Goal: Task Accomplishment & Management: Manage account settings

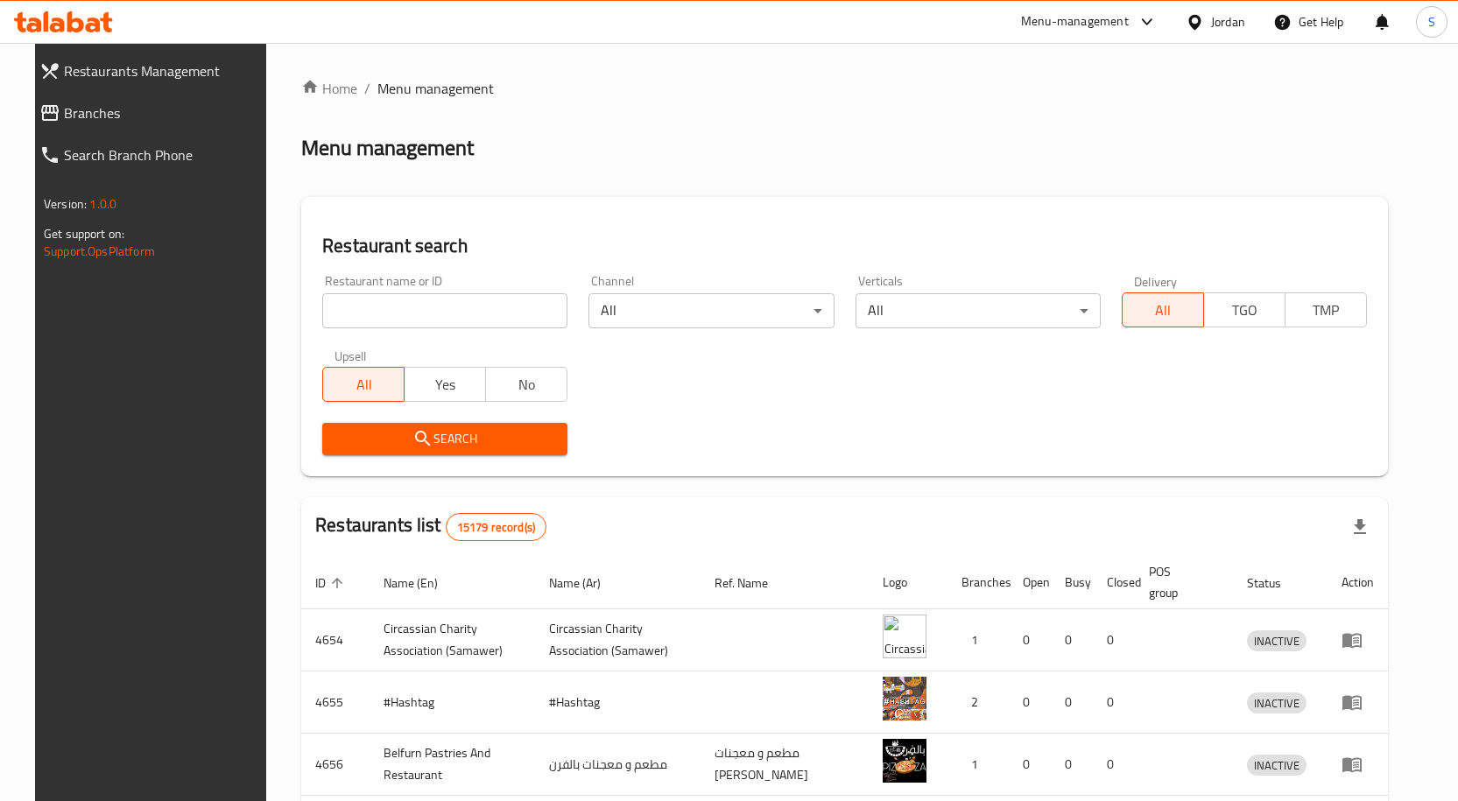
drag, startPoint x: 0, startPoint y: 0, endPoint x: 95, endPoint y: 119, distance: 152.0
click at [95, 119] on span "Branches" at bounding box center [164, 112] width 200 height 21
click at [135, 123] on link "Branches" at bounding box center [160, 113] width 236 height 42
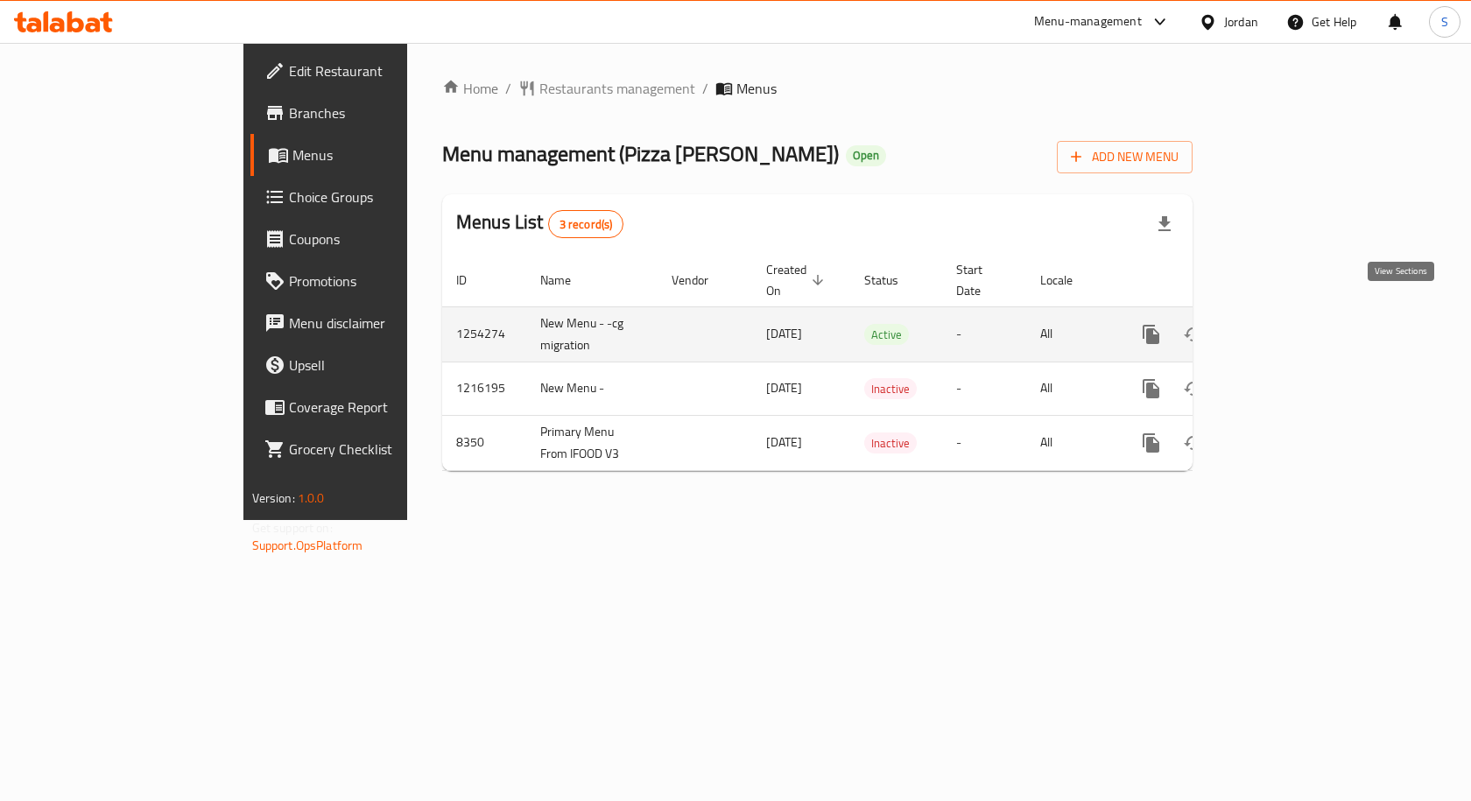
click at [1288, 324] on icon "enhanced table" at bounding box center [1277, 334] width 21 height 21
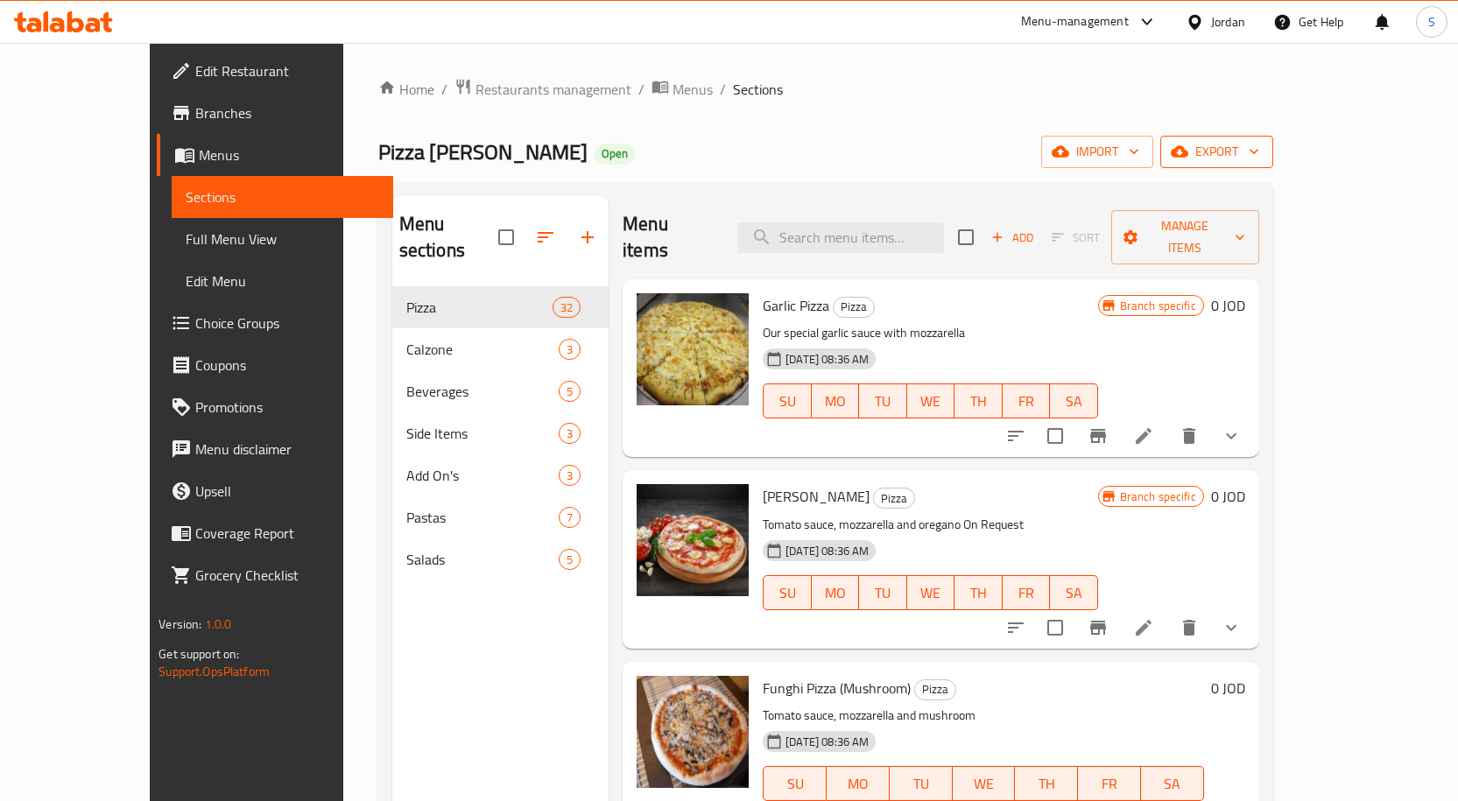
click at [1259, 159] on span "export" at bounding box center [1216, 152] width 85 height 22
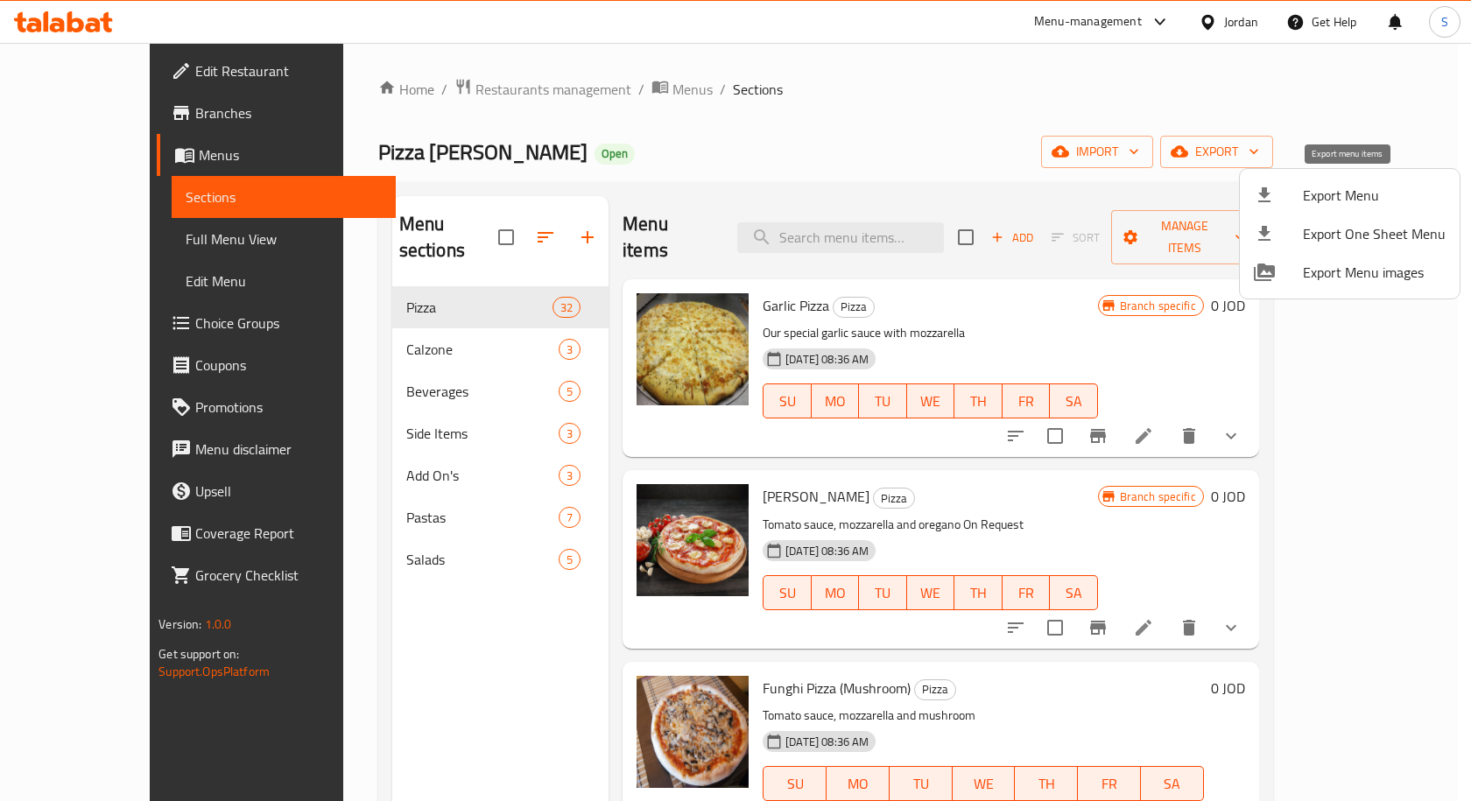
click at [1327, 198] on span "Export Menu" at bounding box center [1374, 195] width 143 height 21
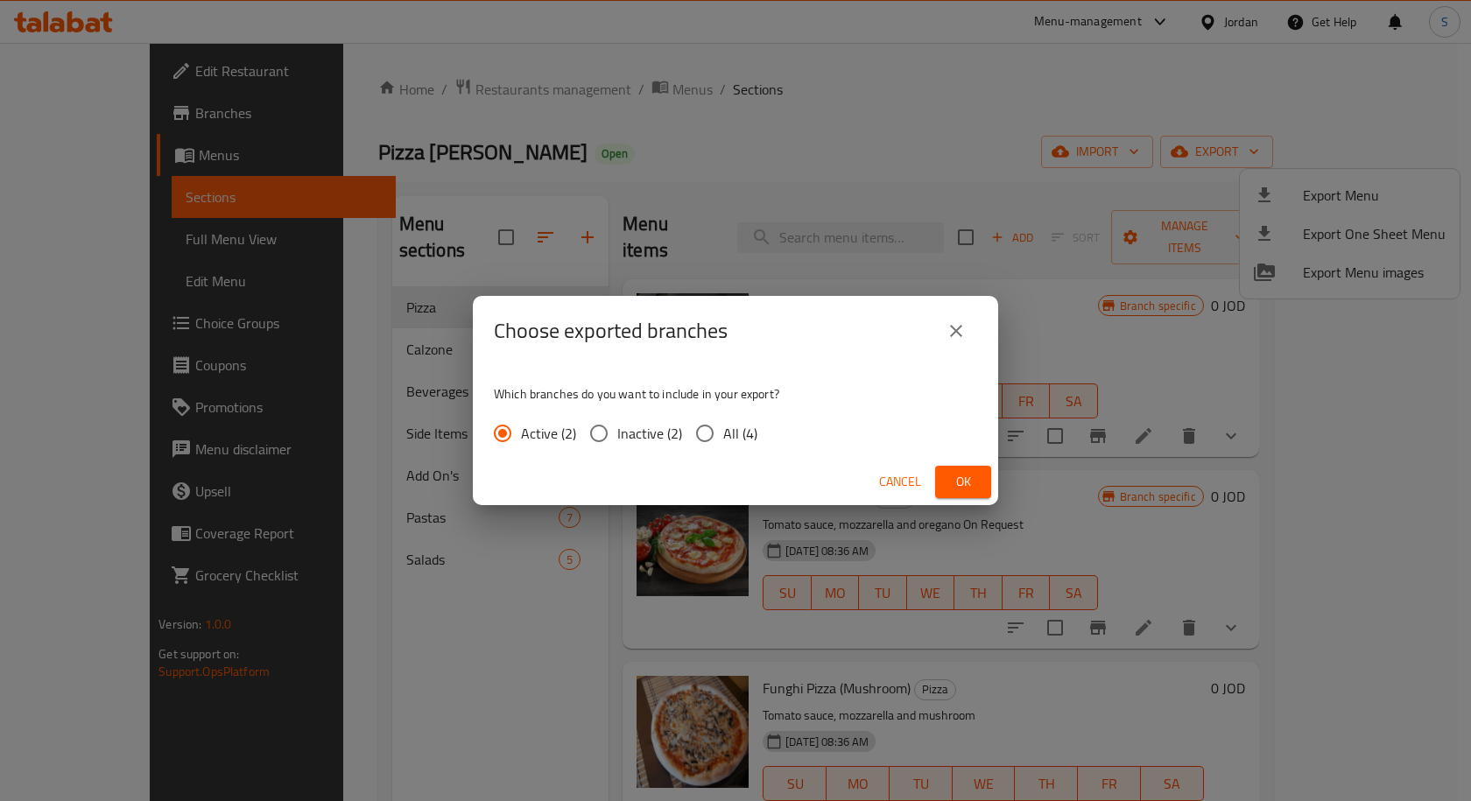
click at [714, 428] on input "All (4)" at bounding box center [704, 433] width 37 height 37
radio input "true"
click at [970, 475] on span "Ok" at bounding box center [963, 482] width 28 height 22
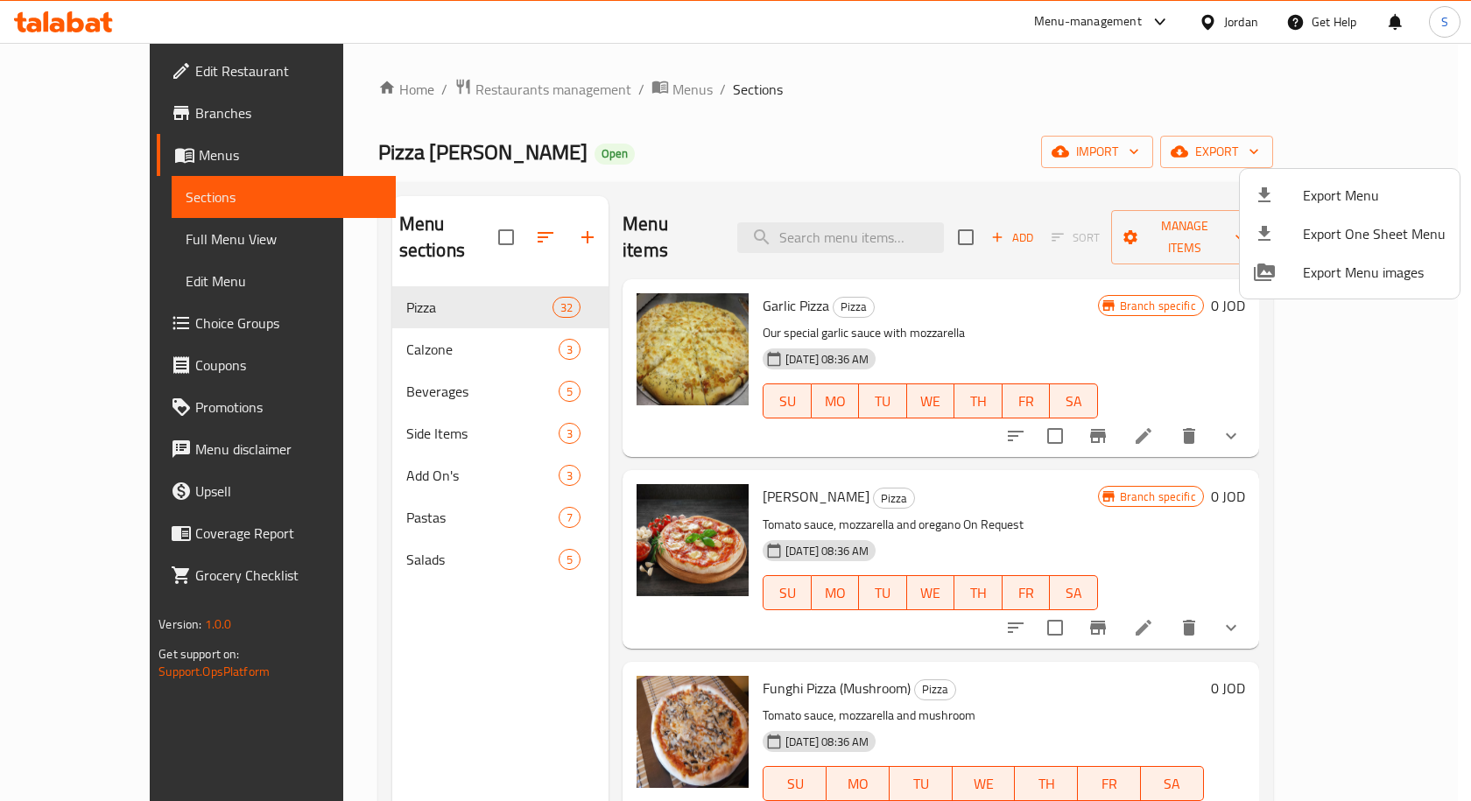
click at [77, 116] on div at bounding box center [735, 400] width 1471 height 801
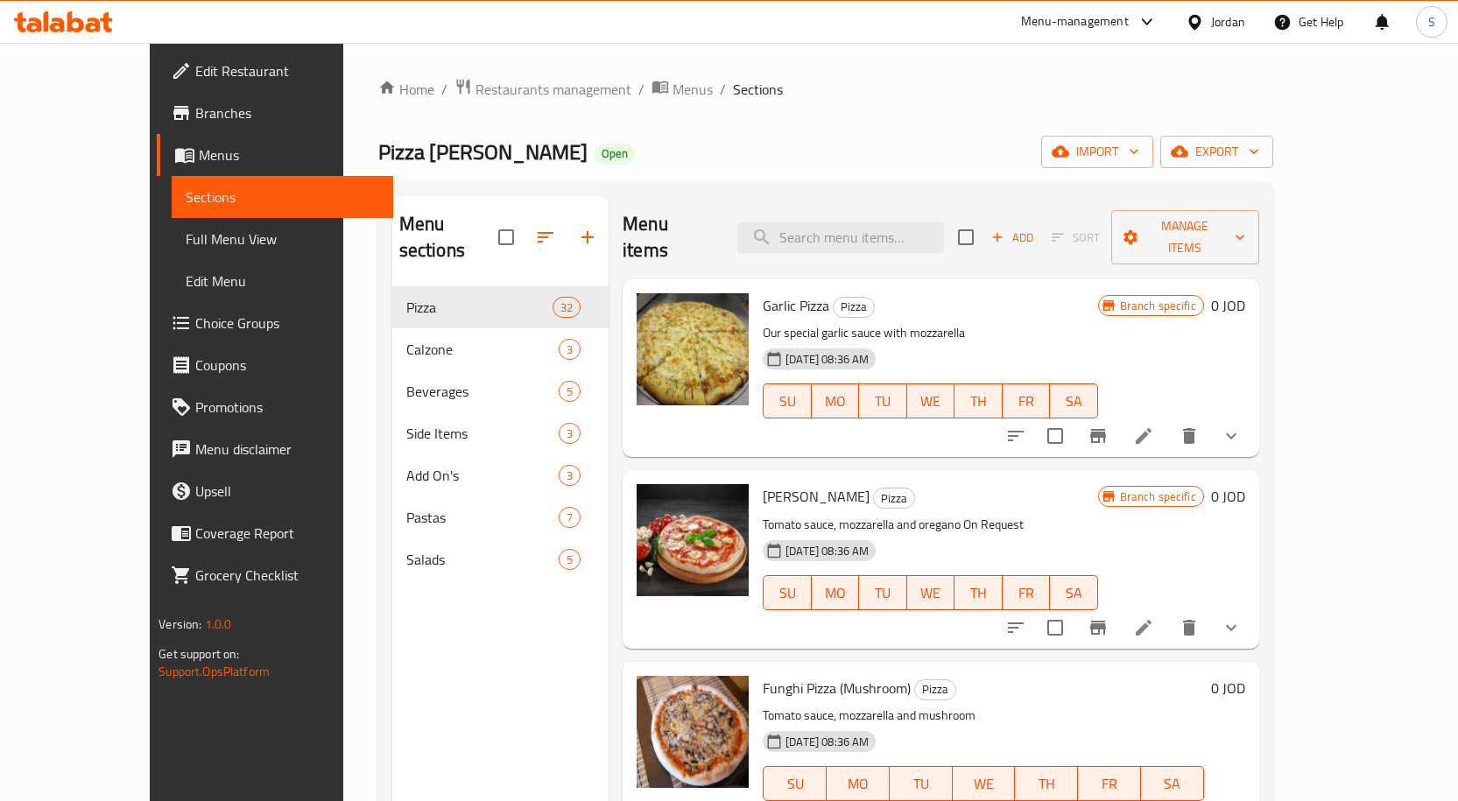
click at [195, 116] on span "Branches" at bounding box center [287, 112] width 184 height 21
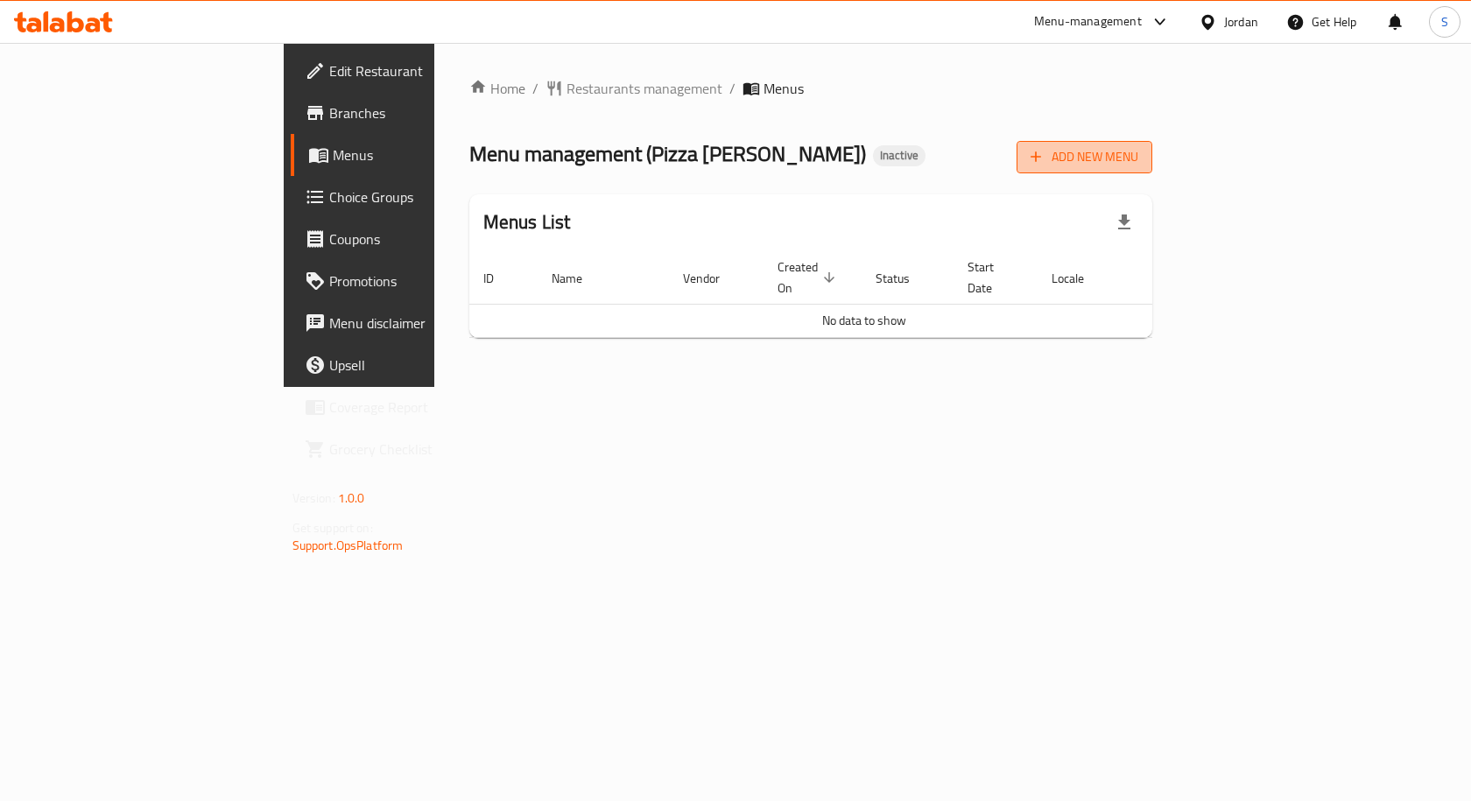
click at [1138, 148] on span "Add New Menu" at bounding box center [1084, 157] width 108 height 22
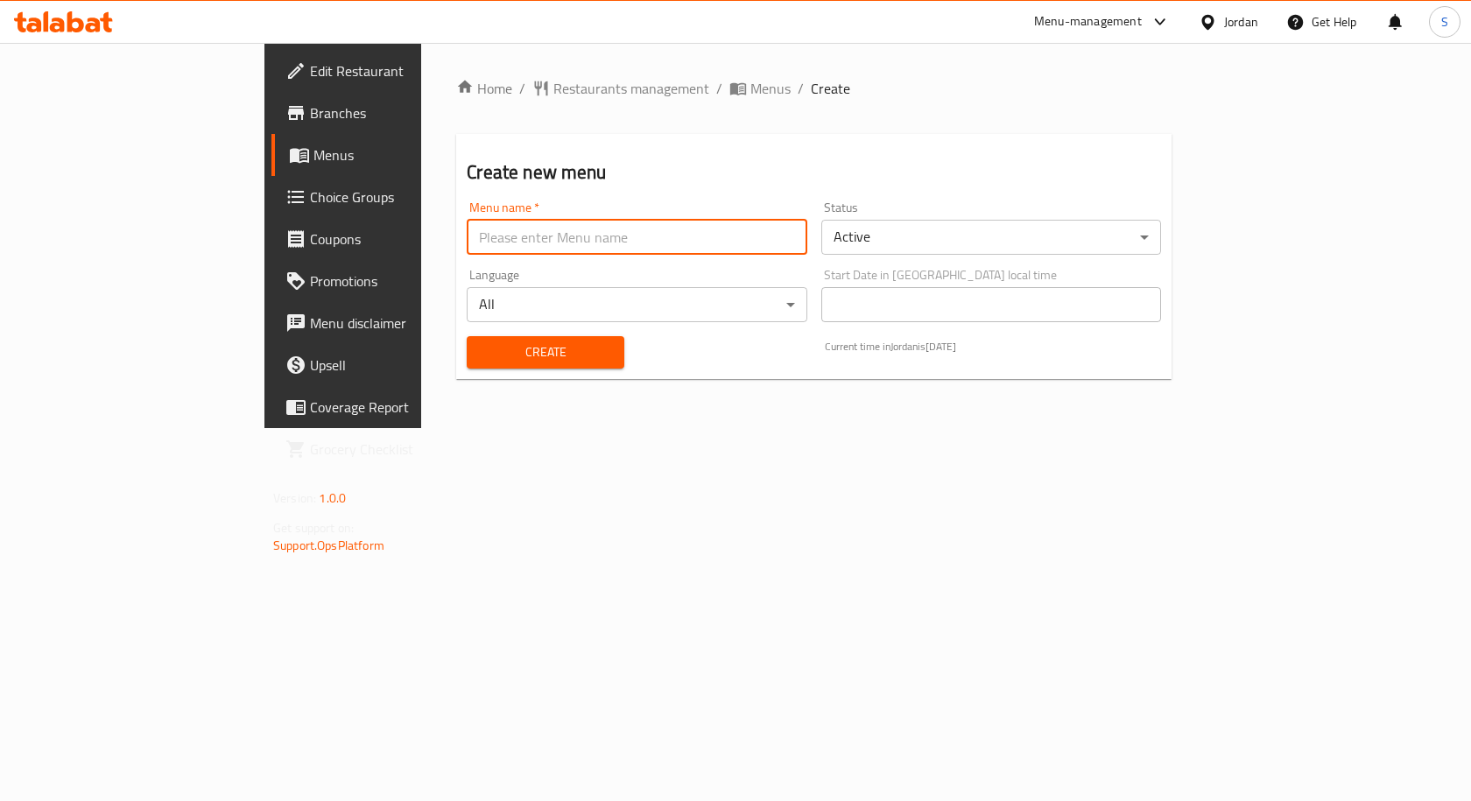
click at [588, 226] on input "text" at bounding box center [637, 237] width 340 height 35
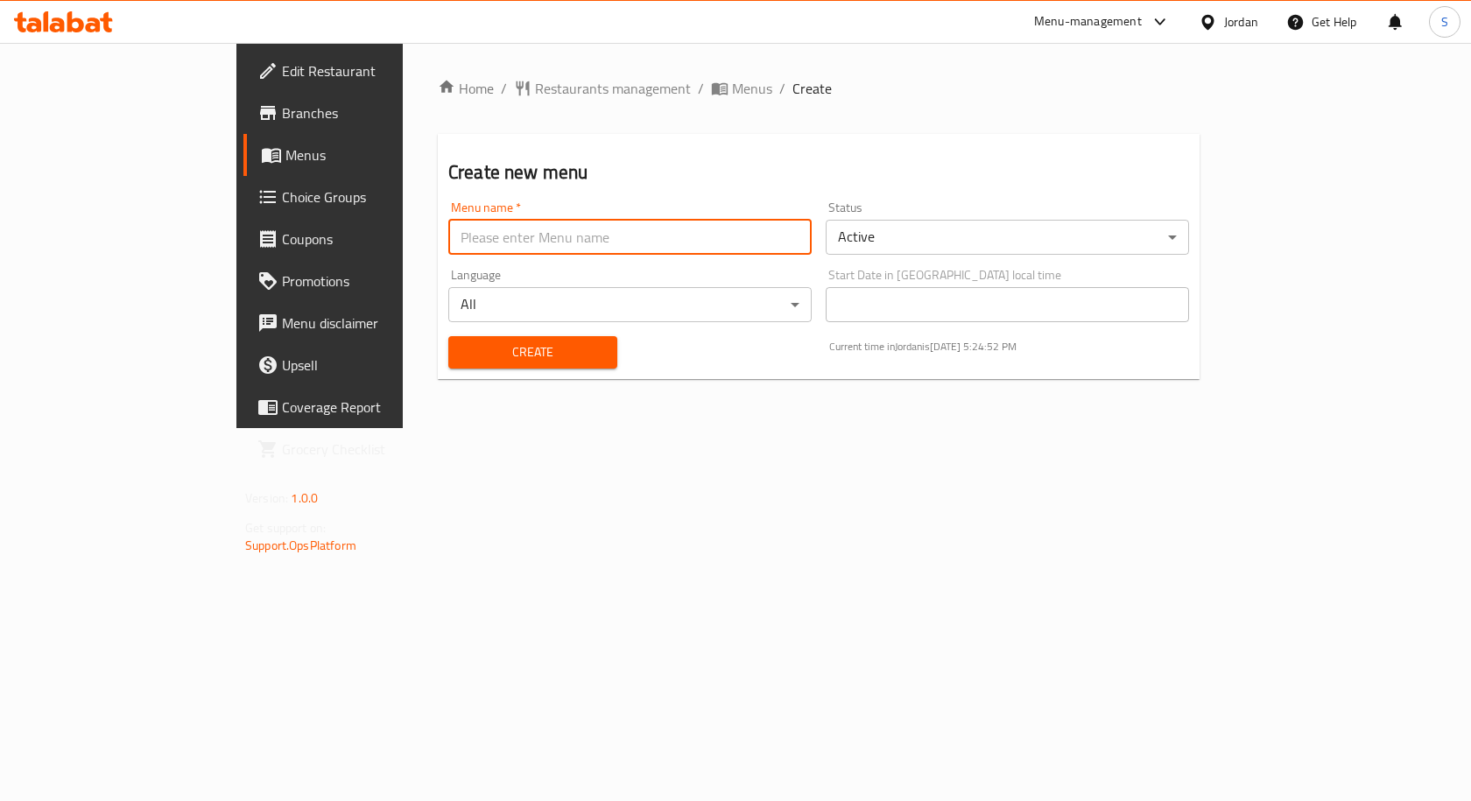
click at [397, 313] on body "​ Menu-management Jordan Get Help S Edit Restaurant Branches Menus Choice Group…" at bounding box center [735, 422] width 1471 height 758
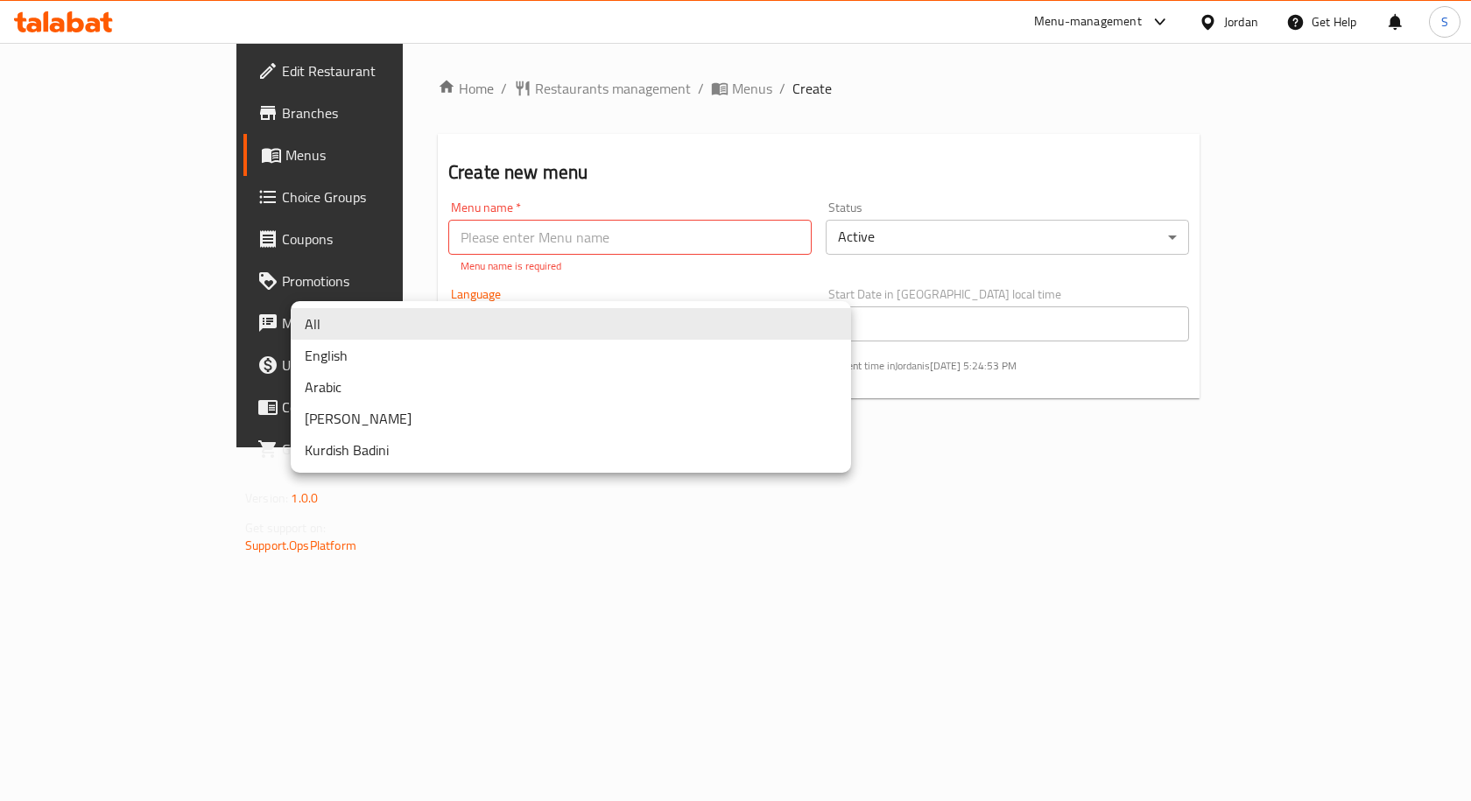
click at [506, 231] on div at bounding box center [735, 400] width 1471 height 801
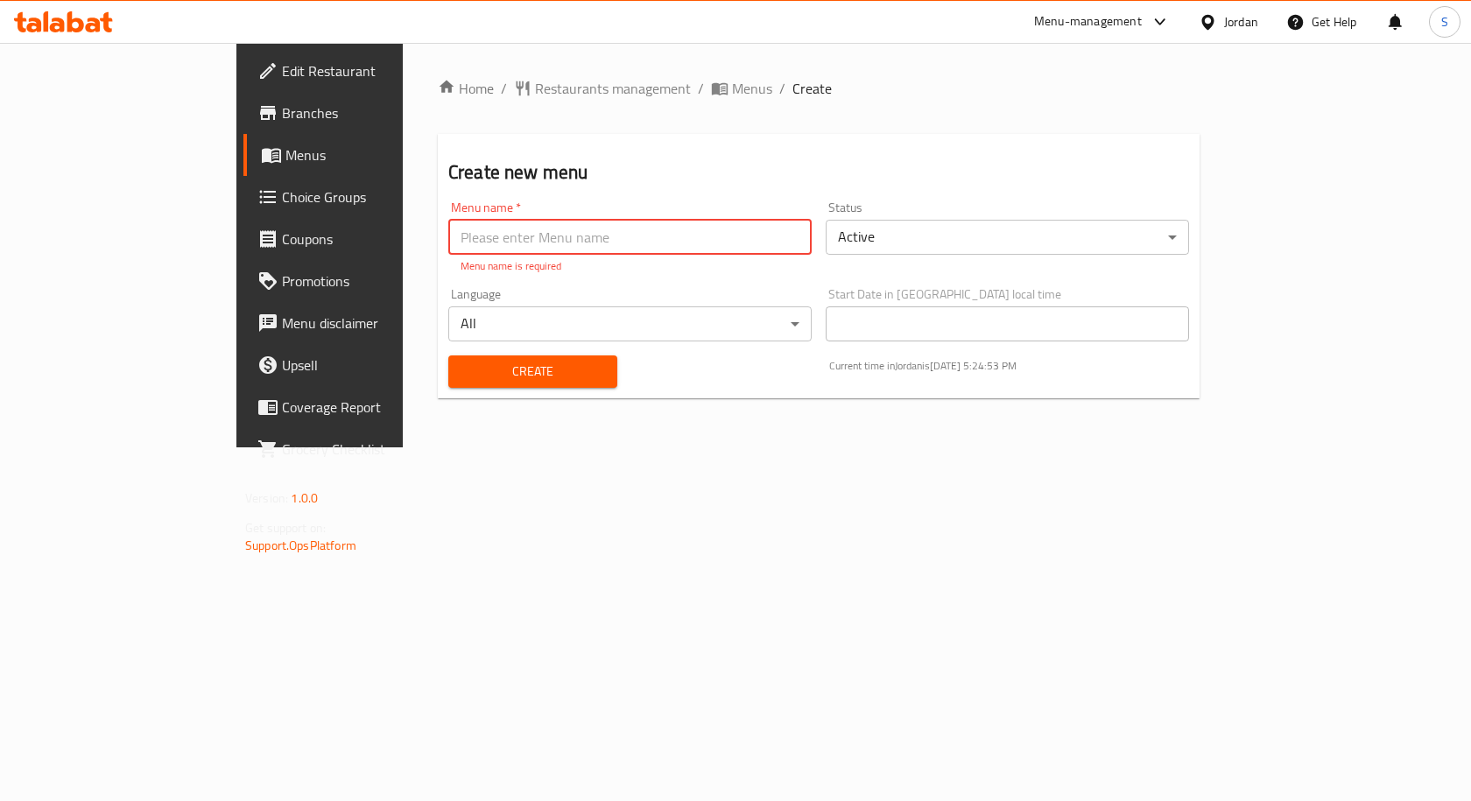
click at [506, 231] on input "text" at bounding box center [629, 237] width 363 height 35
type input "Menu"
click at [517, 375] on div "Create" at bounding box center [533, 371] width 190 height 53
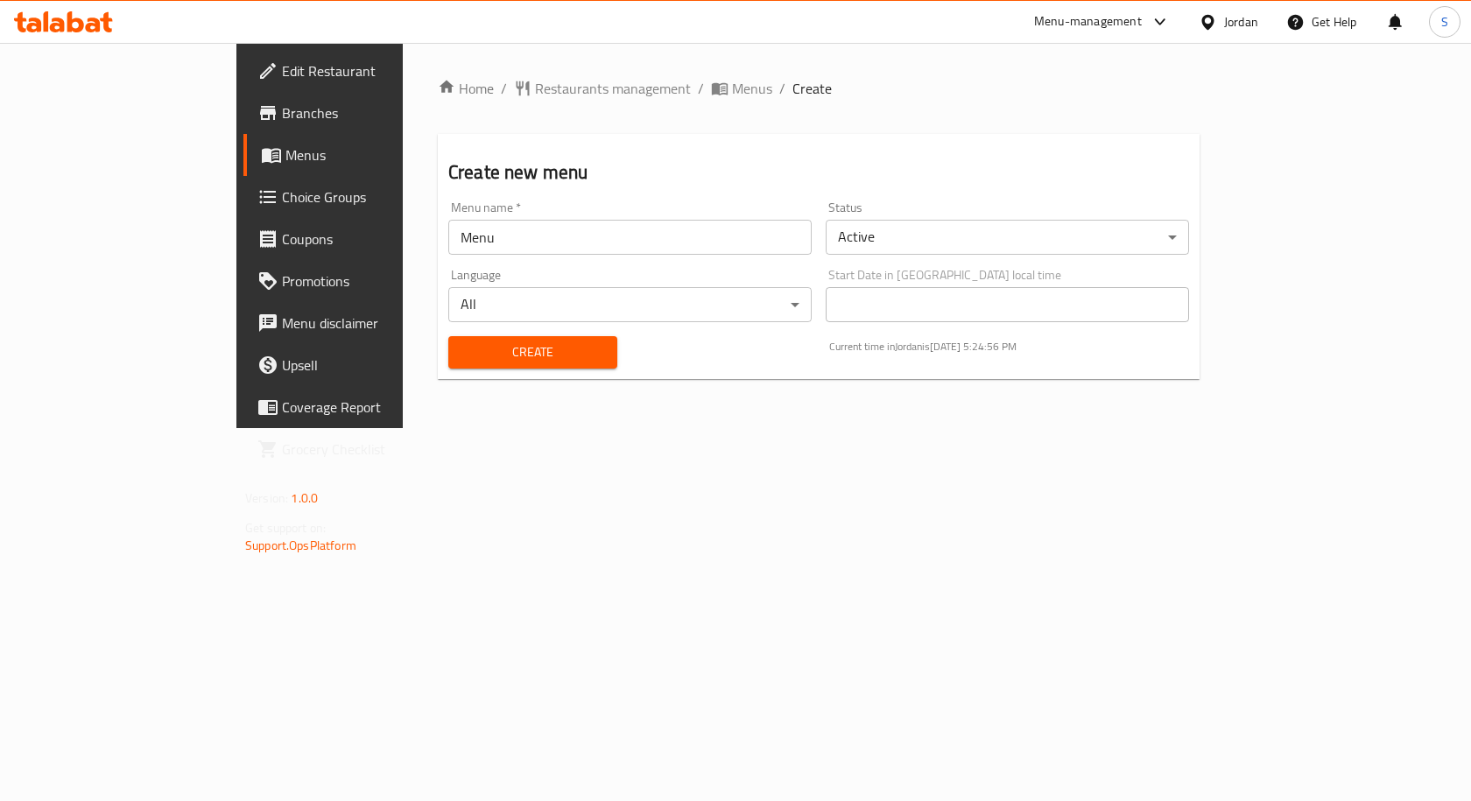
click at [492, 347] on span "Create" at bounding box center [532, 352] width 141 height 22
click at [587, 74] on div "Home / Restaurants management / Menus / Create Create new menu Menu name   * Me…" at bounding box center [819, 235] width 832 height 385
click at [732, 92] on span "Menus" at bounding box center [752, 88] width 40 height 21
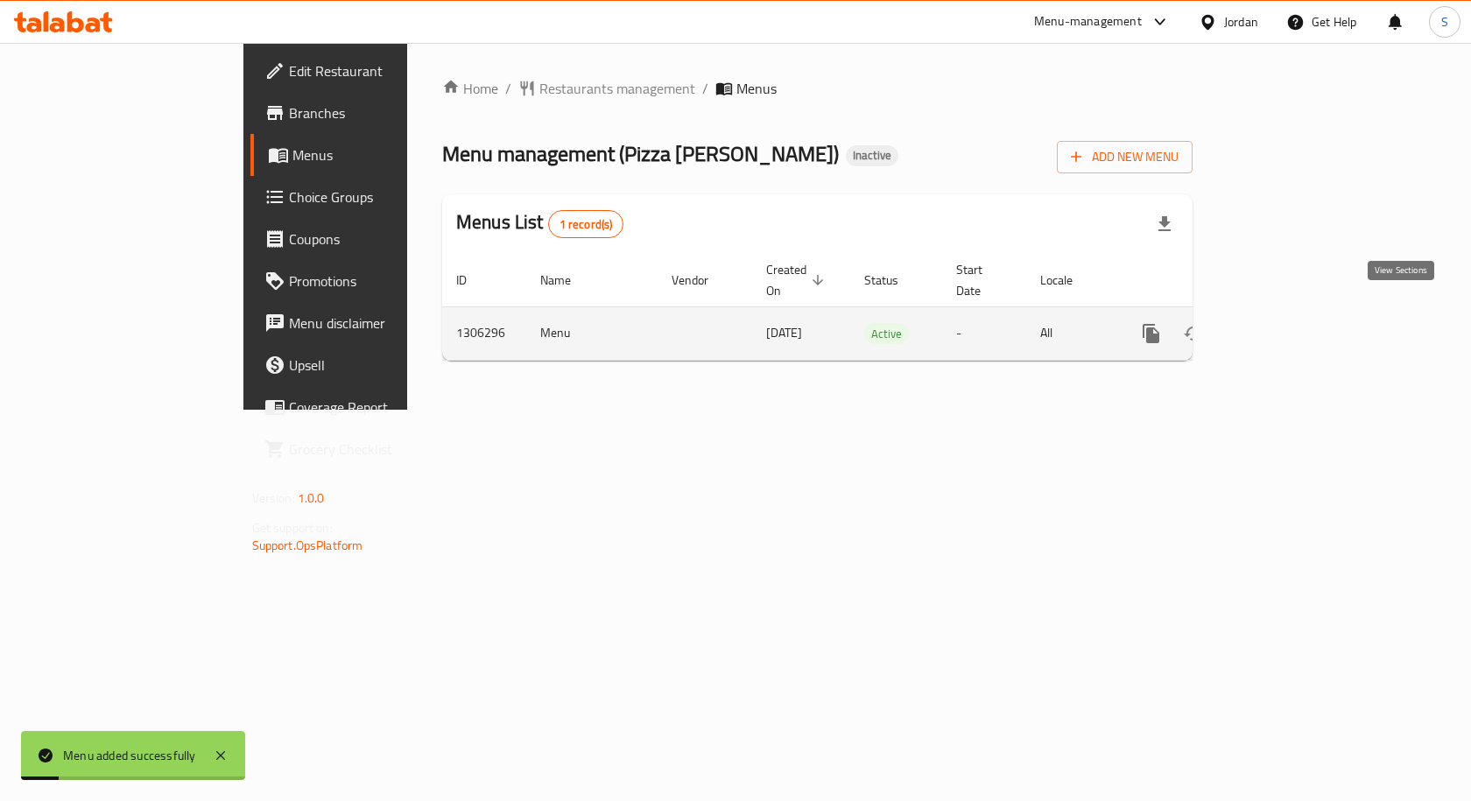
click at [1288, 323] on icon "enhanced table" at bounding box center [1277, 333] width 21 height 21
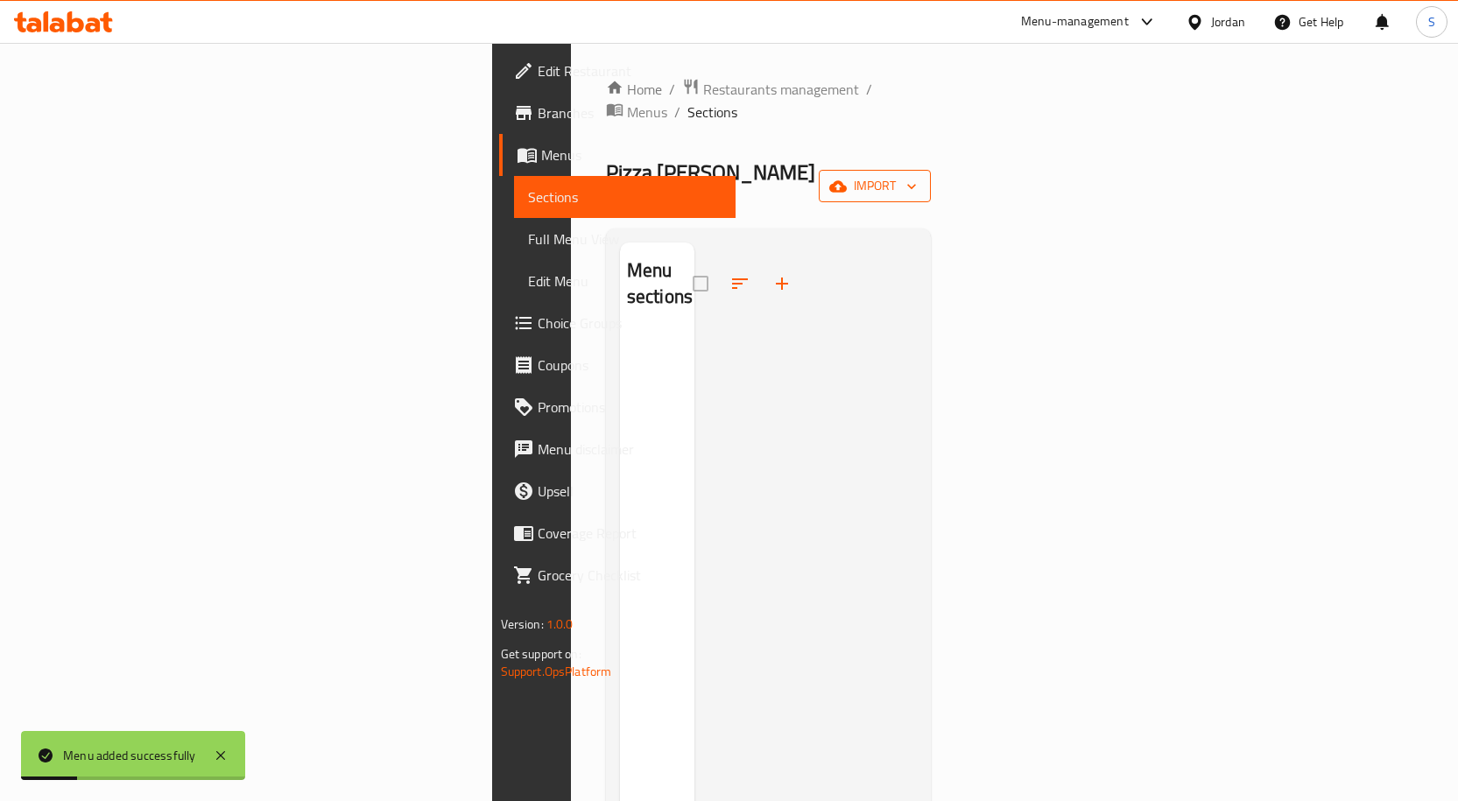
click at [917, 175] on span "import" at bounding box center [875, 186] width 84 height 22
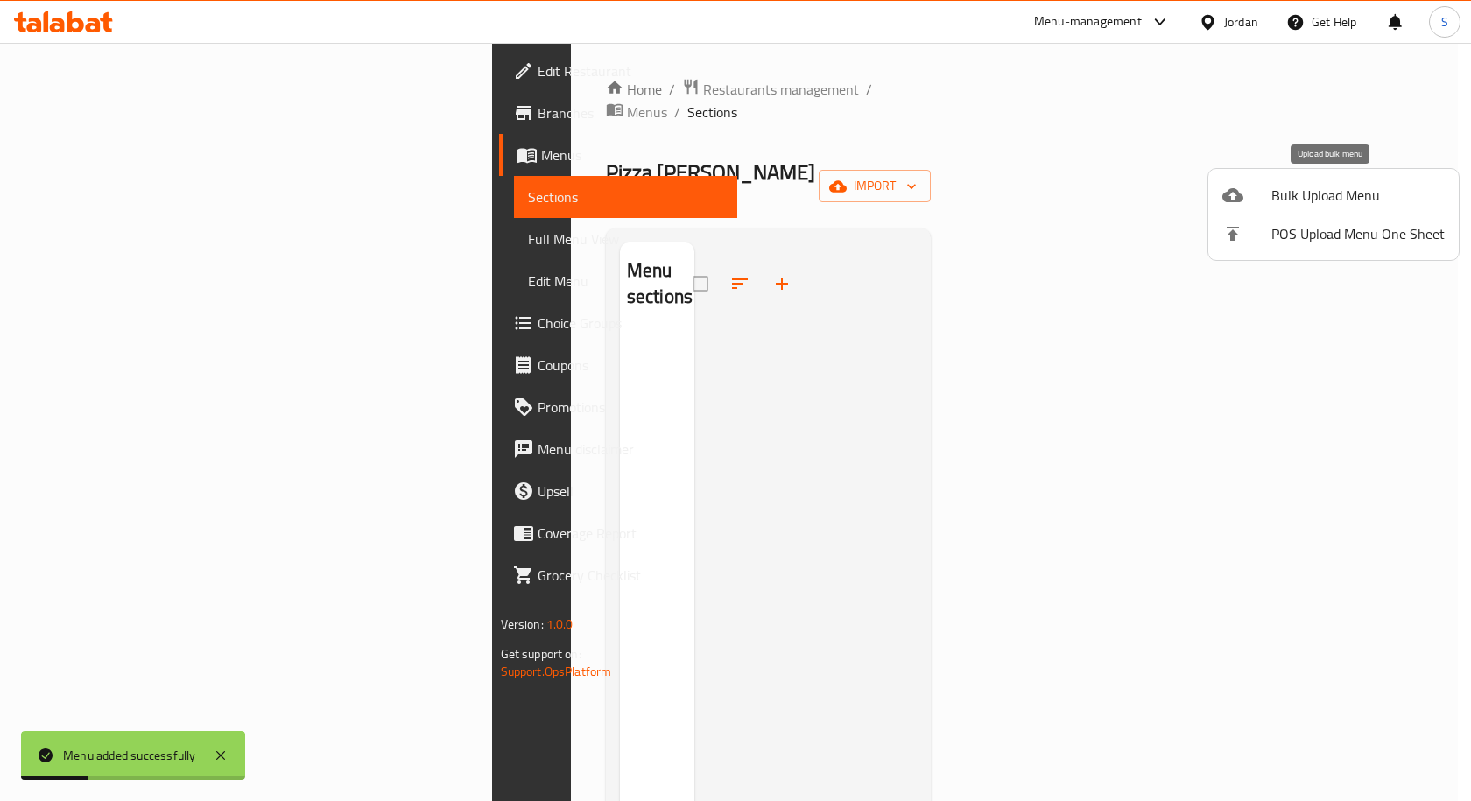
click at [1331, 179] on li "Bulk Upload Menu" at bounding box center [1333, 195] width 250 height 39
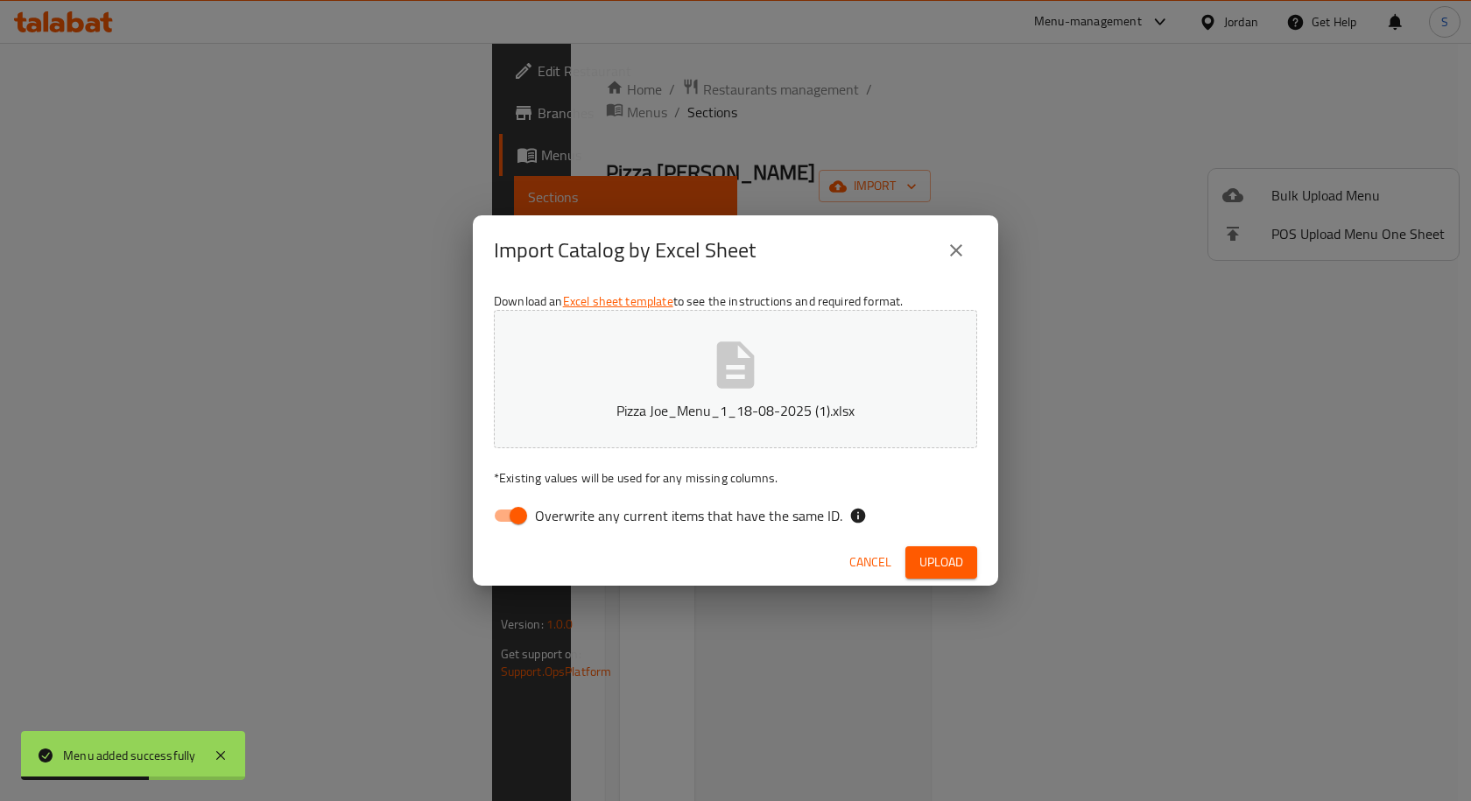
drag, startPoint x: 524, startPoint y: 514, endPoint x: 589, endPoint y: 515, distance: 64.8
click at [524, 514] on input "Overwrite any current items that have the same ID." at bounding box center [518, 515] width 100 height 33
checkbox input "false"
click at [924, 557] on span "Upload" at bounding box center [941, 563] width 44 height 22
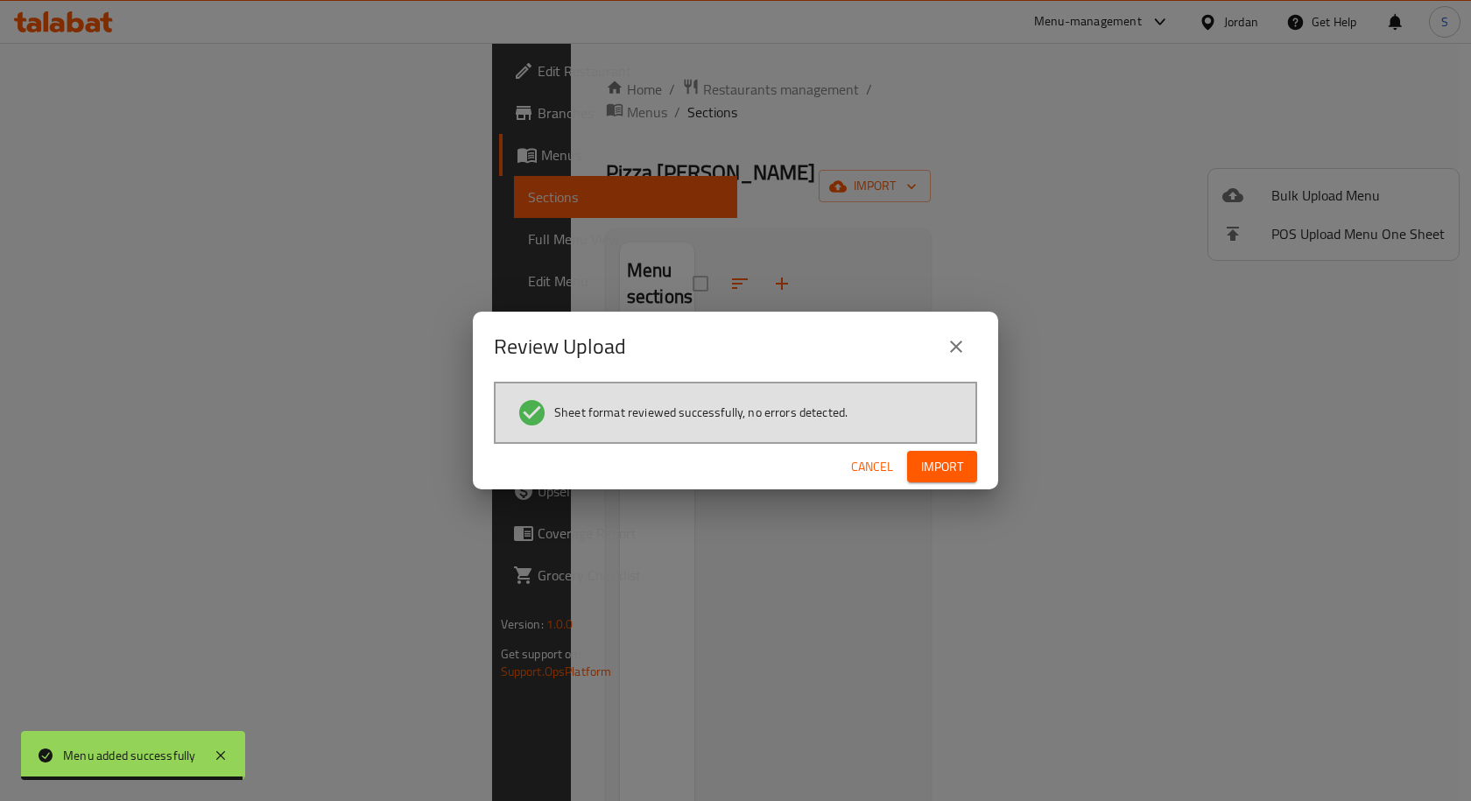
click at [942, 467] on span "Import" at bounding box center [942, 467] width 42 height 22
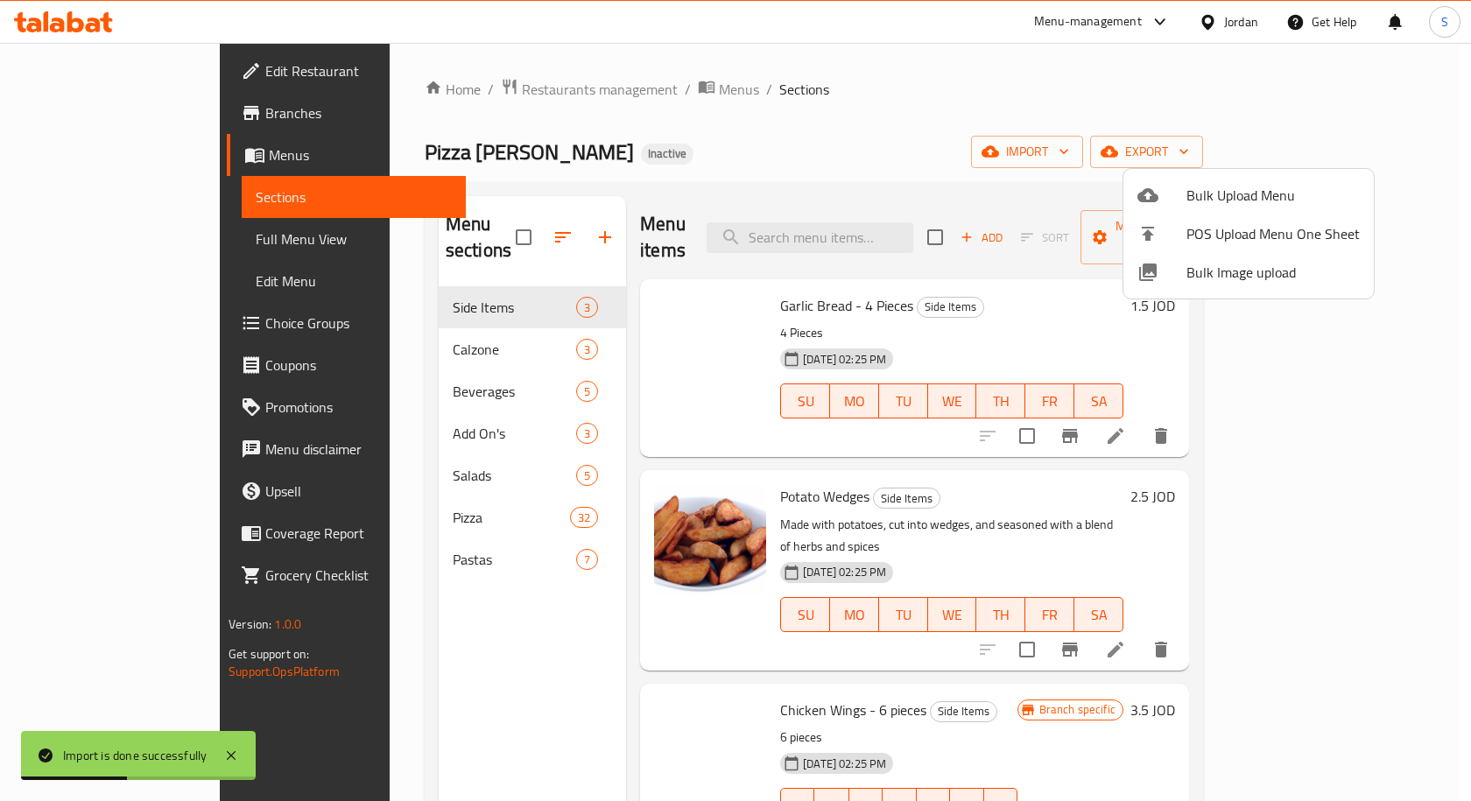
click at [117, 236] on div at bounding box center [735, 400] width 1471 height 801
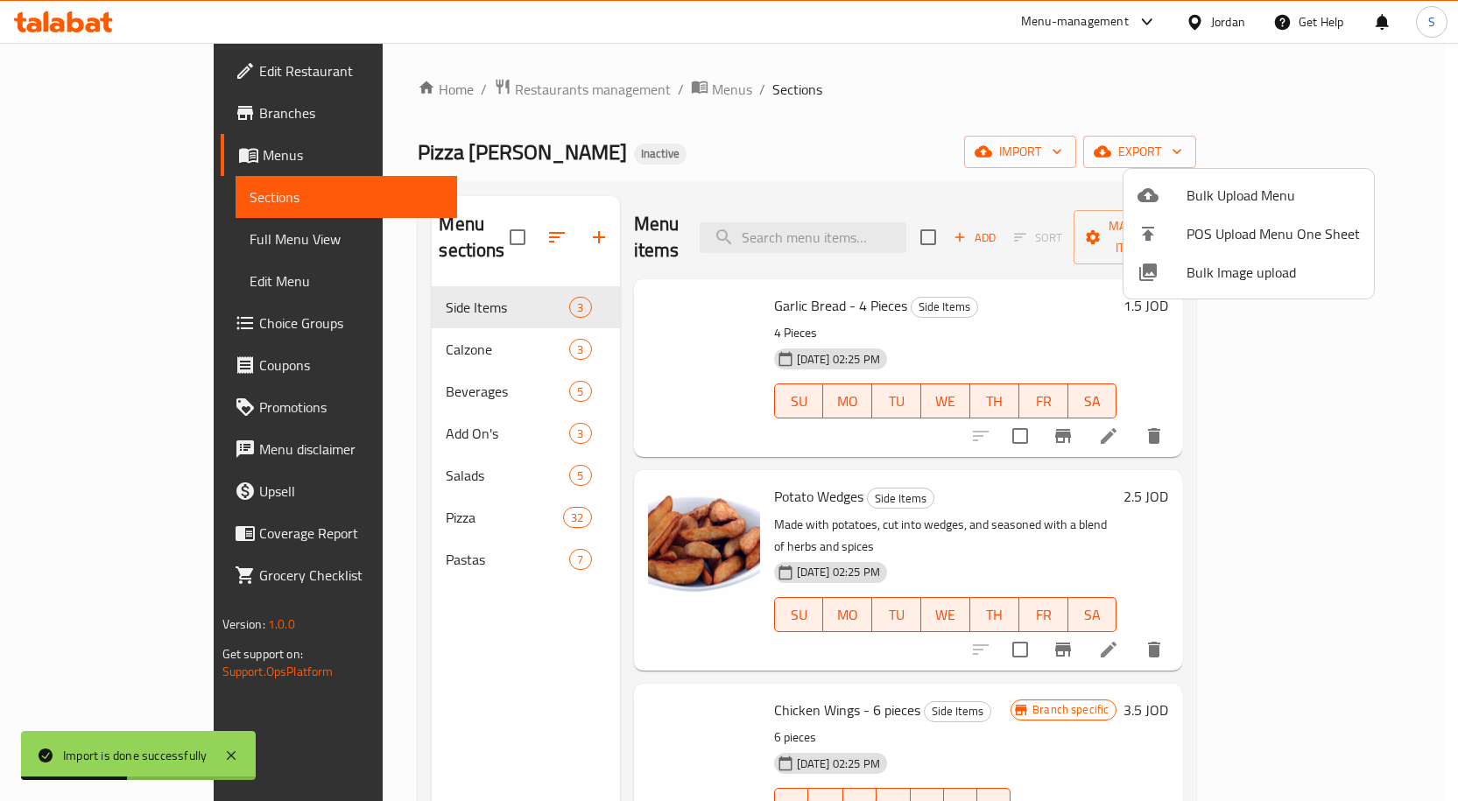
click at [250, 236] on span "Full Menu View" at bounding box center [346, 239] width 193 height 21
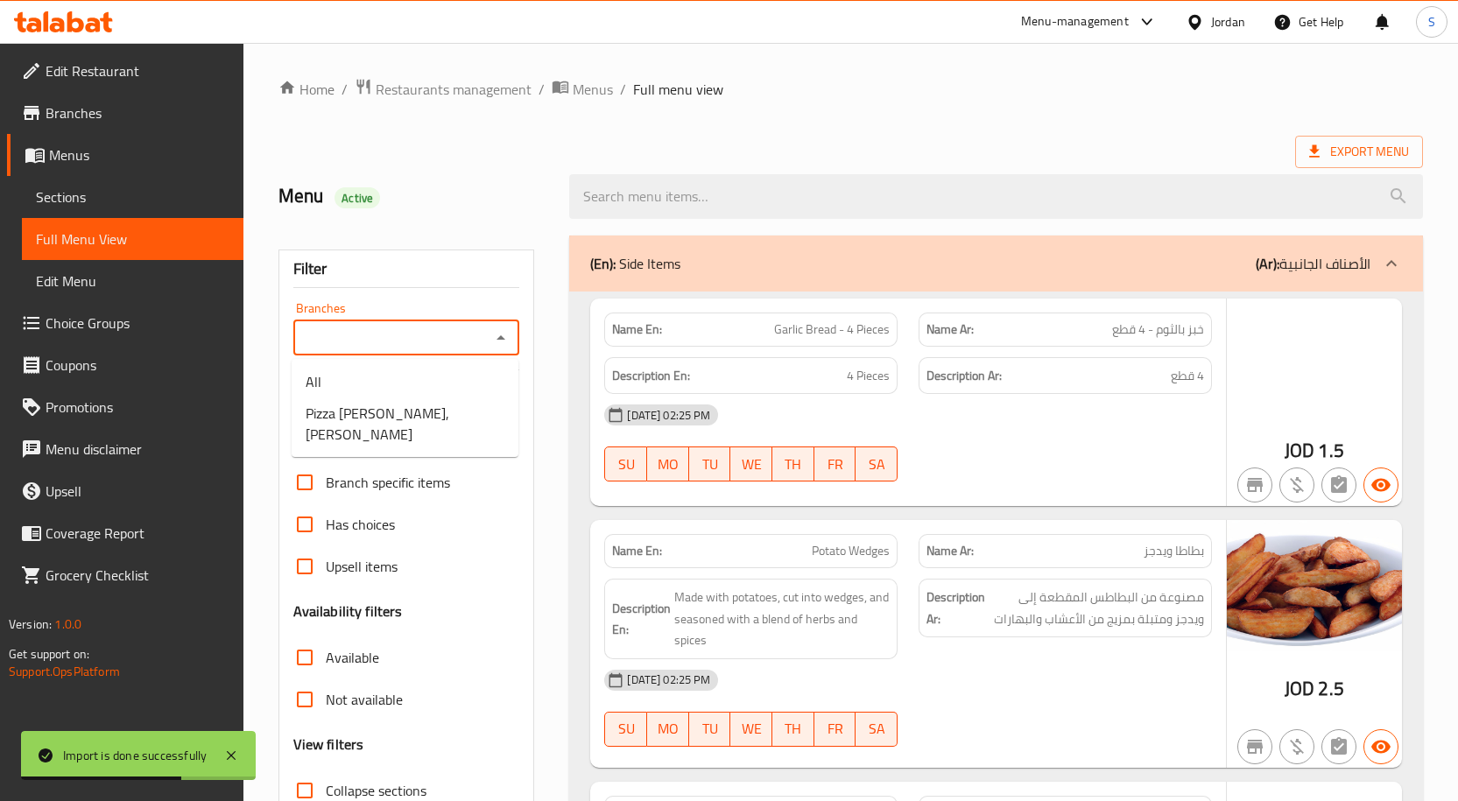
click at [433, 343] on input "Branches" at bounding box center [392, 338] width 187 height 25
click at [411, 407] on span "Pizza Joe, Al Zohour" at bounding box center [405, 424] width 199 height 42
type input "Pizza Joe, Al Zohour"
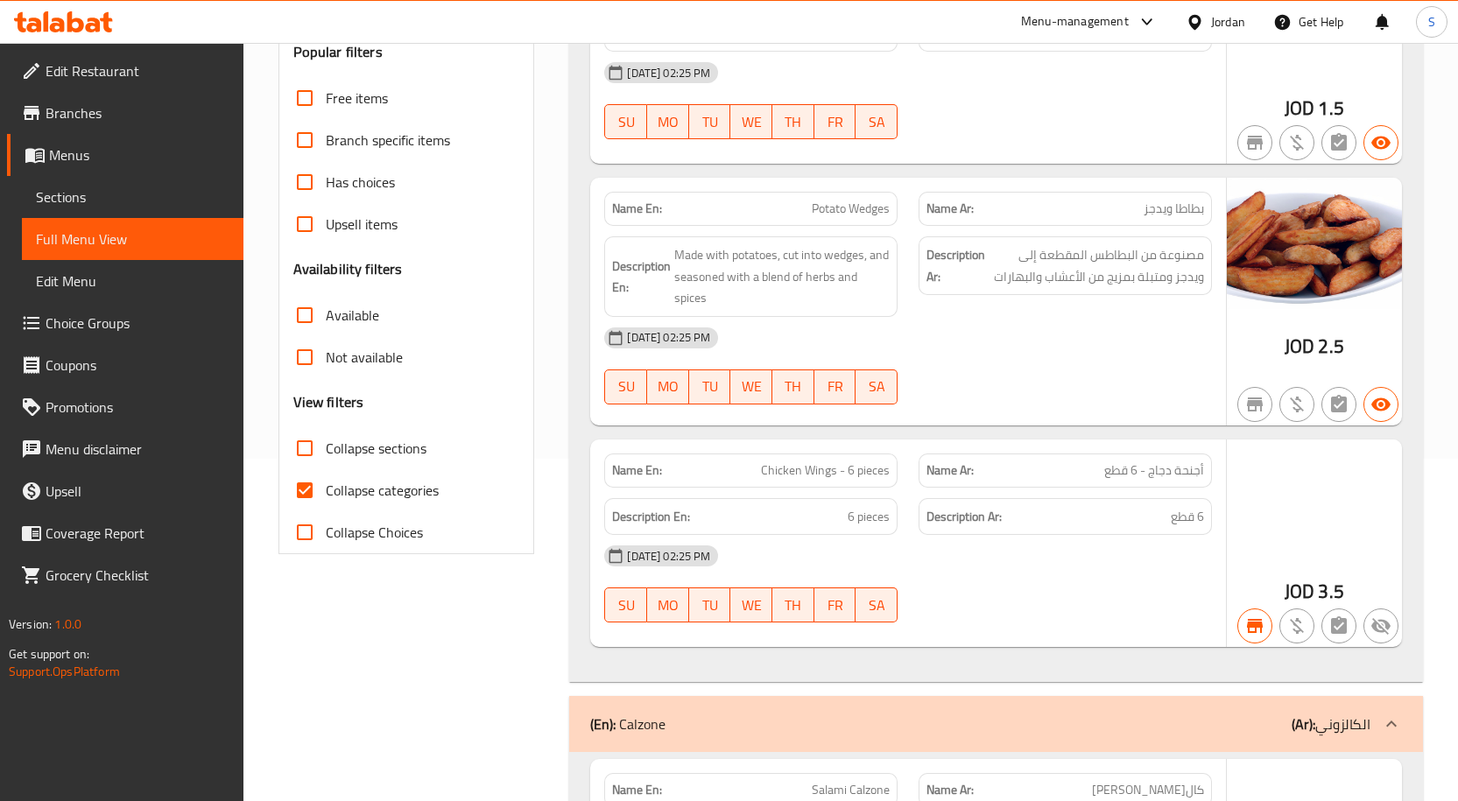
scroll to position [438, 0]
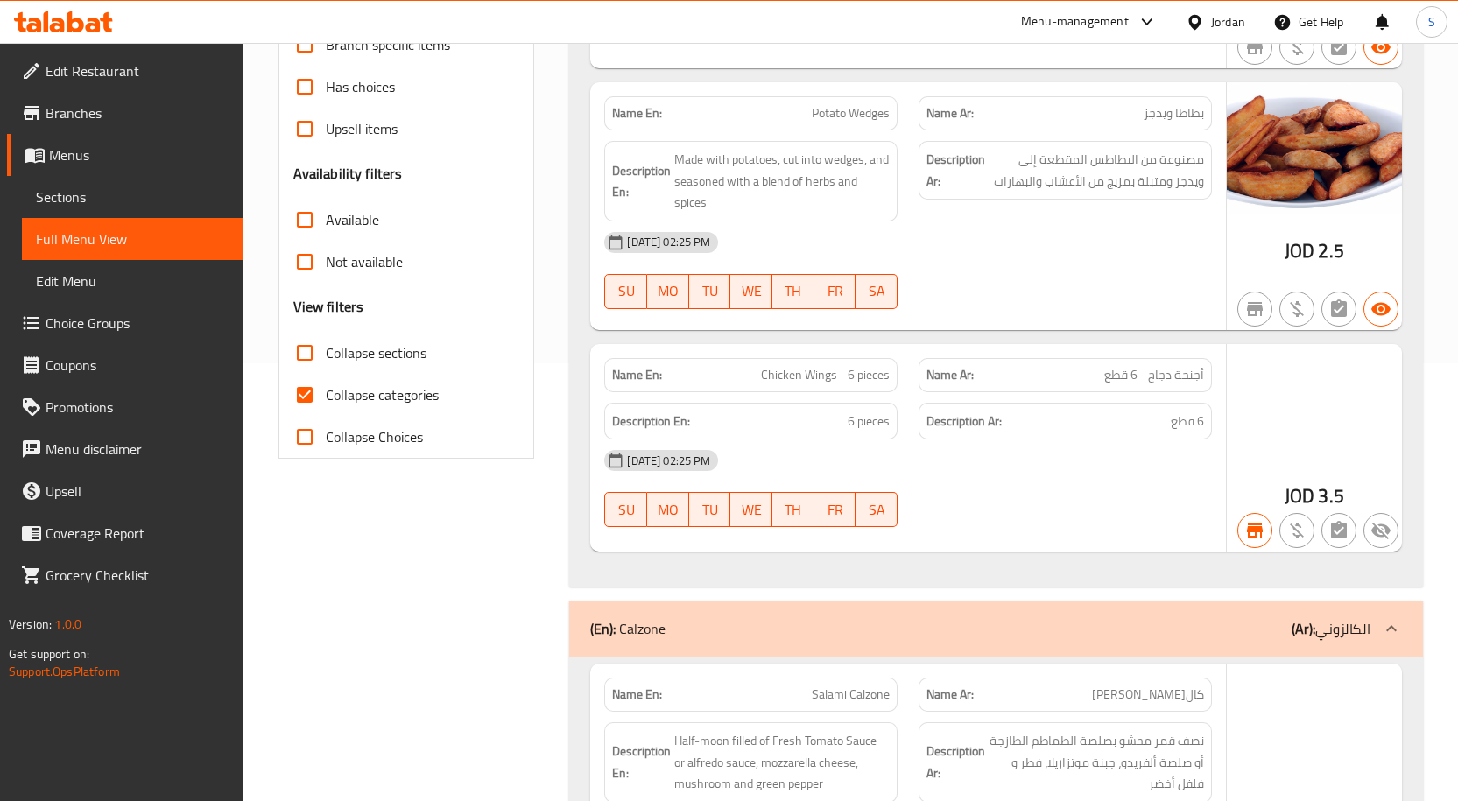
click at [307, 354] on input "Collapse sections" at bounding box center [305, 353] width 42 height 42
checkbox input "true"
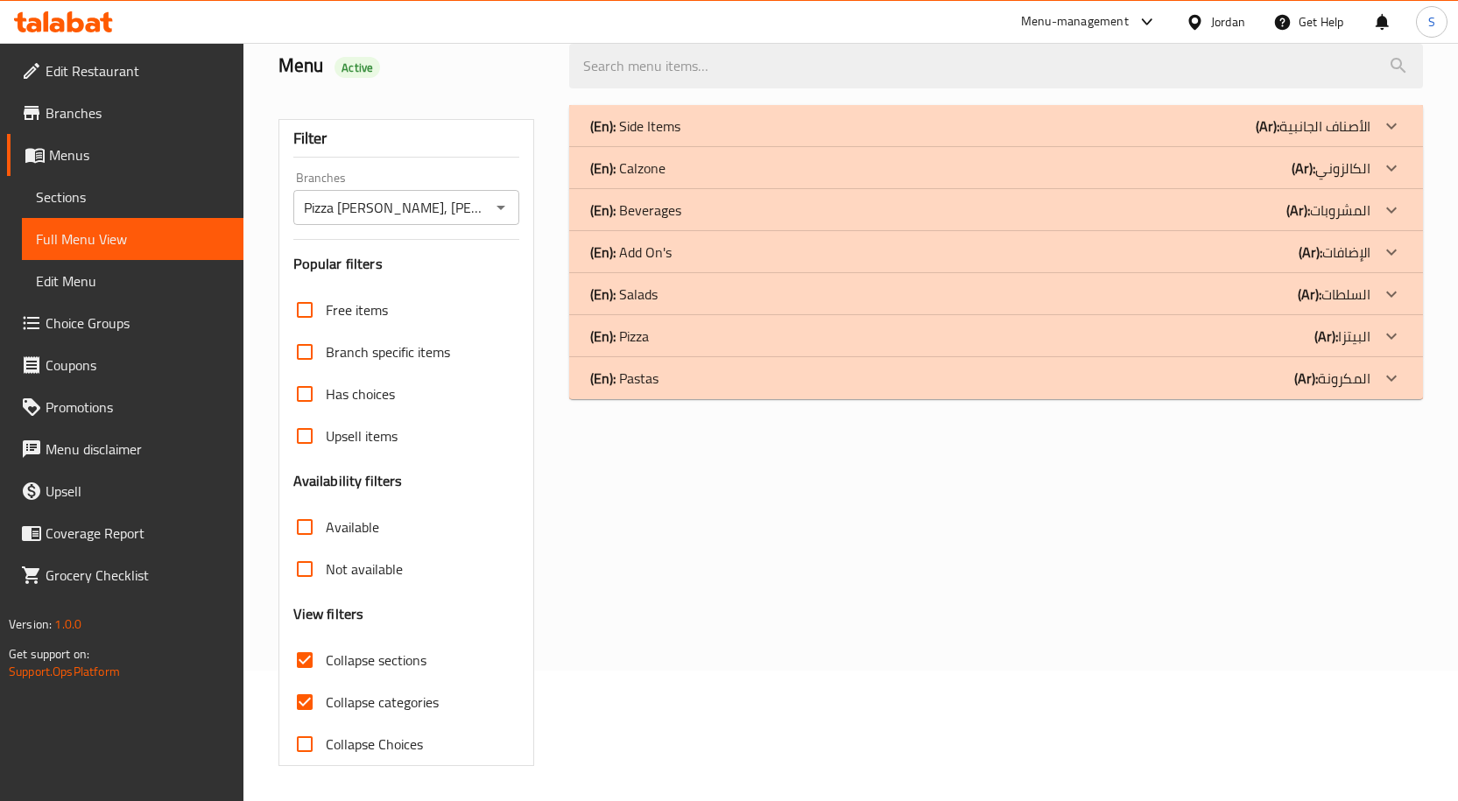
click at [304, 548] on input "Not available" at bounding box center [305, 569] width 42 height 42
checkbox input "true"
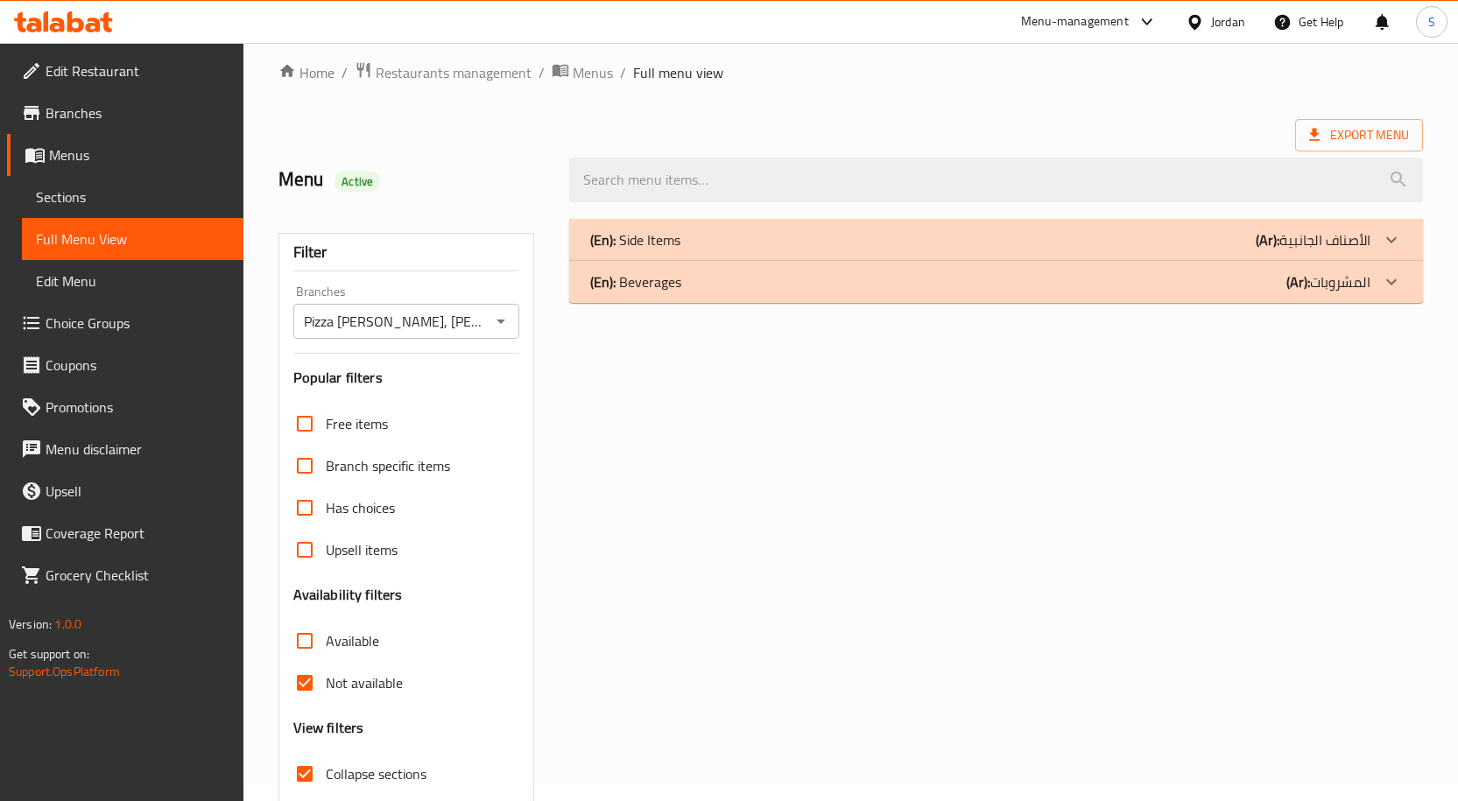
scroll to position [0, 0]
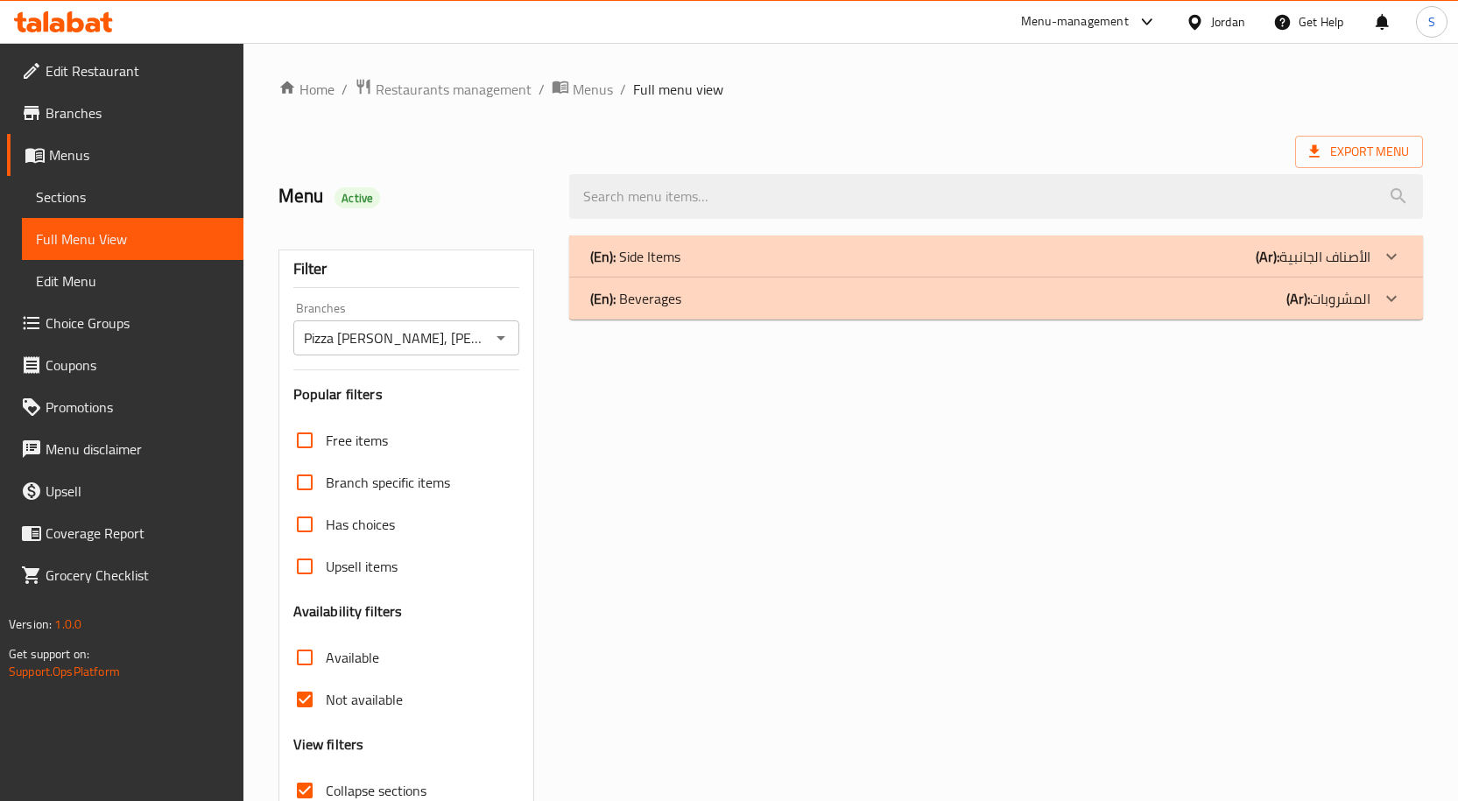
click at [708, 257] on div "(En): Side Items (Ar): الأصناف الجانبية" at bounding box center [980, 256] width 780 height 21
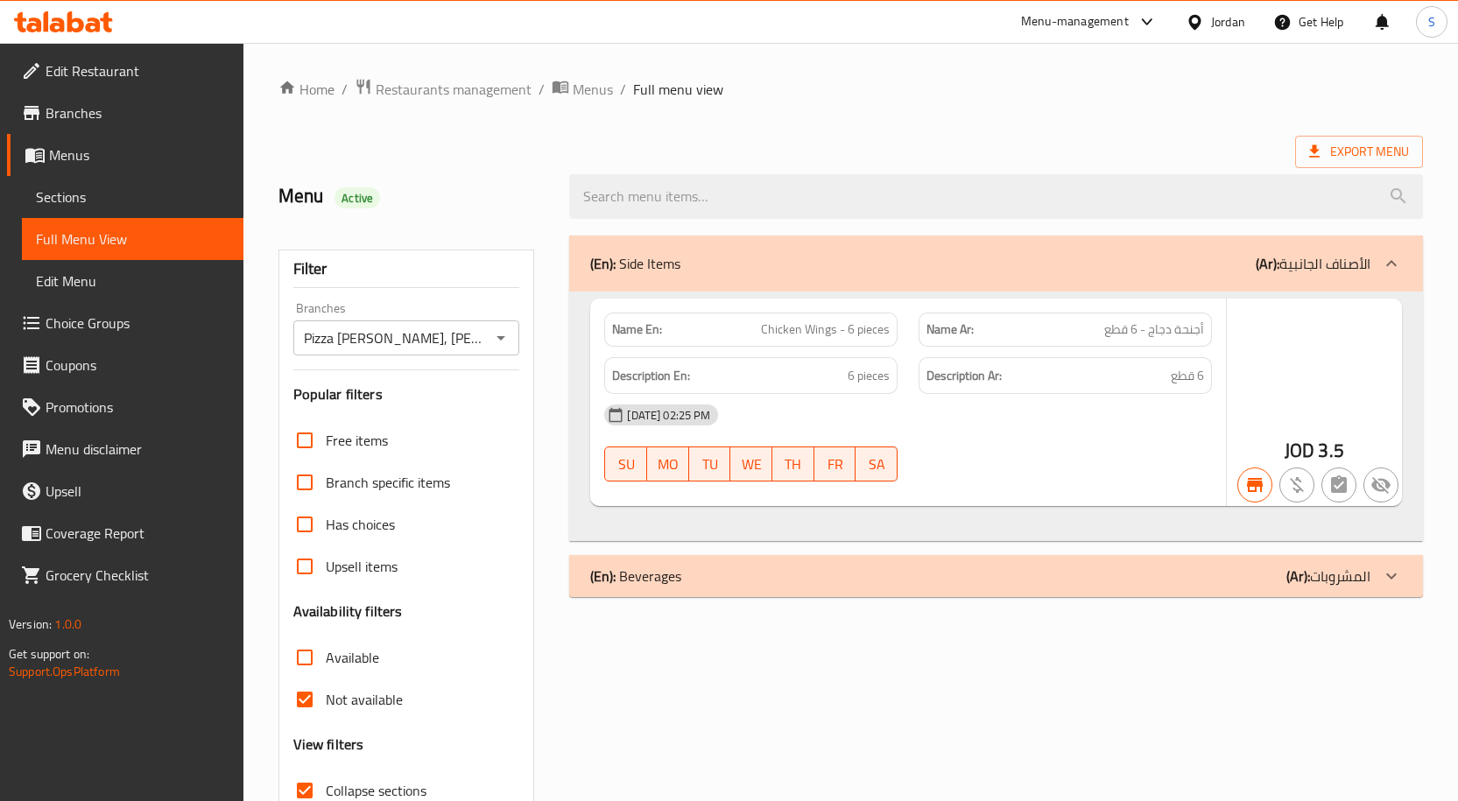
click at [1046, 292] on div "(En): Beverages (Ar): المشروبات" at bounding box center [996, 264] width 854 height 56
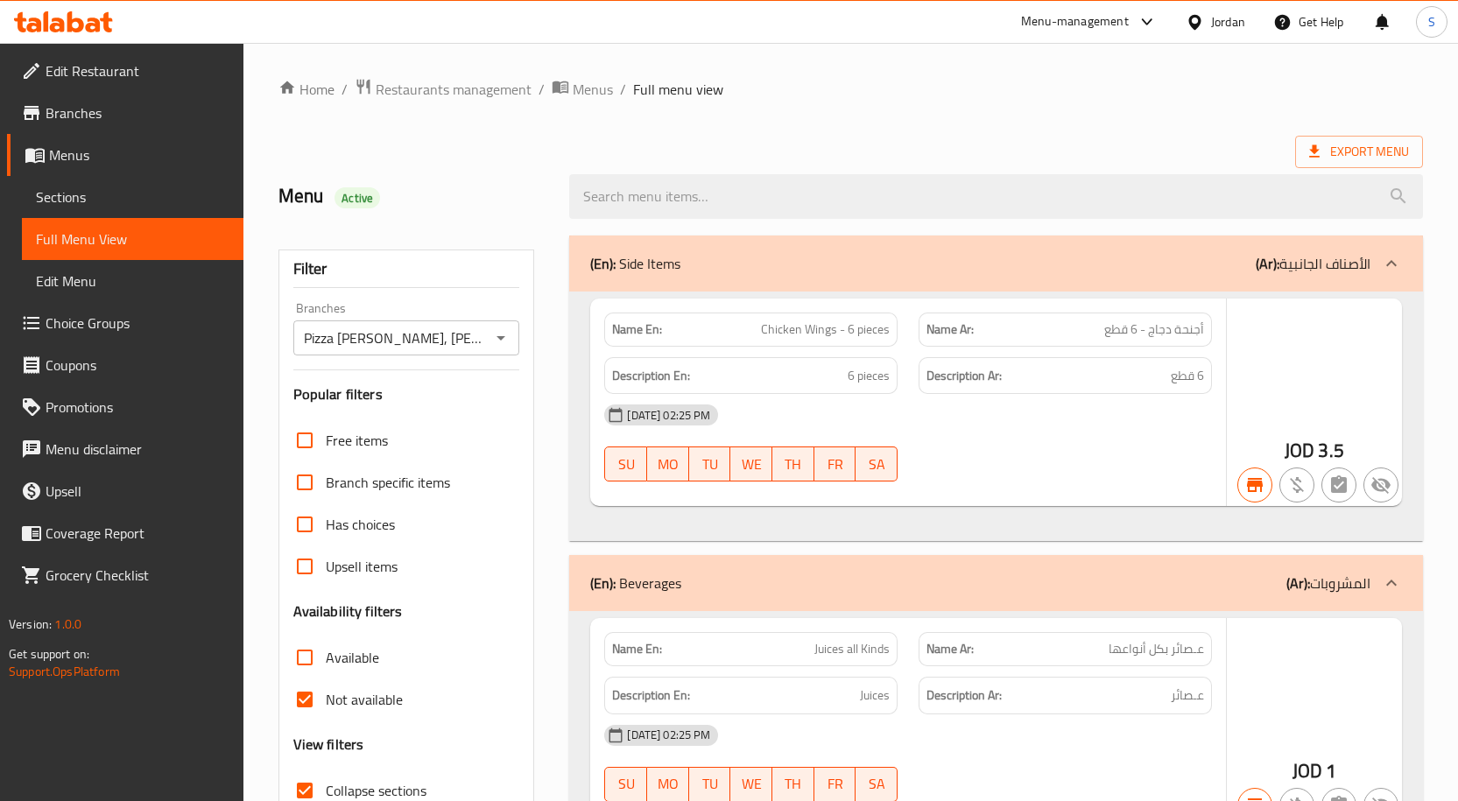
scroll to position [317, 0]
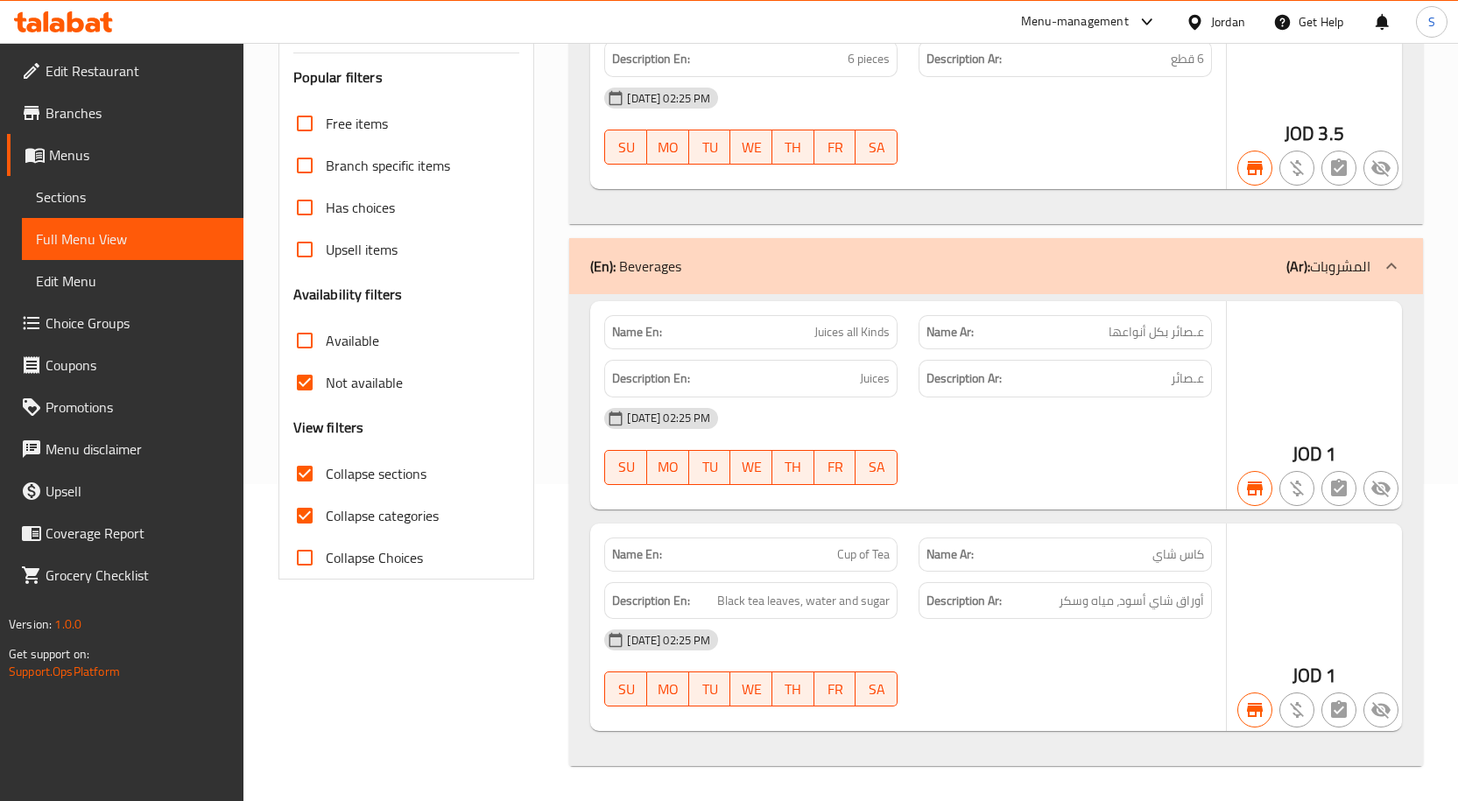
click at [151, 188] on span "Sections" at bounding box center [132, 196] width 193 height 21
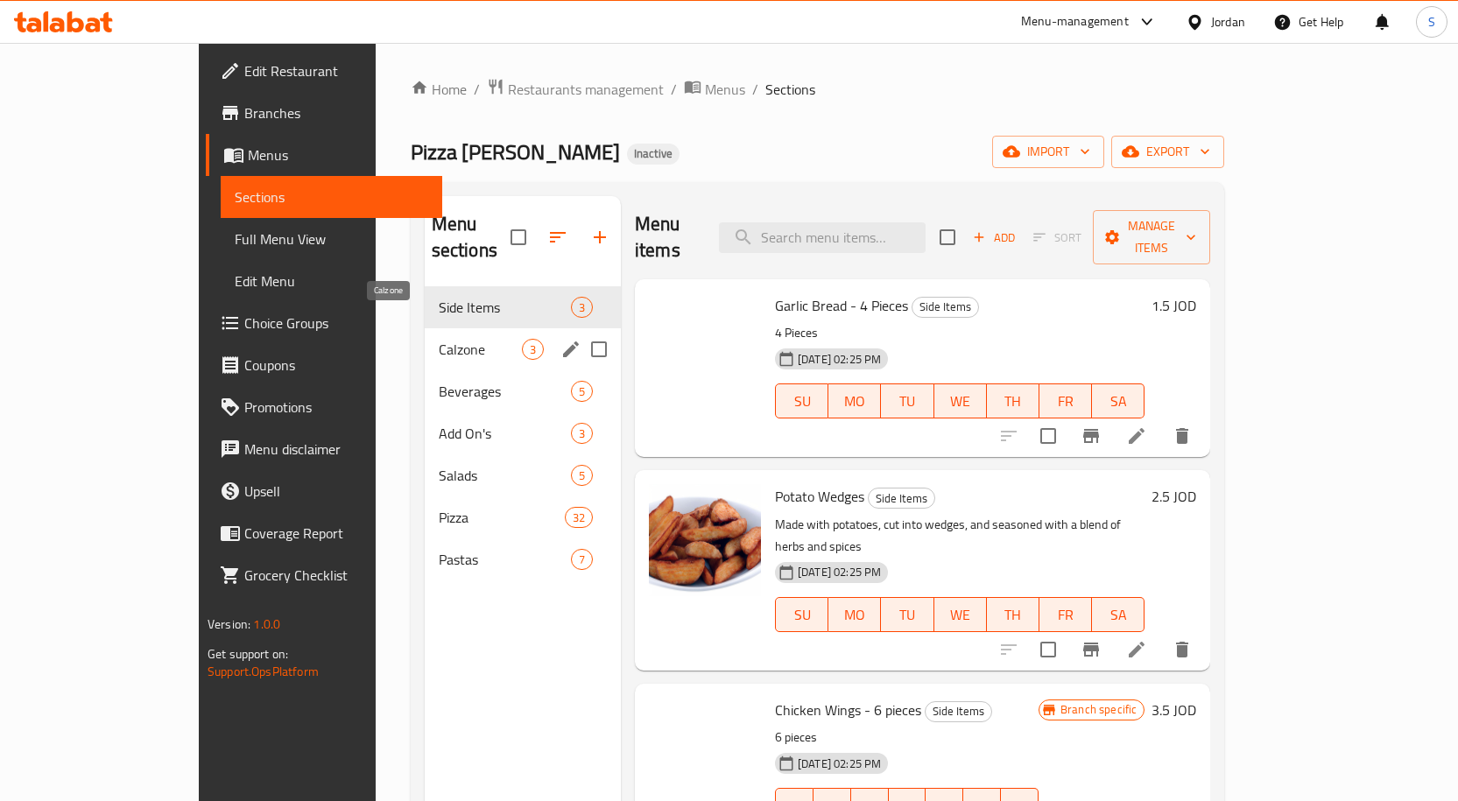
click at [448, 339] on span "Calzone" at bounding box center [480, 349] width 83 height 21
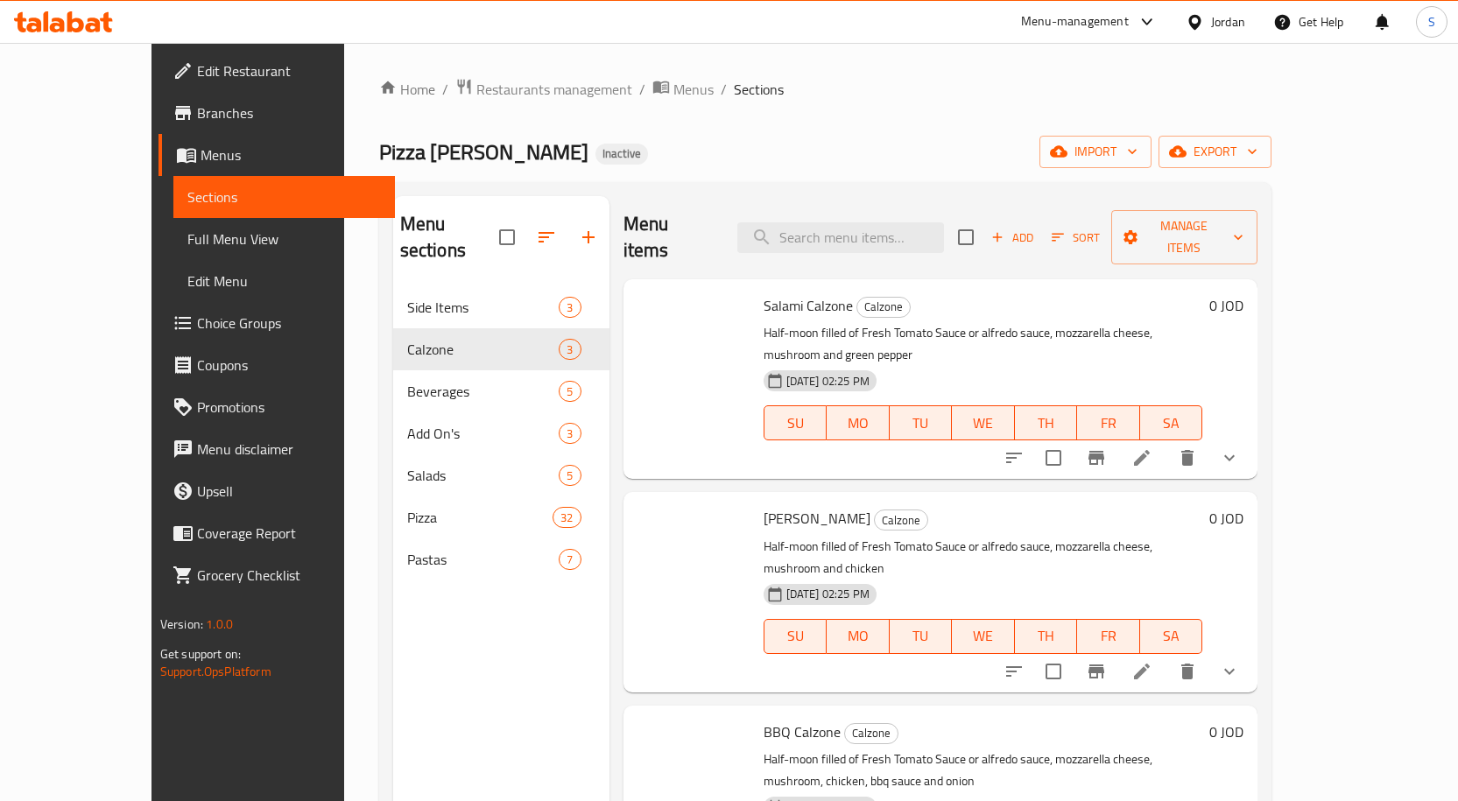
click at [826, 184] on div "Menu sections Side Items 3 Calzone 3 Beverages 5 Add On's 3 Salads 5 Pizza 32 P…" at bounding box center [825, 596] width 892 height 829
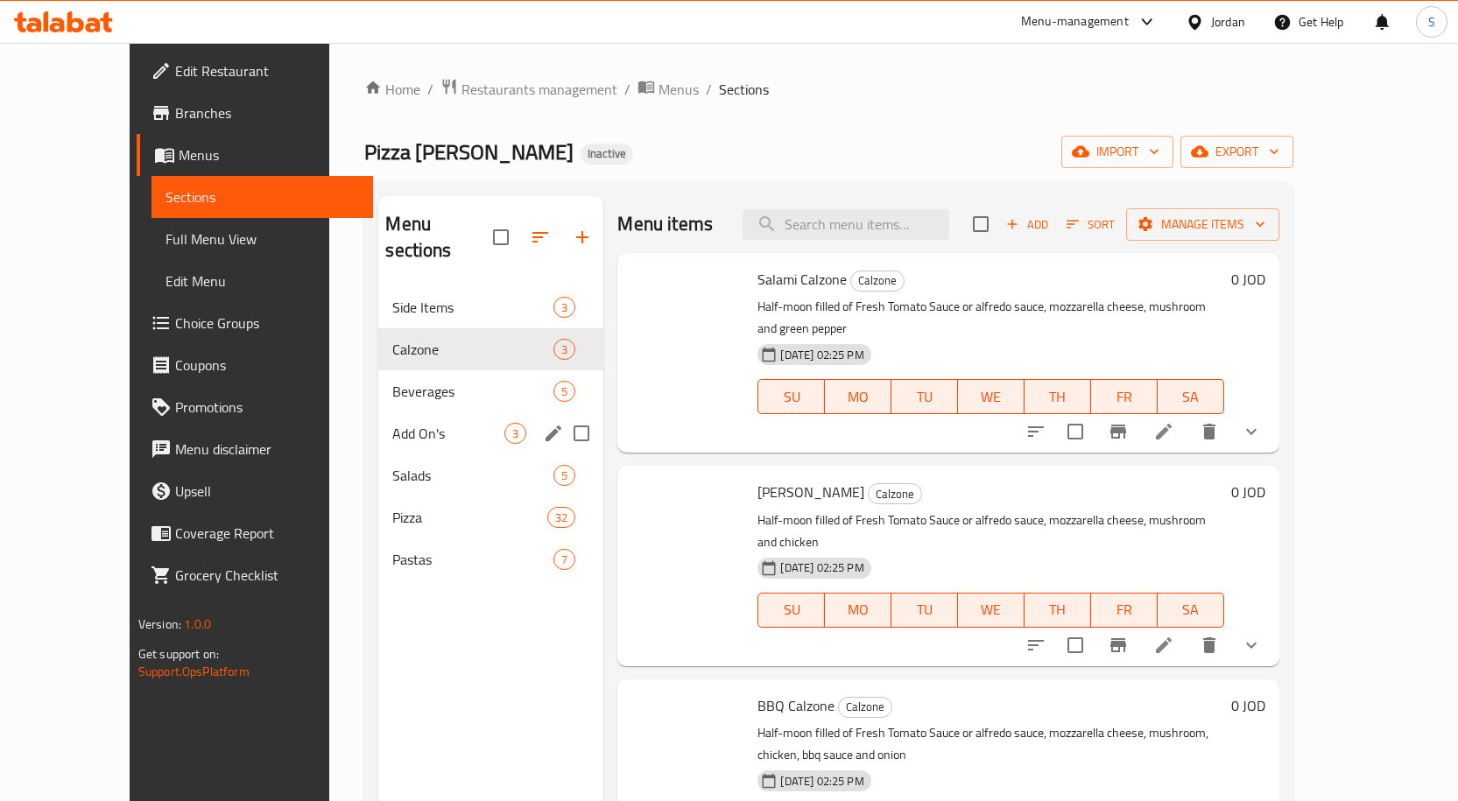
click at [392, 381] on span "Beverages" at bounding box center [472, 391] width 161 height 21
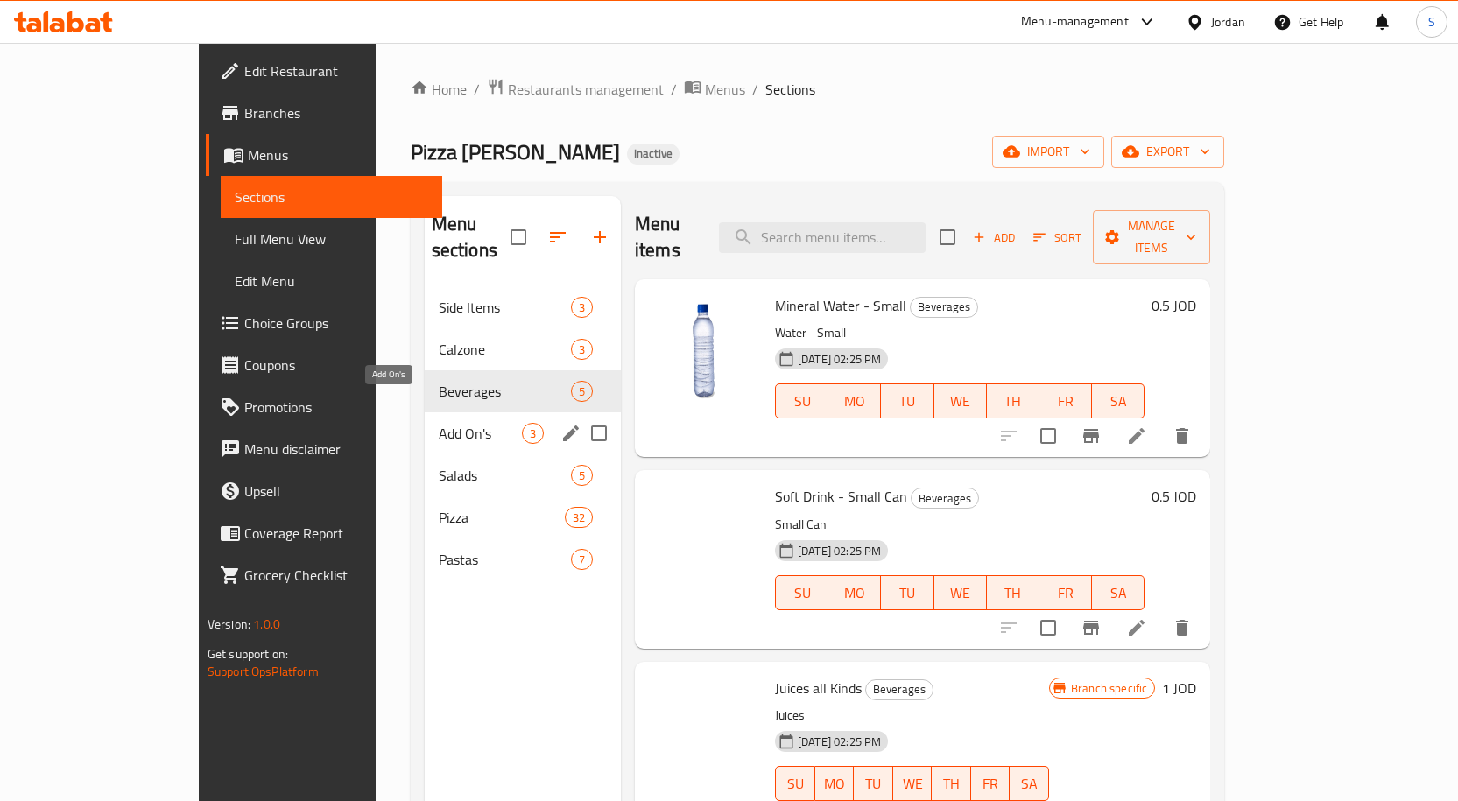
click at [439, 423] on span "Add On's" at bounding box center [480, 433] width 83 height 21
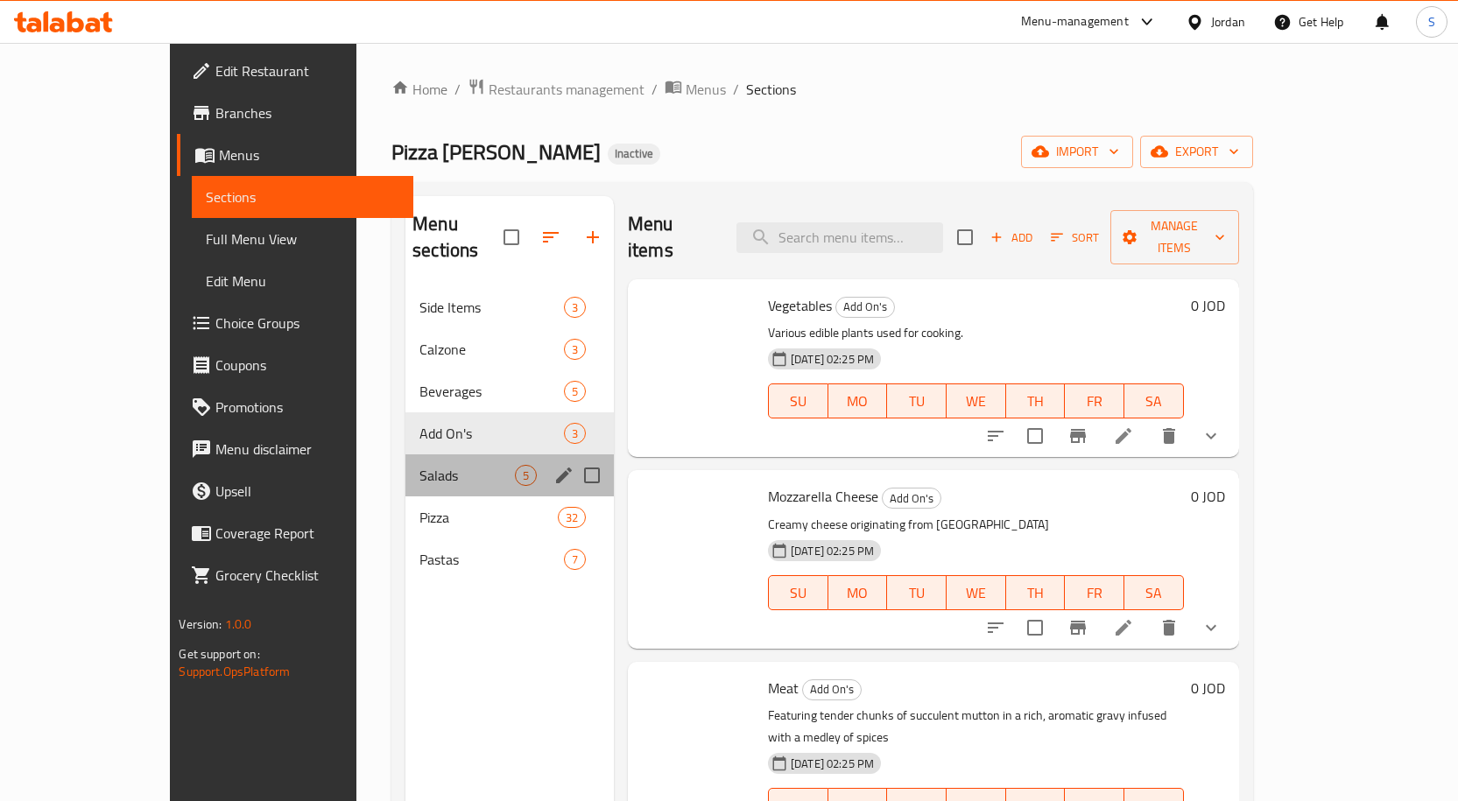
click at [405, 454] on div "Salads 5" at bounding box center [509, 475] width 208 height 42
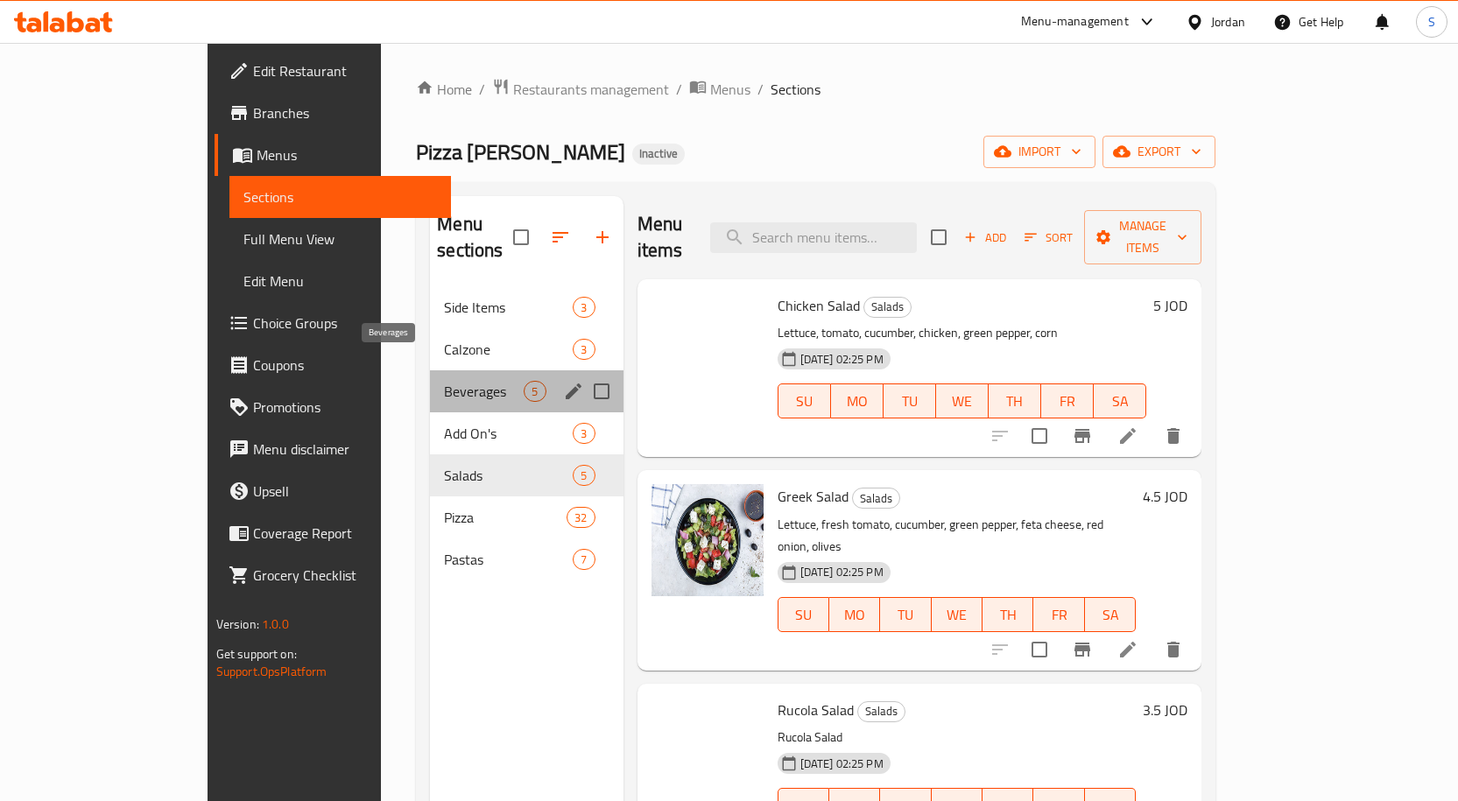
click at [444, 381] on span "Beverages" at bounding box center [484, 391] width 80 height 21
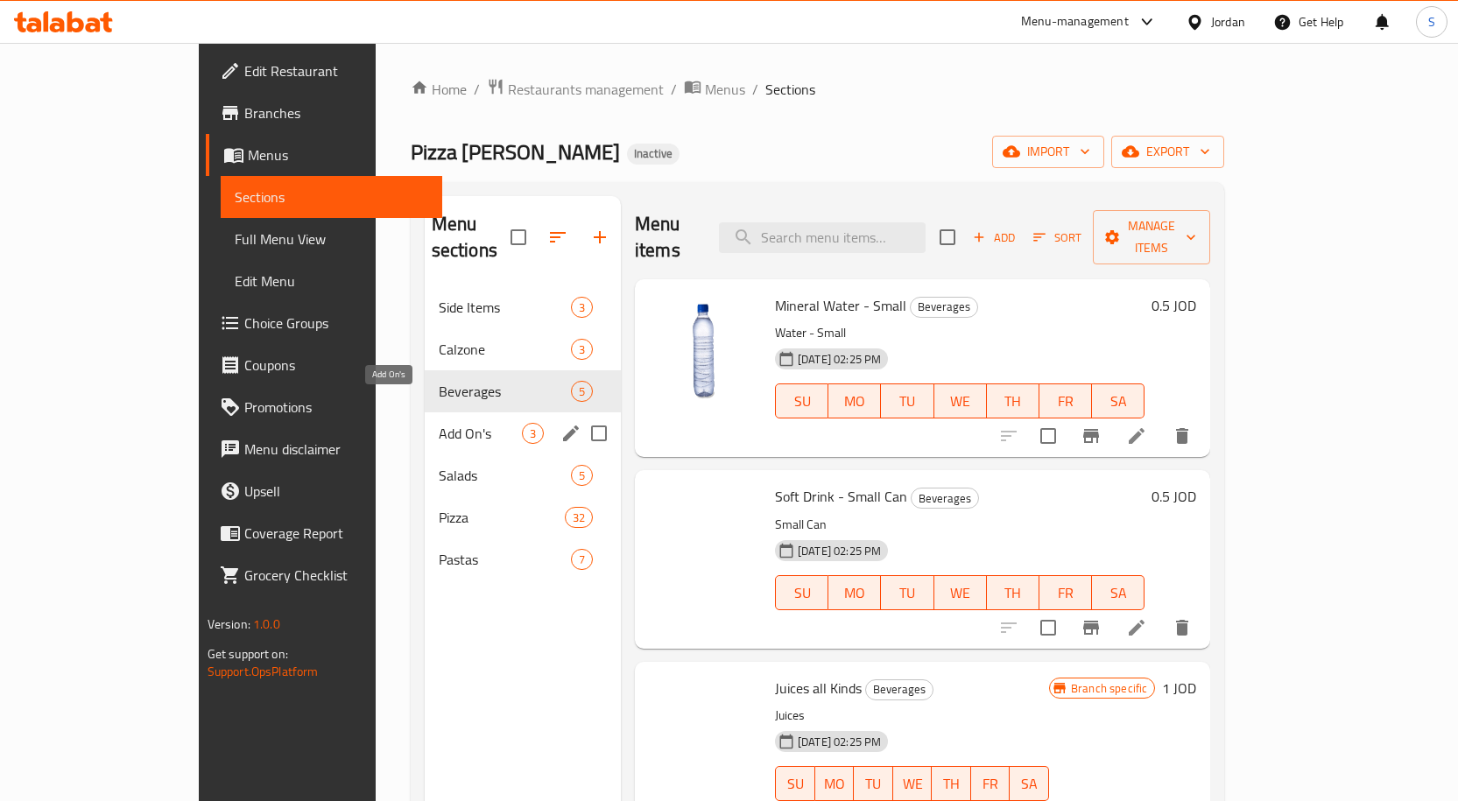
click at [439, 423] on span "Add On's" at bounding box center [480, 433] width 83 height 21
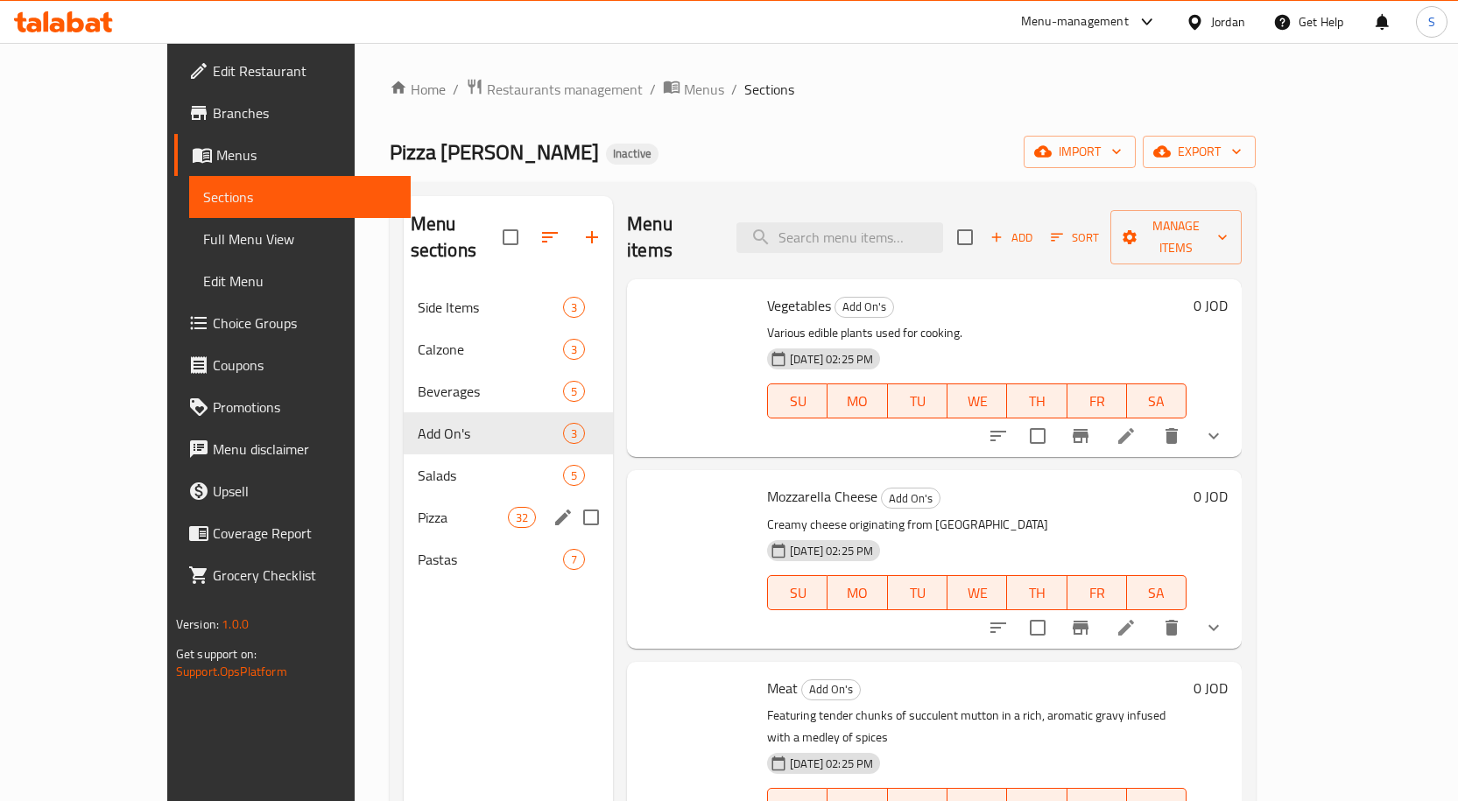
click at [414, 496] on div "Pizza 32" at bounding box center [508, 517] width 209 height 42
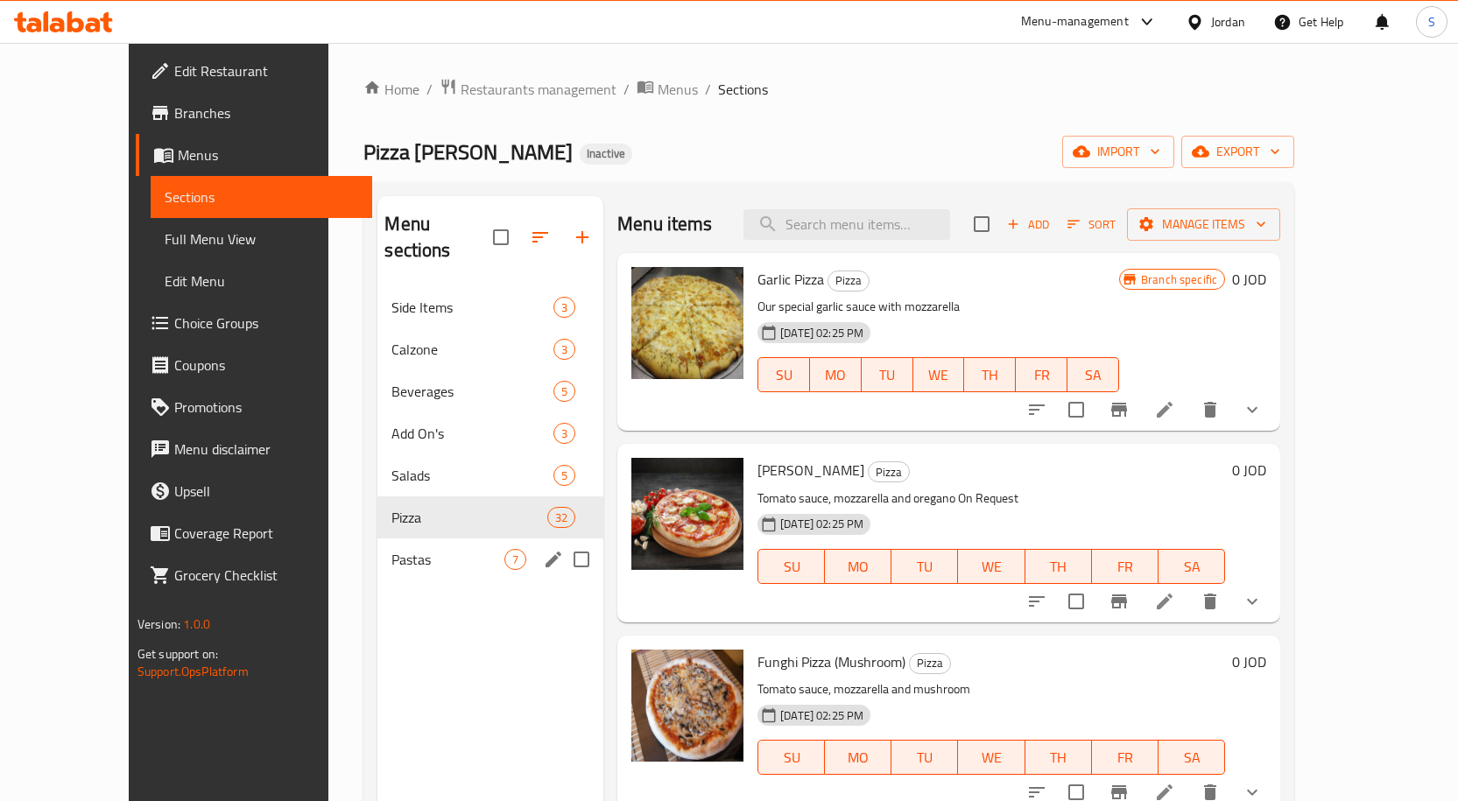
click at [430, 538] on div "Pastas 7" at bounding box center [490, 559] width 226 height 42
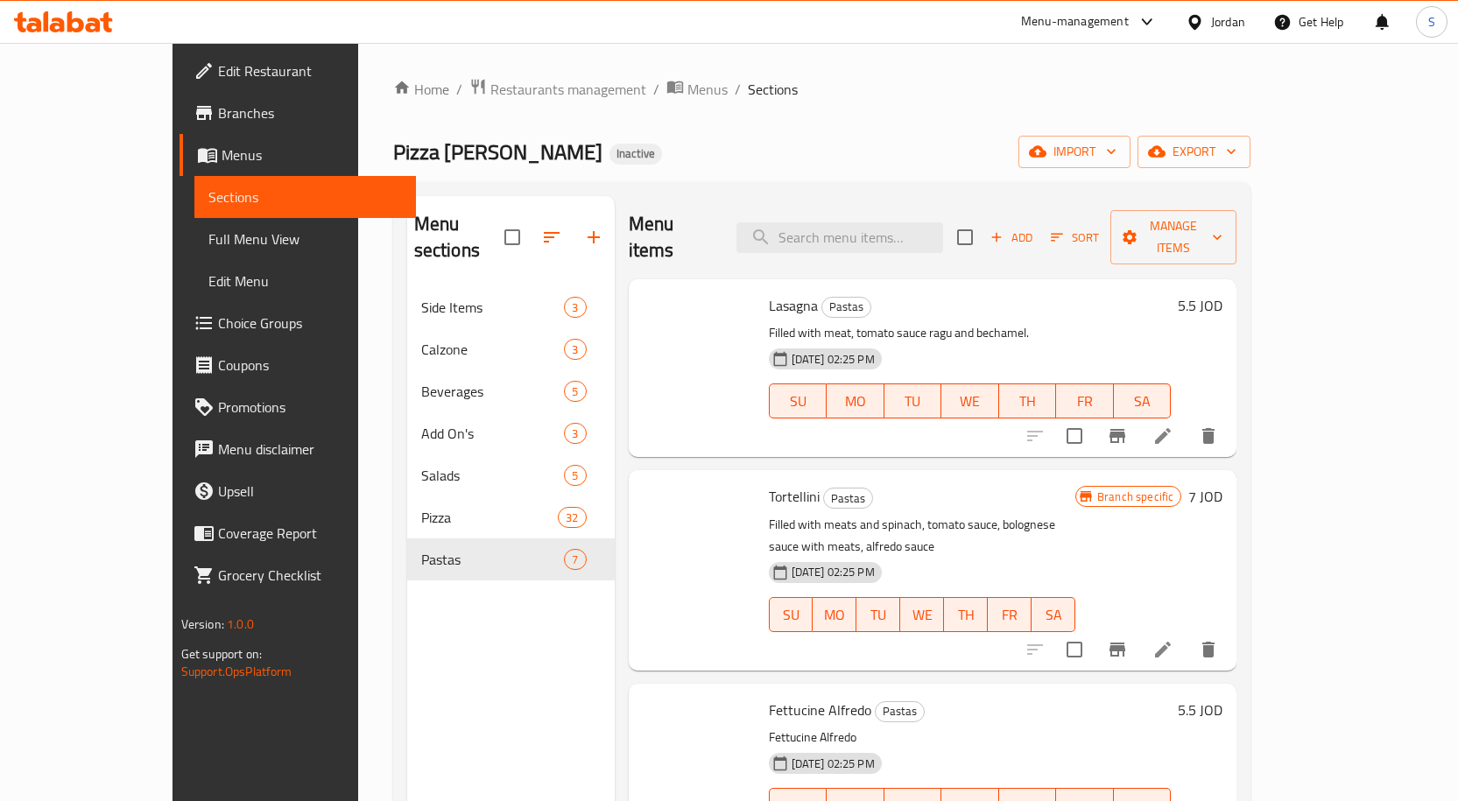
click at [79, 11] on icon at bounding box center [63, 21] width 99 height 21
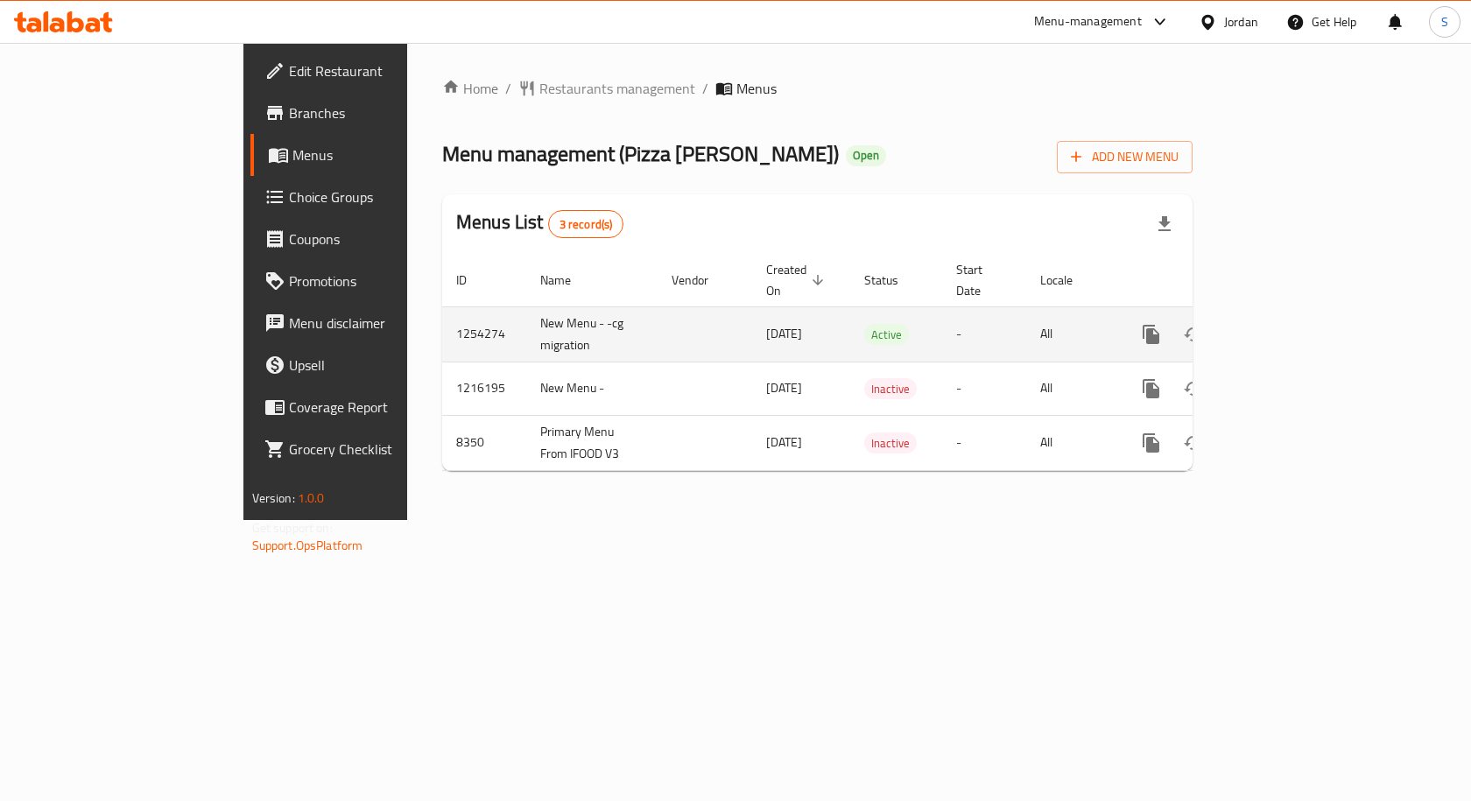
click at [1288, 324] on icon "enhanced table" at bounding box center [1277, 334] width 21 height 21
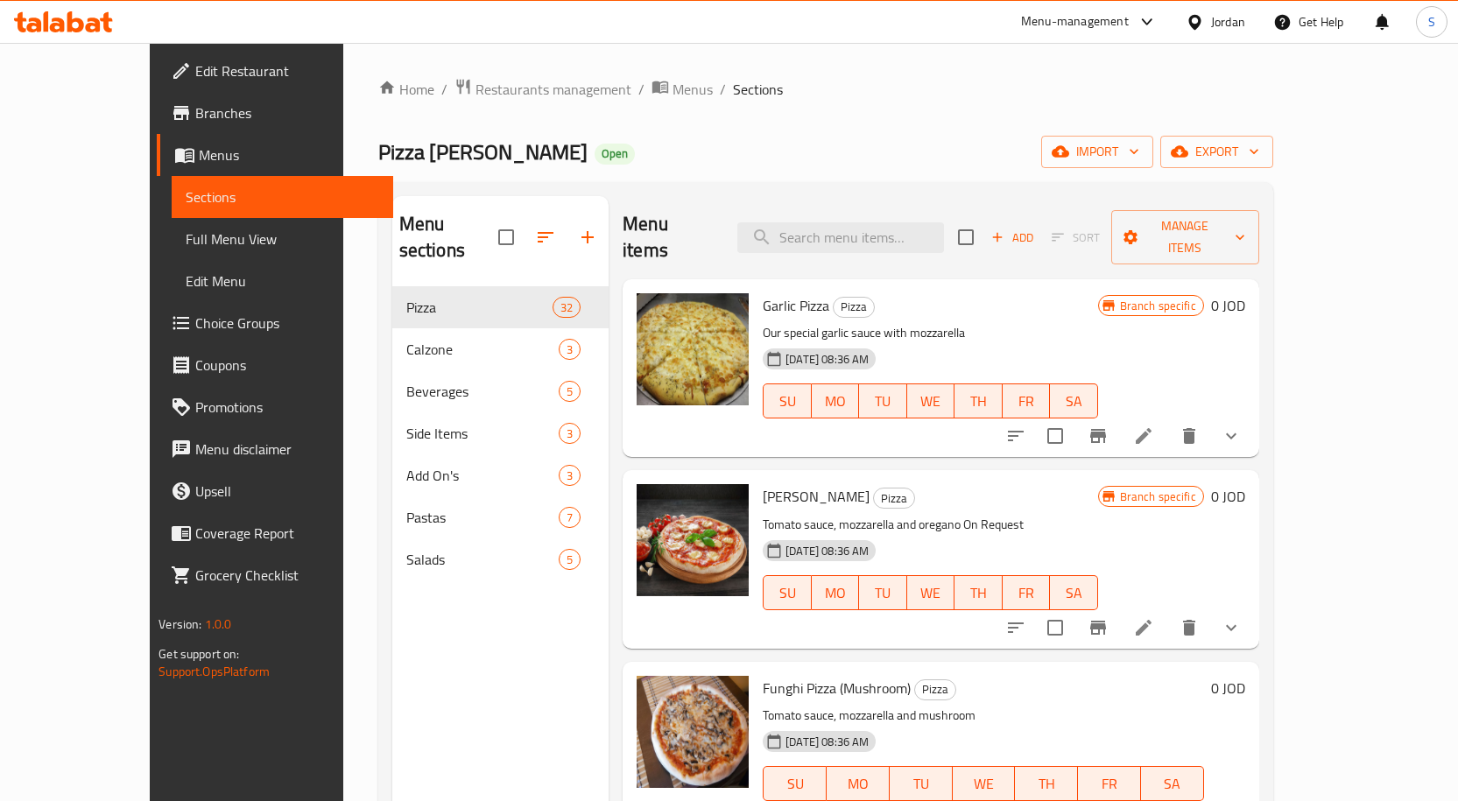
click at [186, 235] on span "Full Menu View" at bounding box center [282, 239] width 193 height 21
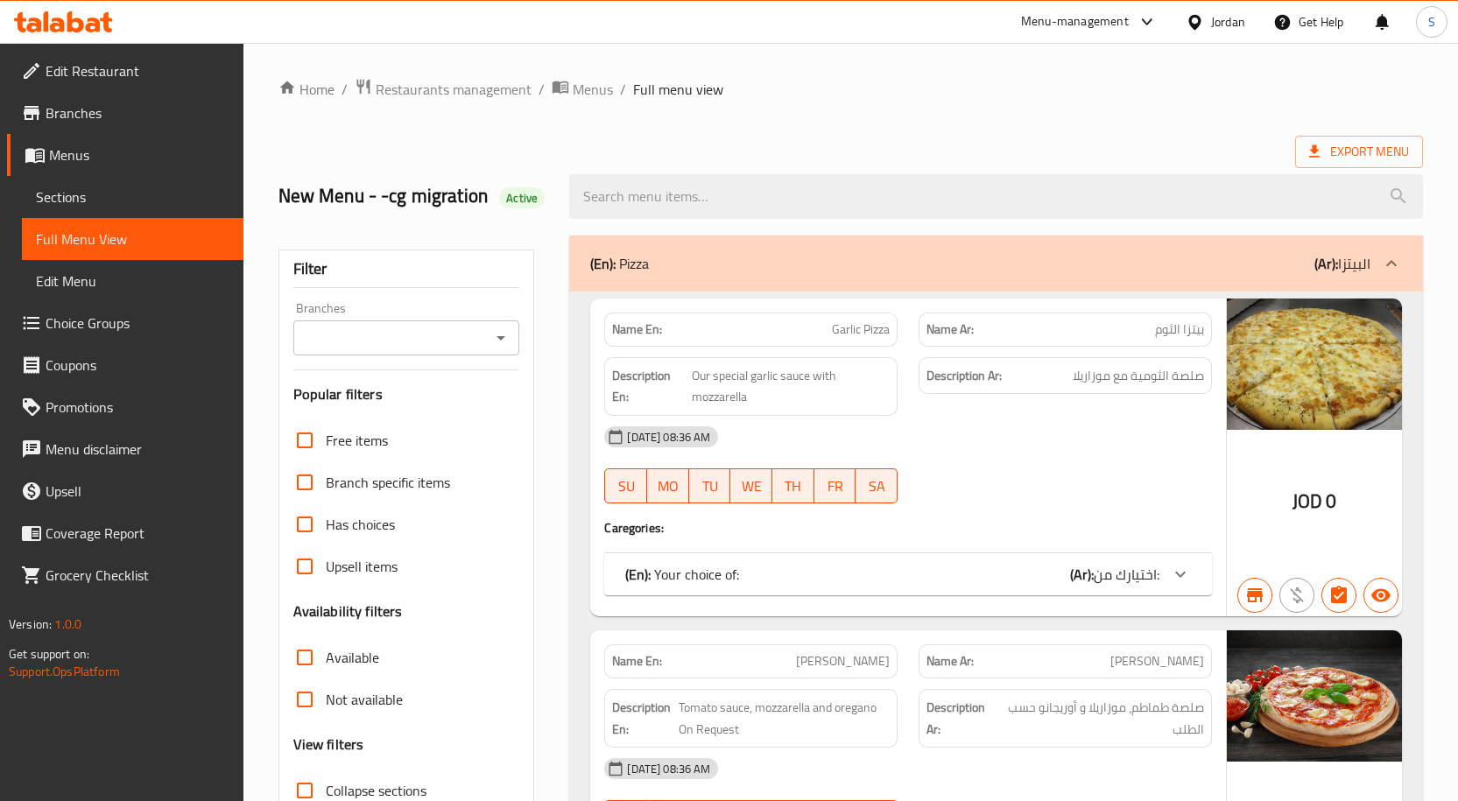
click at [457, 337] on input "Branches" at bounding box center [392, 338] width 187 height 25
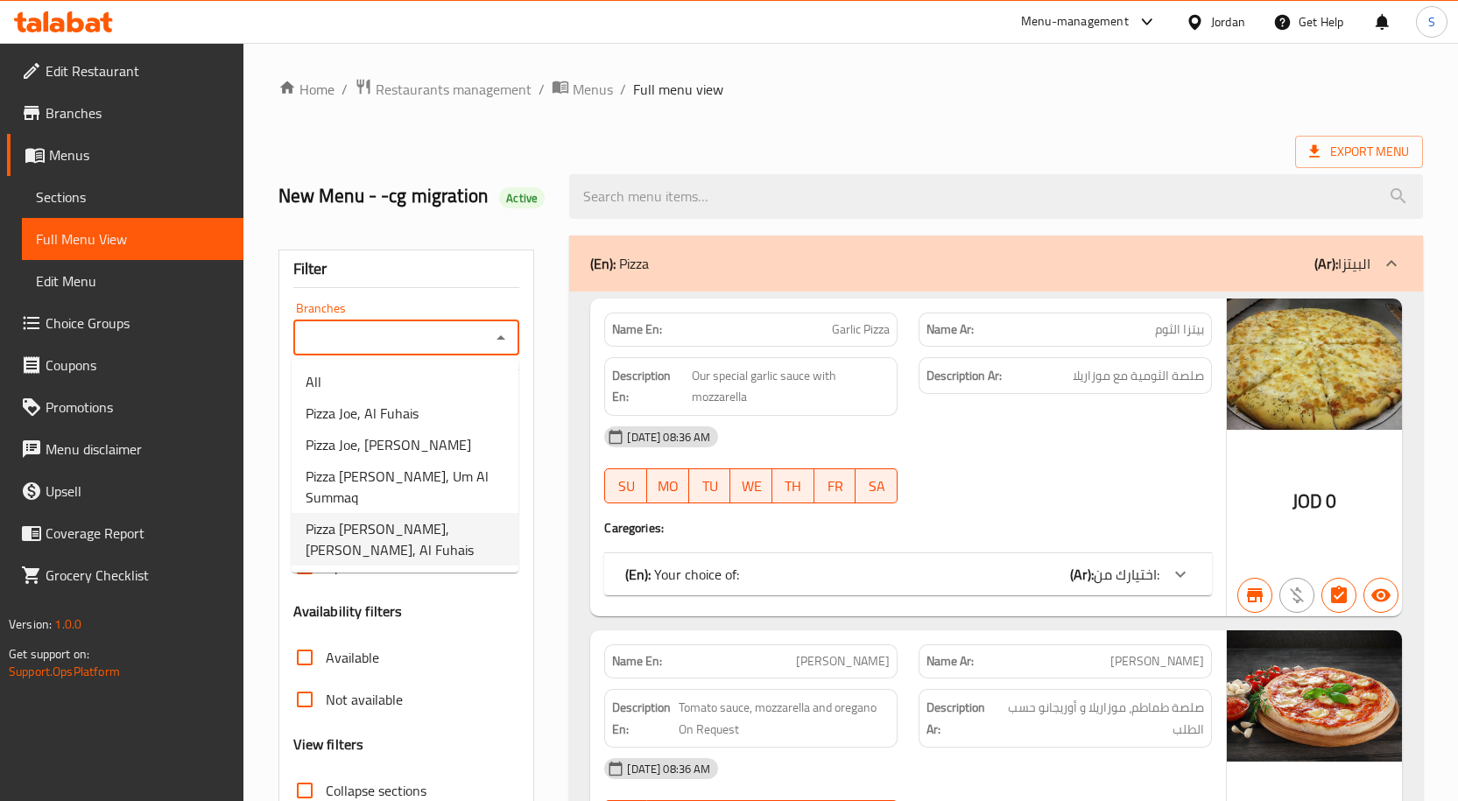
click at [459, 518] on span "Pizza Joe, Al Fuhais, Al Fuhais" at bounding box center [405, 539] width 199 height 42
type input "Pizza Joe, Al Fuhais, Al Fuhais"
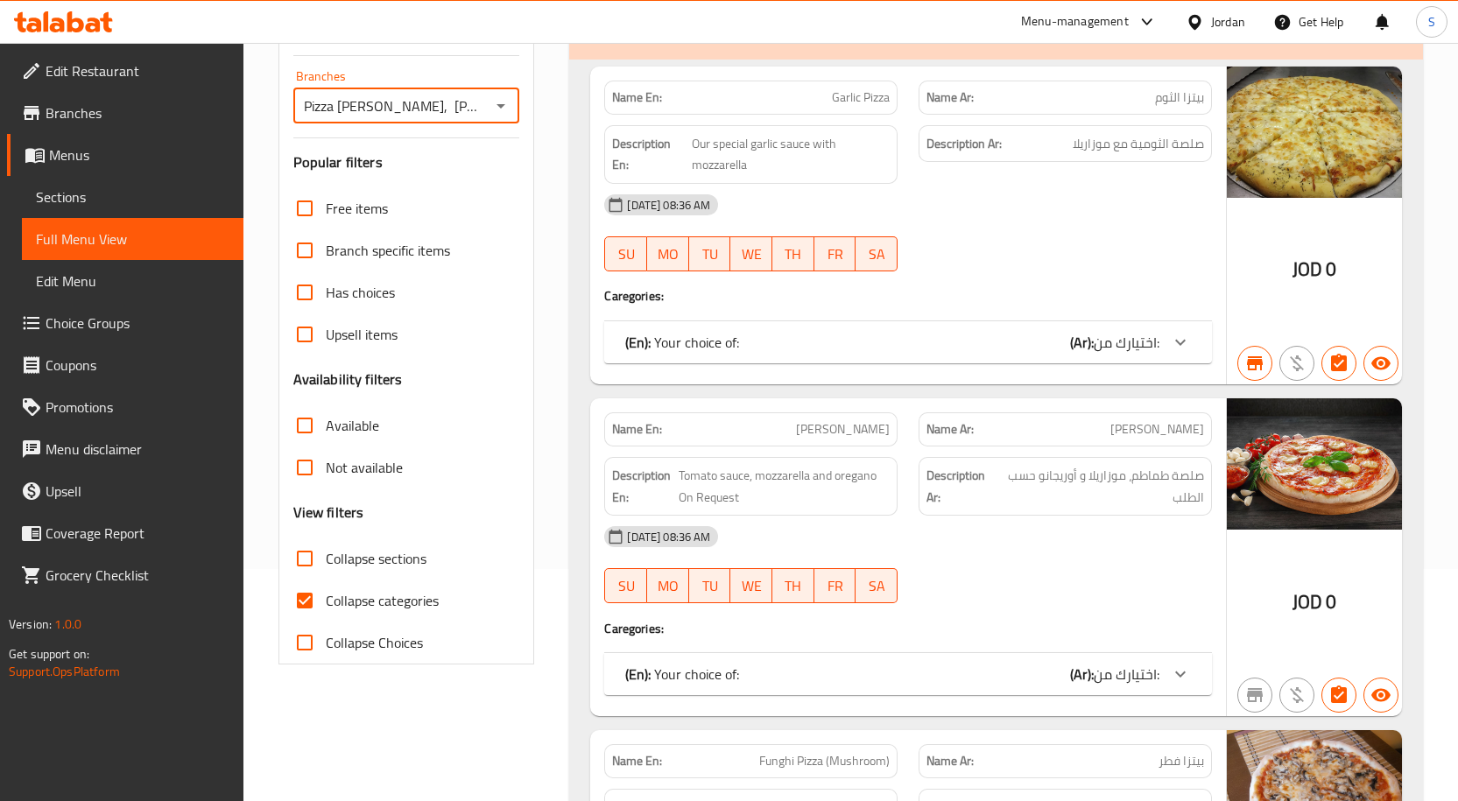
scroll to position [263, 0]
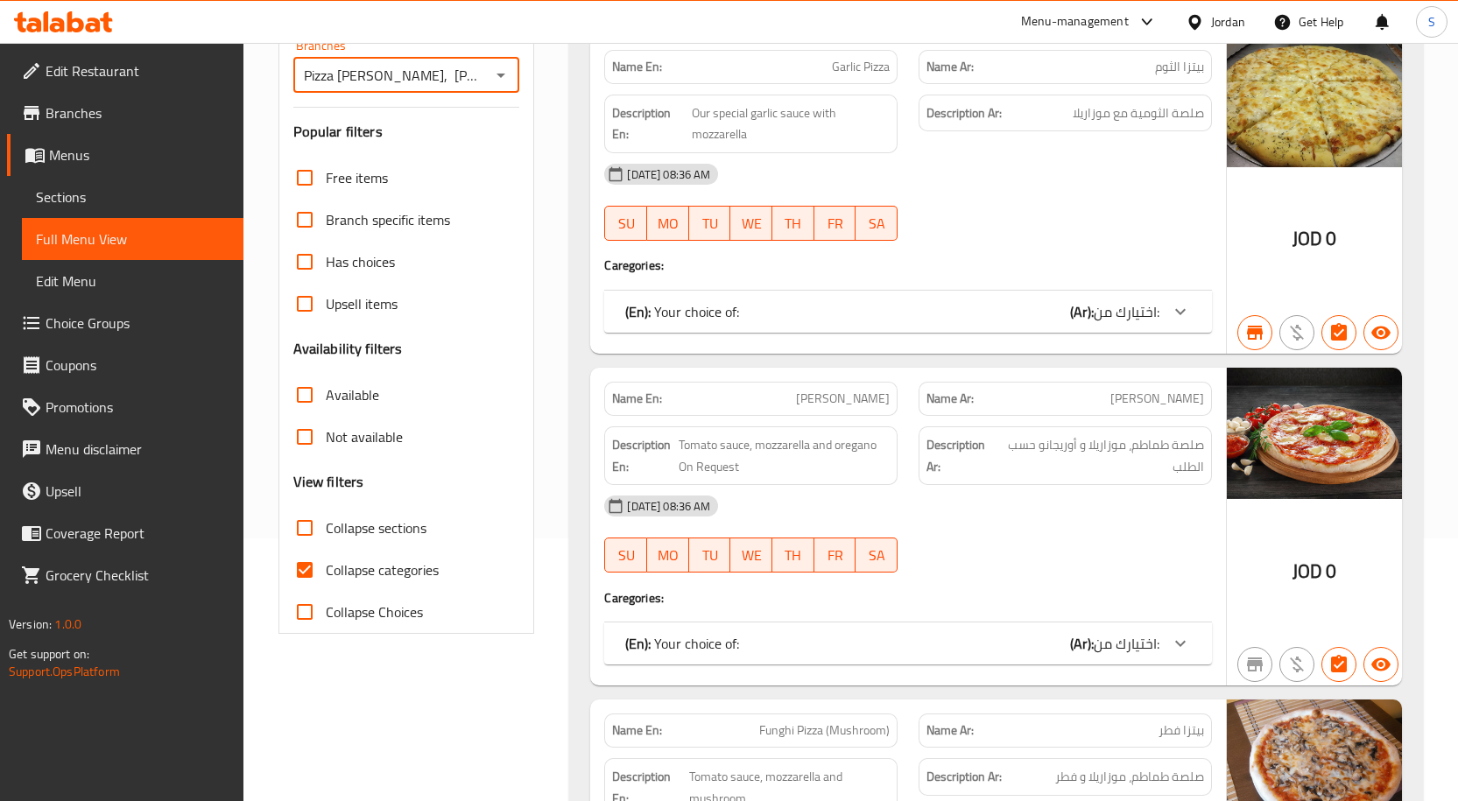
click at [306, 529] on input "Collapse sections" at bounding box center [305, 528] width 42 height 42
checkbox input "true"
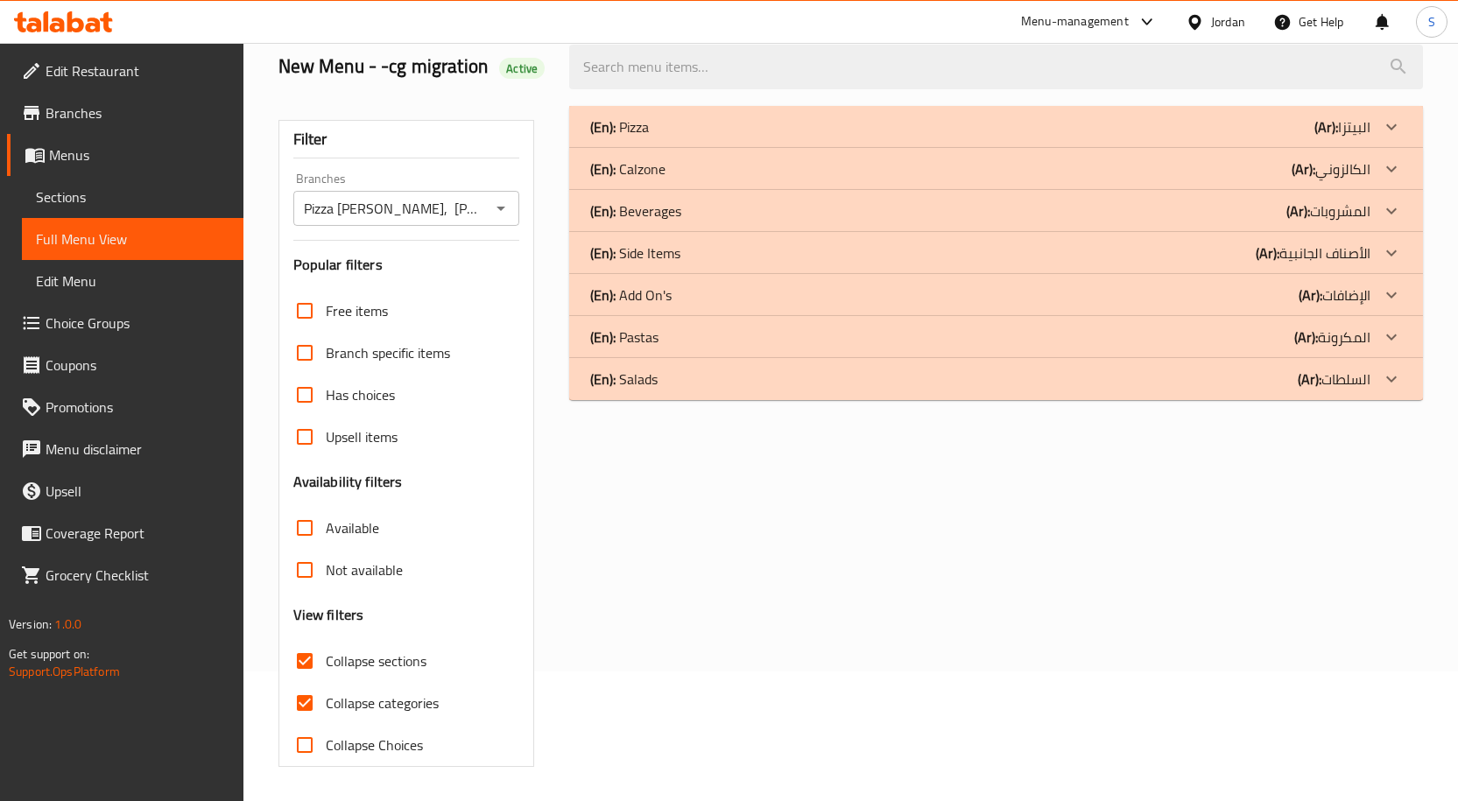
scroll to position [130, 0]
click at [301, 574] on input "Not available" at bounding box center [305, 569] width 42 height 42
checkbox input "true"
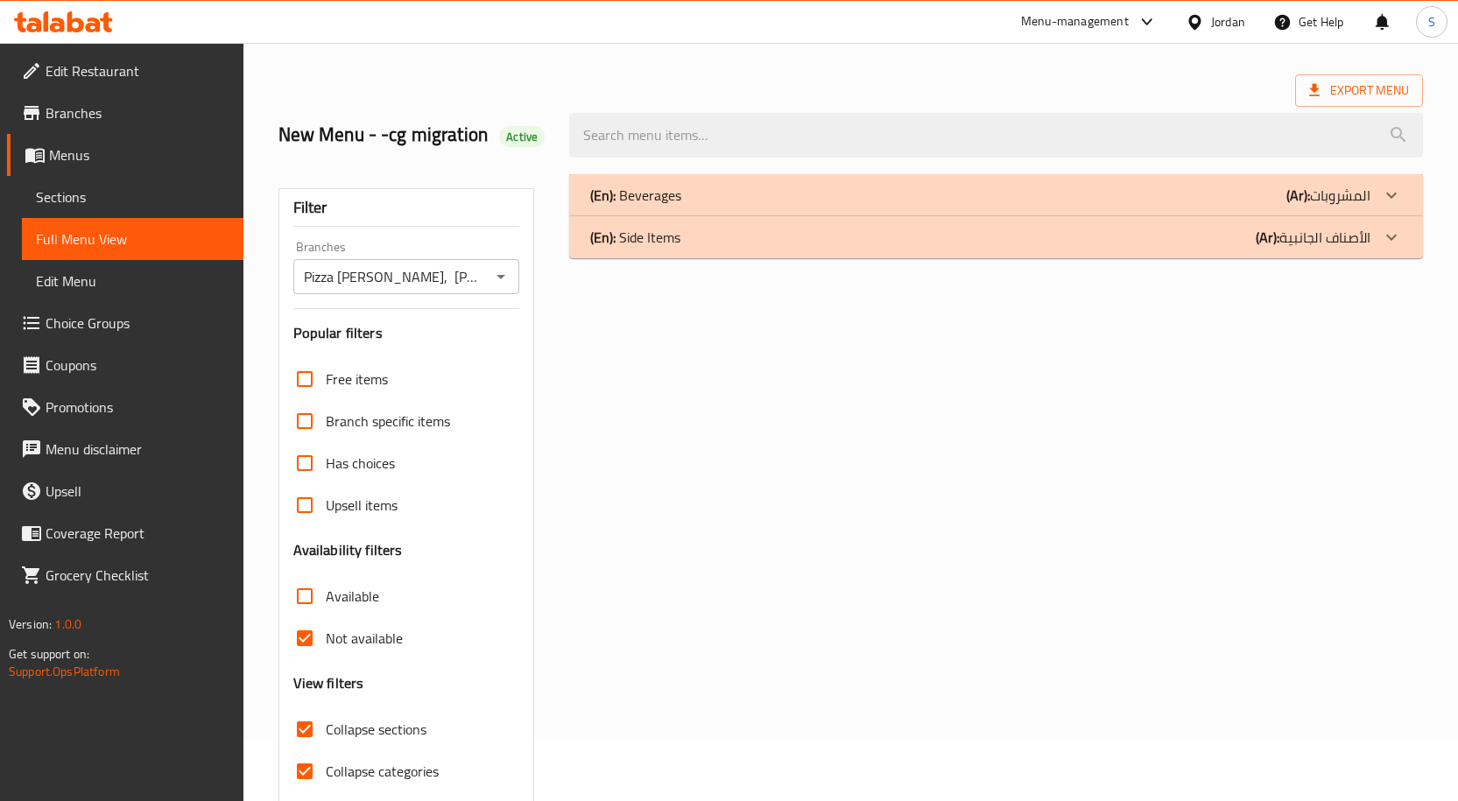
scroll to position [0, 0]
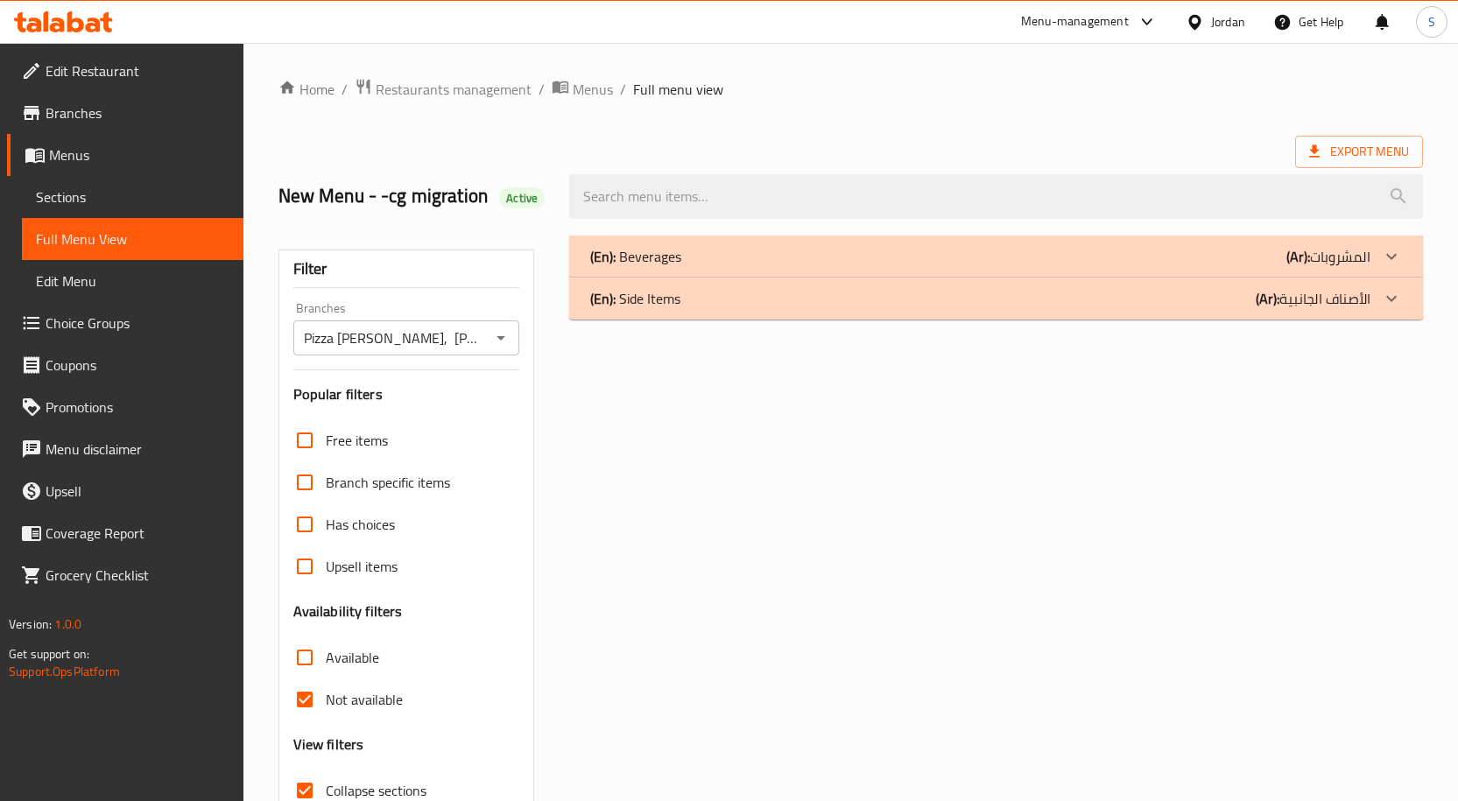
click at [1030, 267] on div "(En): Side Items (Ar): الأصناف الجانبية" at bounding box center [980, 256] width 780 height 21
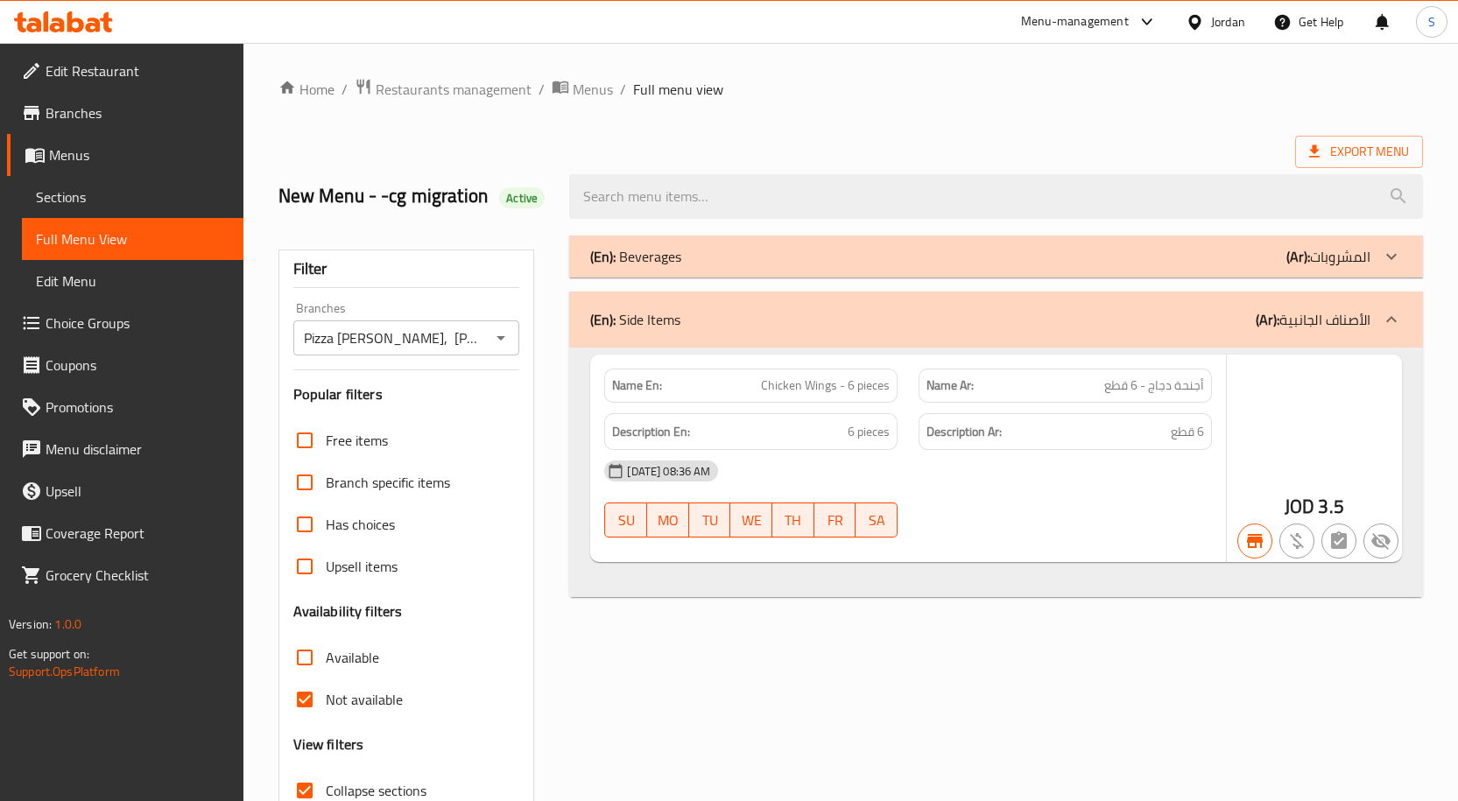
click at [1041, 261] on div "(En): Beverages (Ar): المشروبات" at bounding box center [980, 256] width 780 height 21
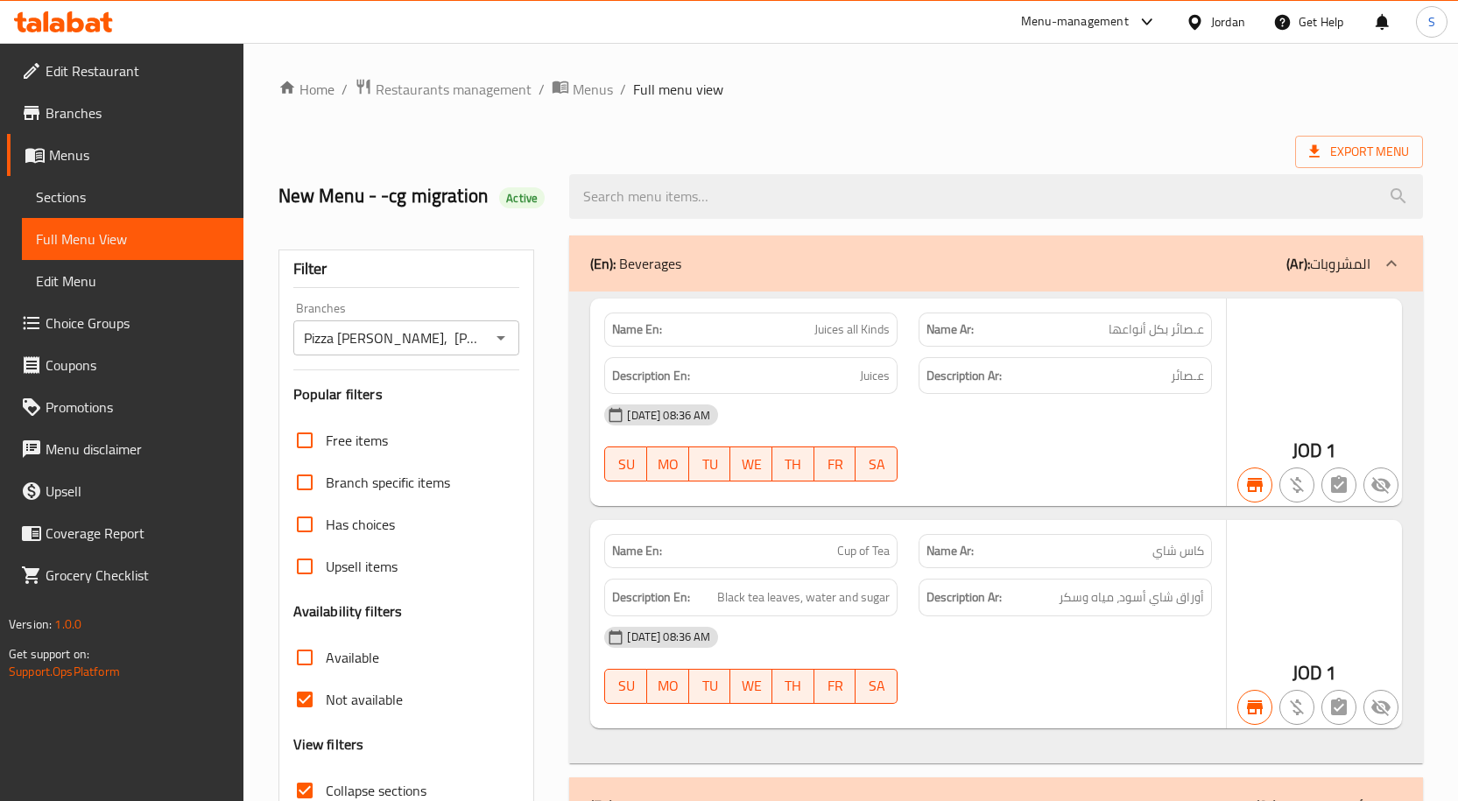
click at [987, 86] on ol "Home / Restaurants management / Menus / Full menu view" at bounding box center [850, 89] width 1144 height 23
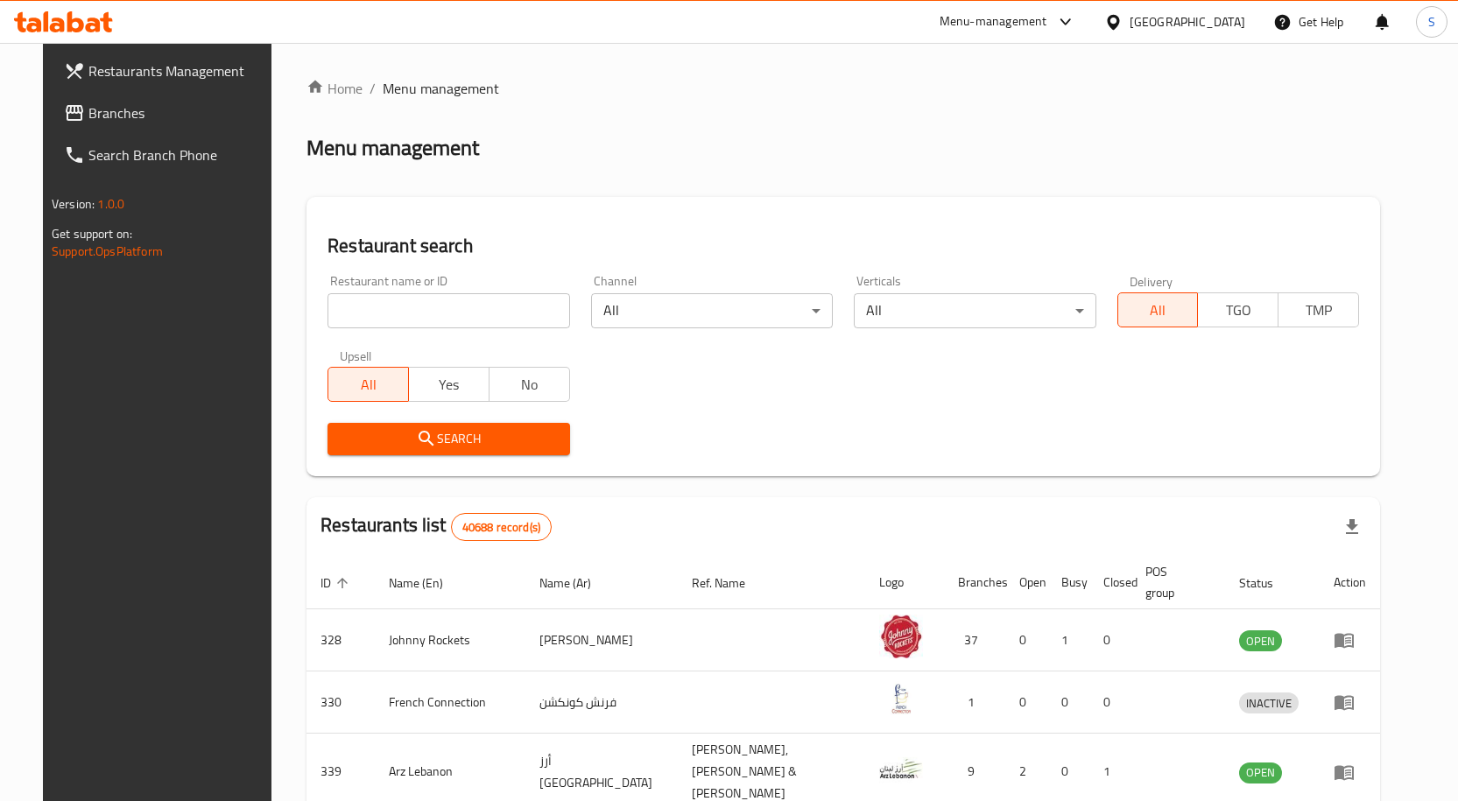
click at [681, 193] on div "Home / Menu management Menu management Restaurant search Restaurant name or ID …" at bounding box center [842, 677] width 1073 height 1199
click at [90, 120] on span "Branches" at bounding box center [180, 112] width 184 height 21
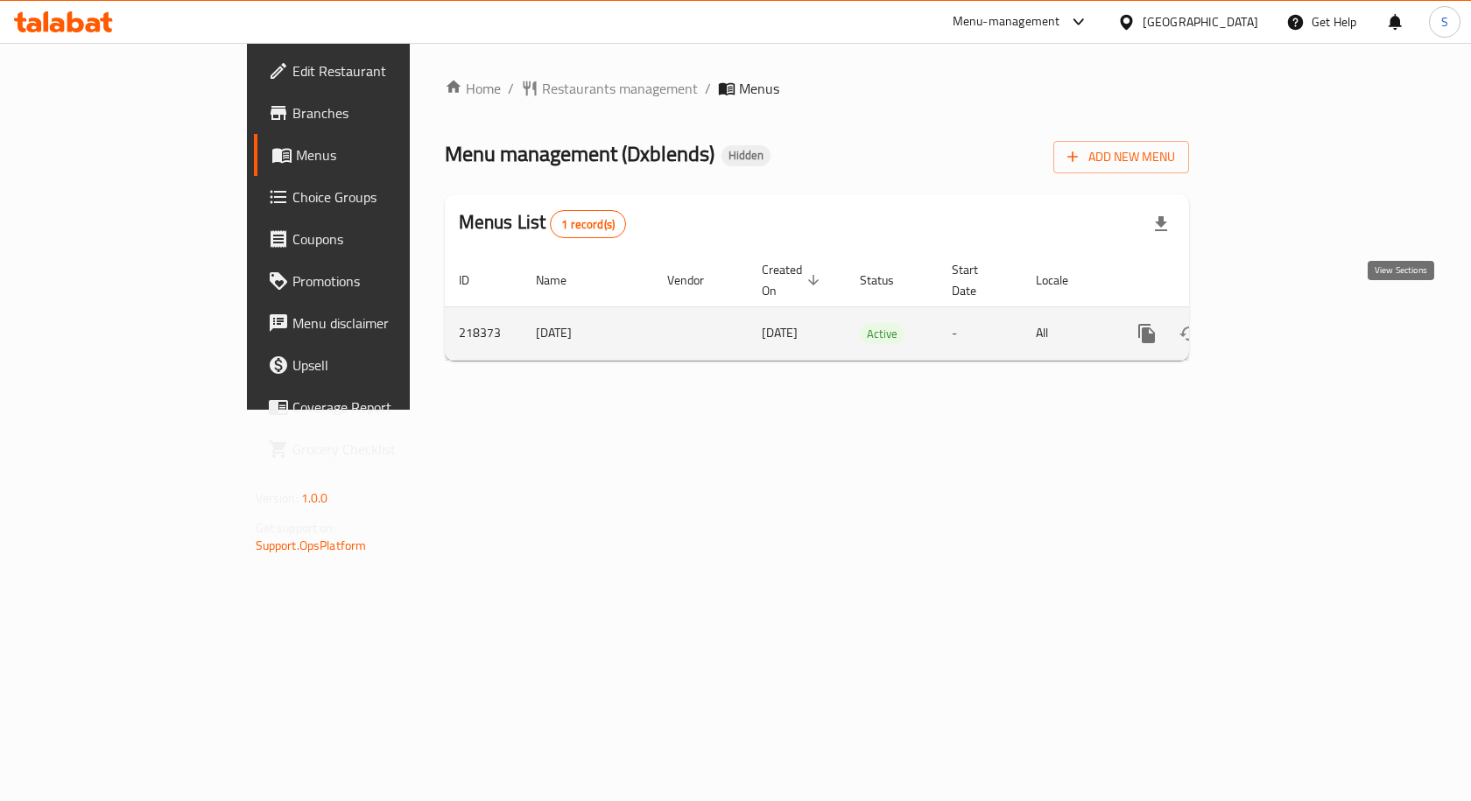
click at [1283, 323] on icon "enhanced table" at bounding box center [1272, 333] width 21 height 21
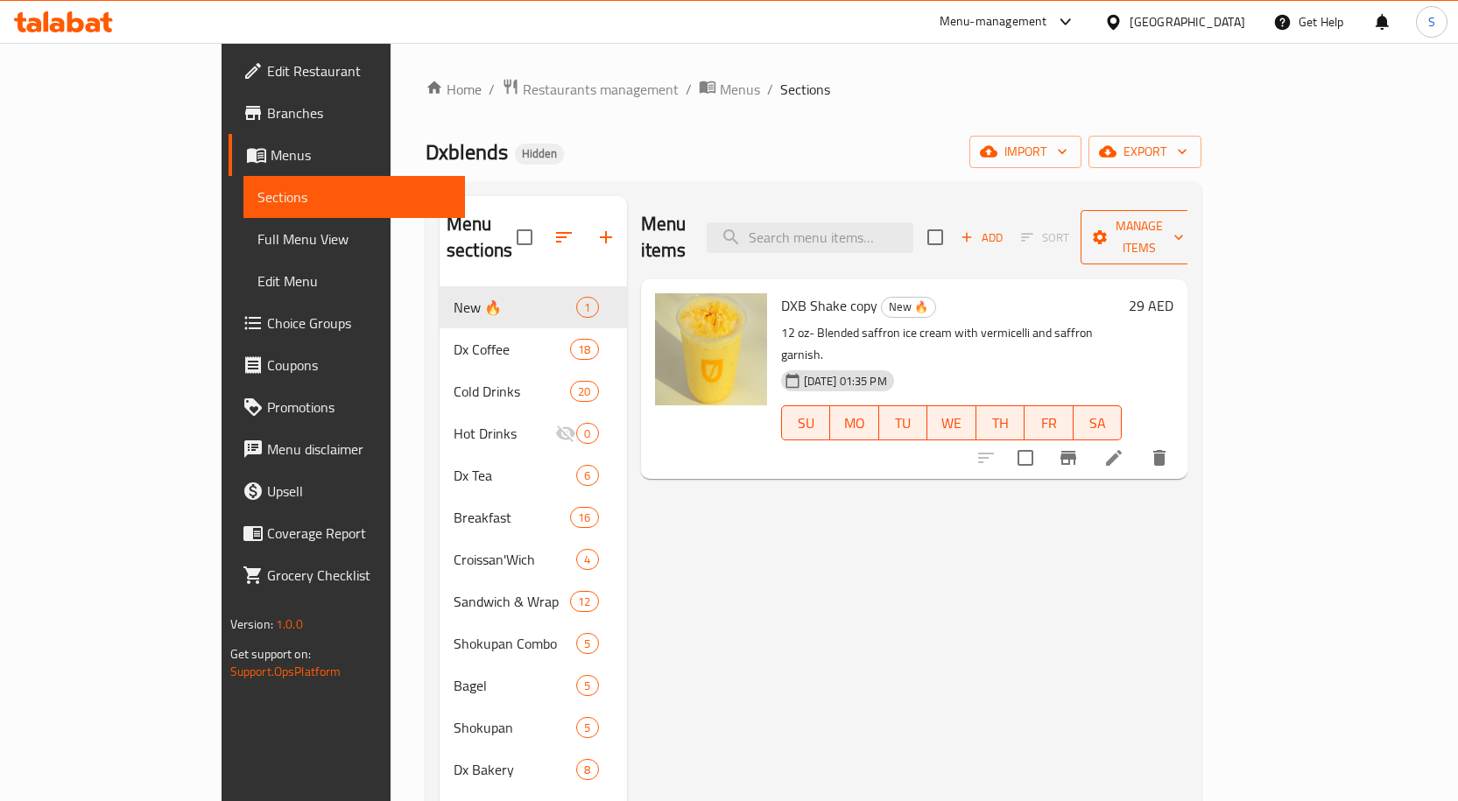
click at [1184, 227] on span "Manage items" at bounding box center [1138, 237] width 89 height 44
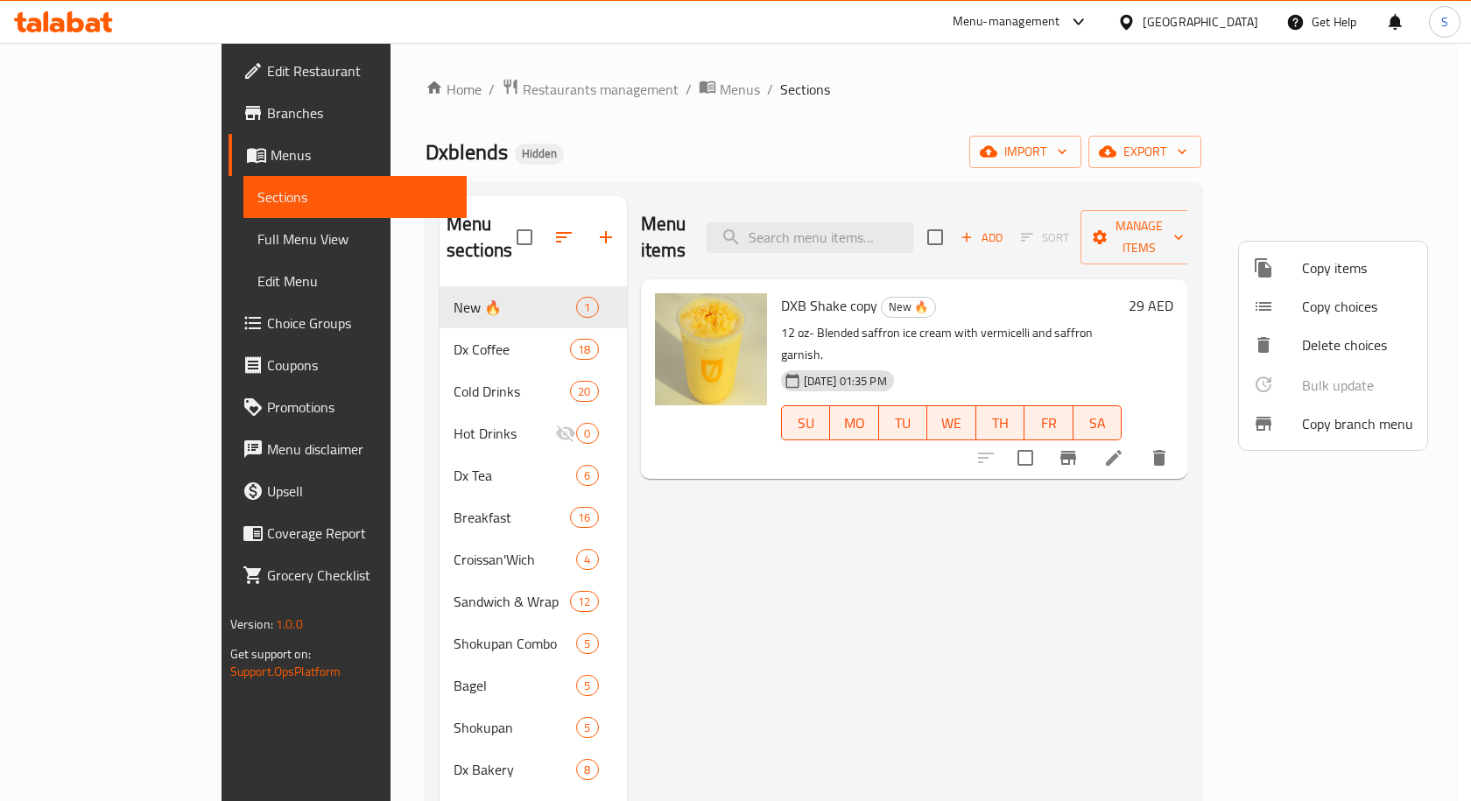
click at [1336, 424] on span "Copy branch menu" at bounding box center [1357, 423] width 111 height 21
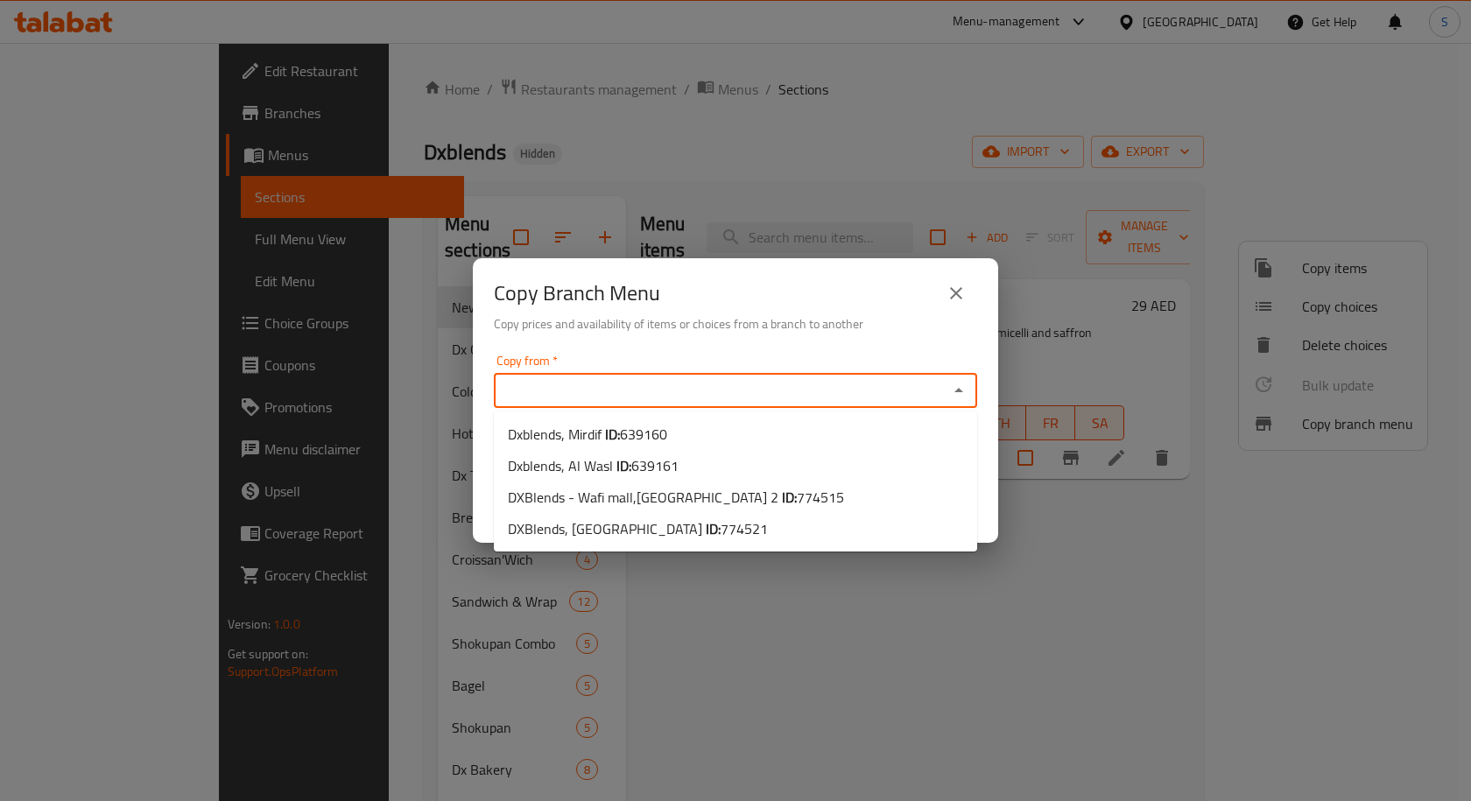
click at [703, 388] on input "Copy from   *" at bounding box center [721, 390] width 444 height 25
click at [722, 462] on li "Dxblends, Al Wasl ID: 639161" at bounding box center [735, 466] width 483 height 32
type input "Dxblends, Al Wasl"
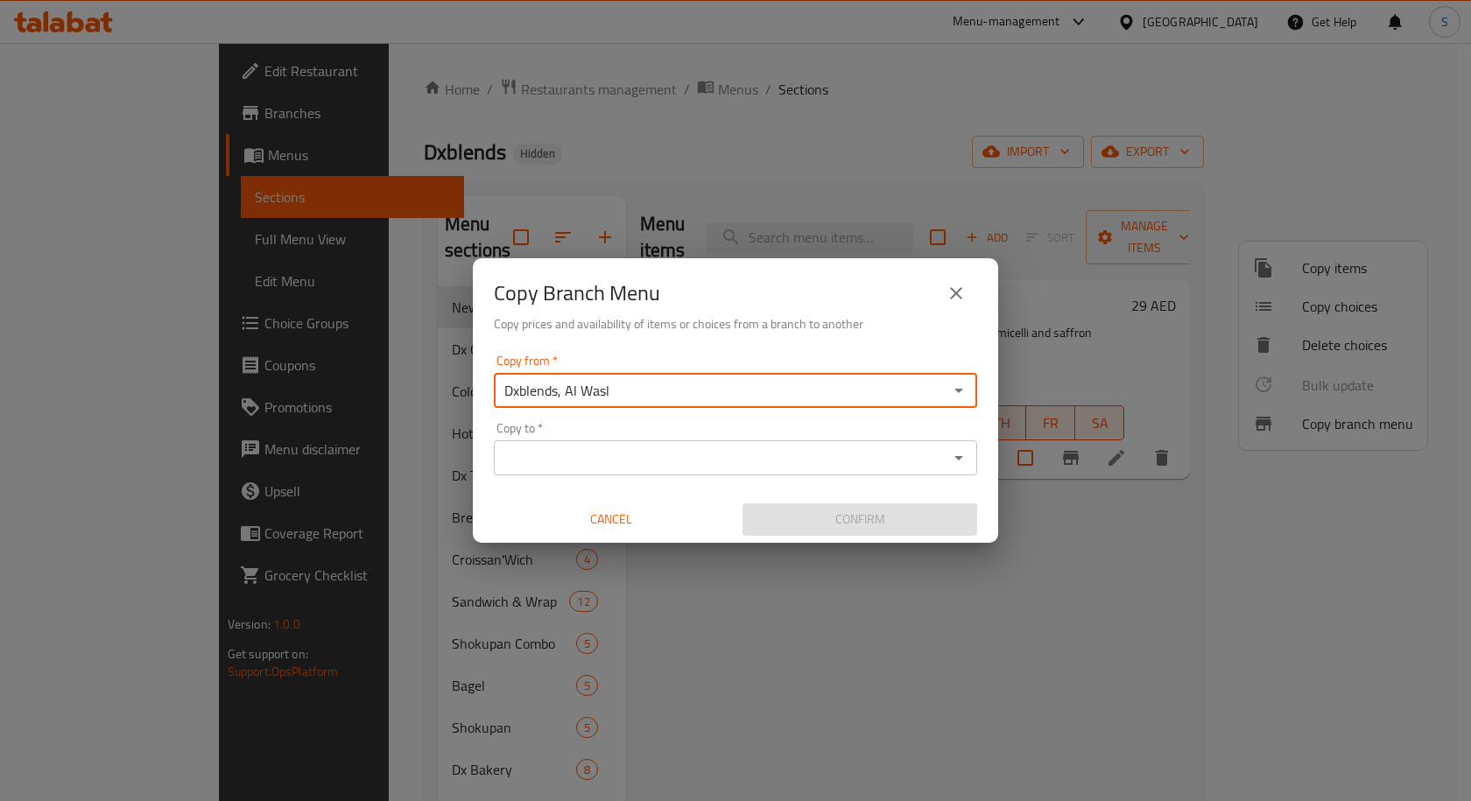
click at [899, 464] on input "Copy to   *" at bounding box center [721, 458] width 444 height 25
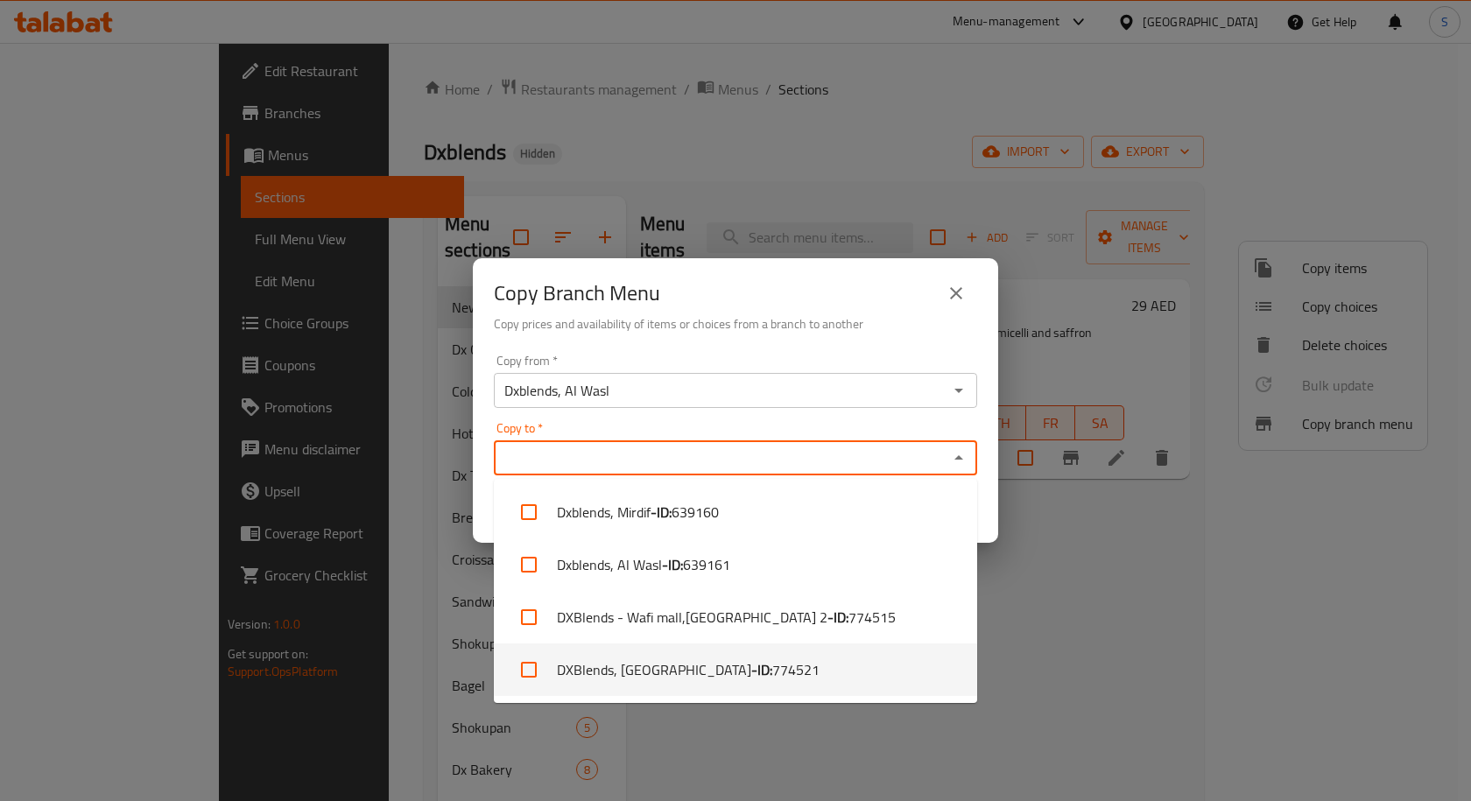
click at [824, 665] on li "DXBlends, Dubai Healthcare City - ID: 774521" at bounding box center [735, 669] width 483 height 53
checkbox input "true"
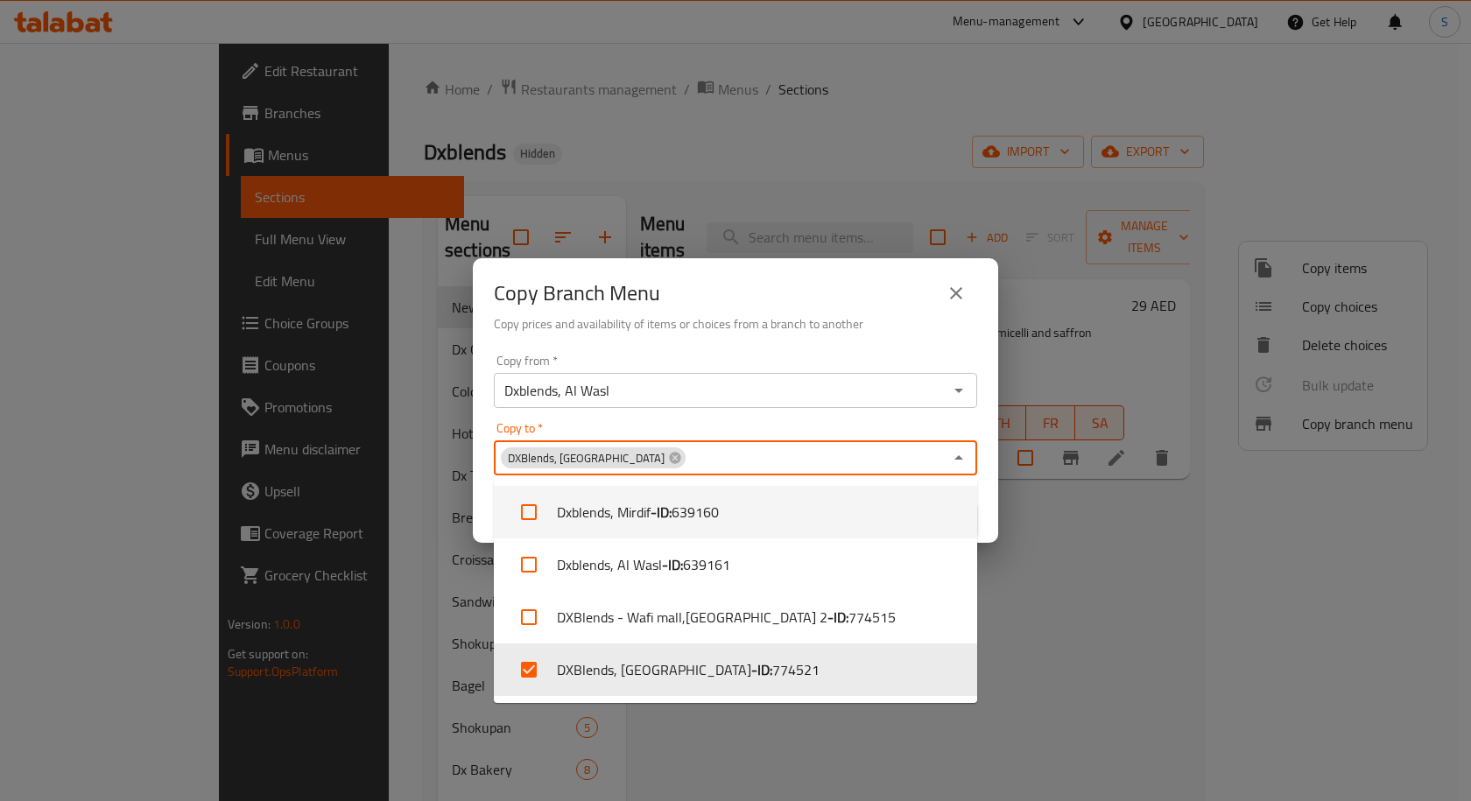
click at [964, 425] on div "Copy to   * DXBlends, Dubai Healthcare City Copy to *" at bounding box center [735, 448] width 483 height 53
click at [1002, 503] on div "Copy Branch Menu Copy prices and availability of items or choices from a branch…" at bounding box center [735, 400] width 1471 height 801
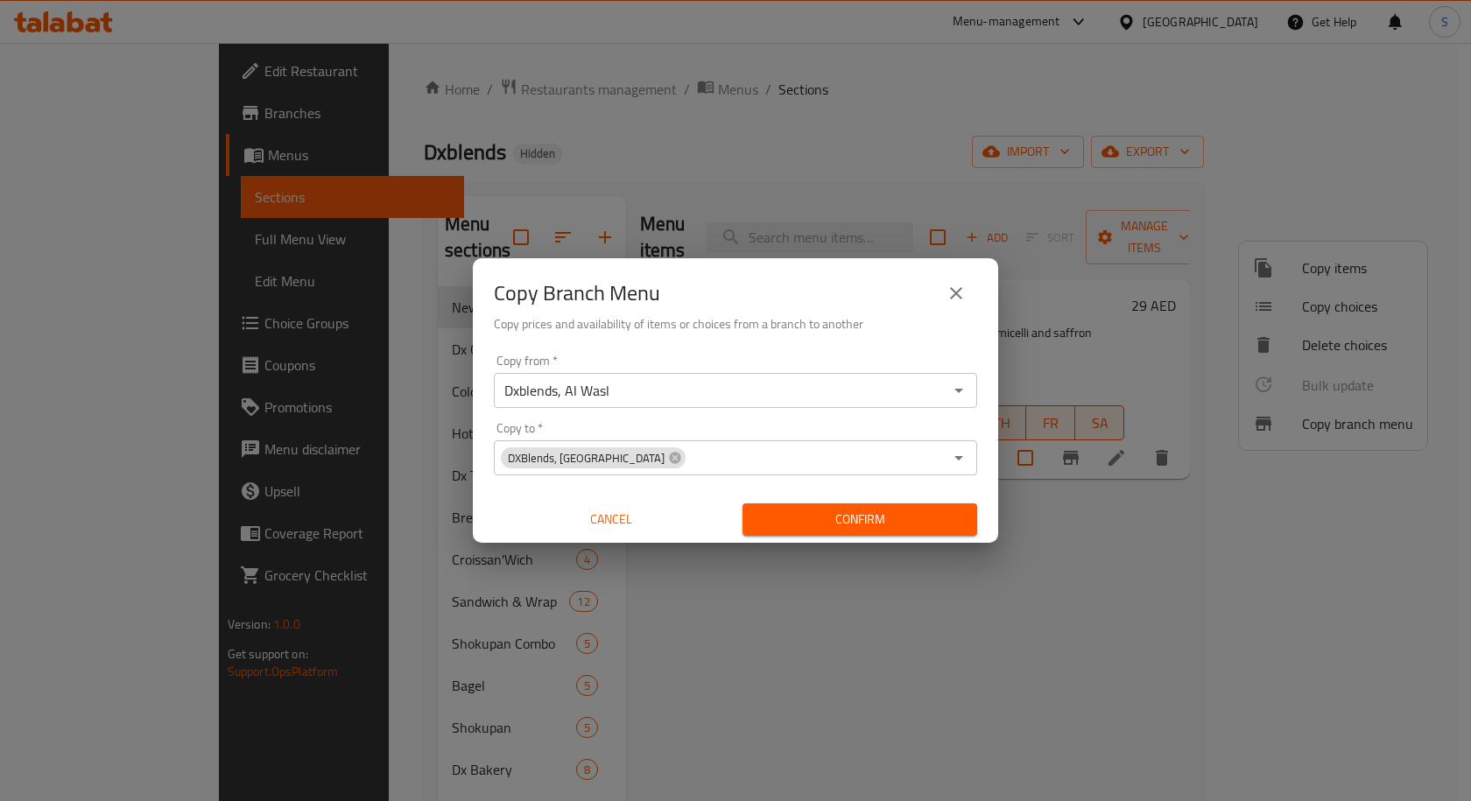
click at [953, 526] on span "Confirm" at bounding box center [859, 520] width 207 height 22
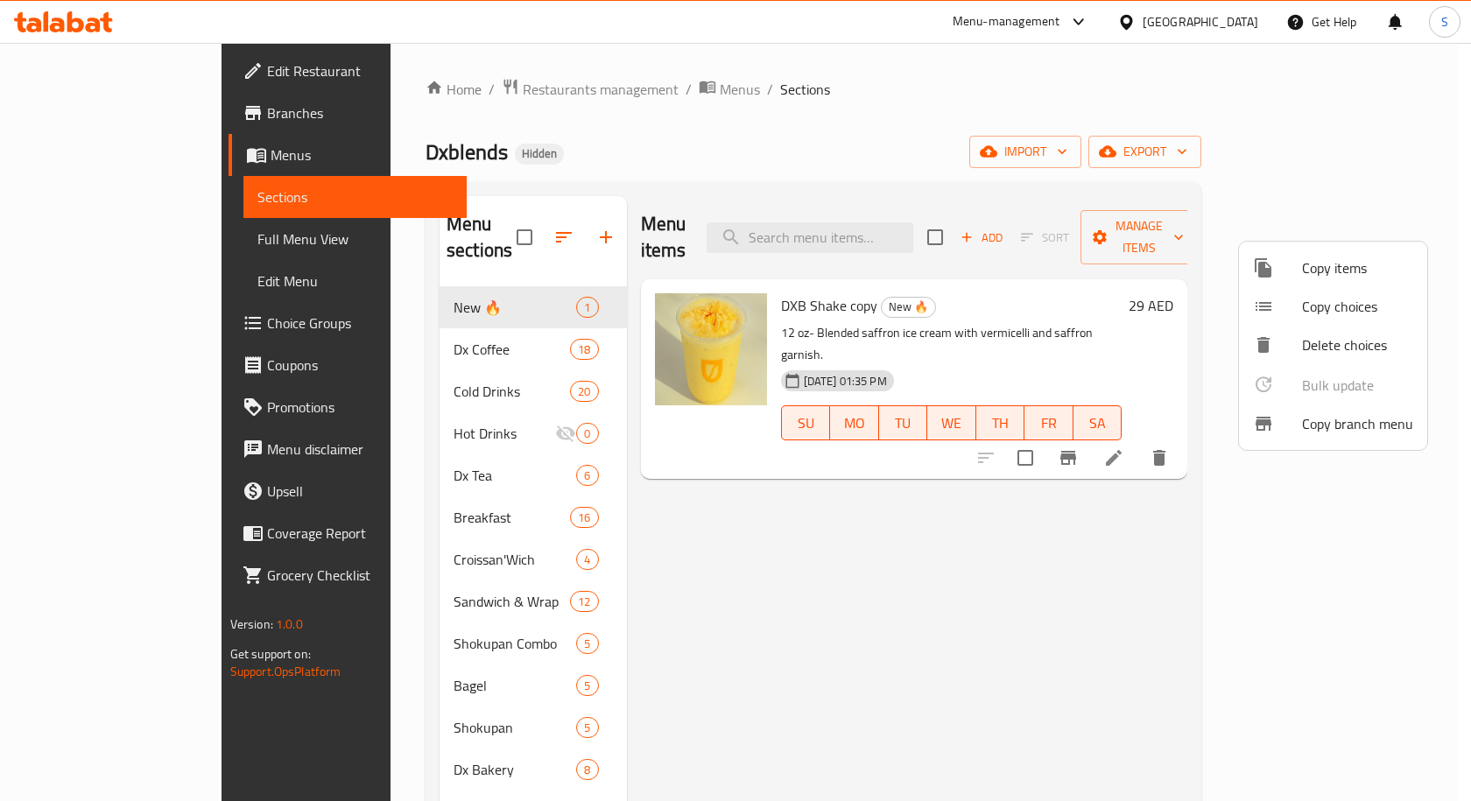
click at [924, 87] on div at bounding box center [735, 400] width 1471 height 801
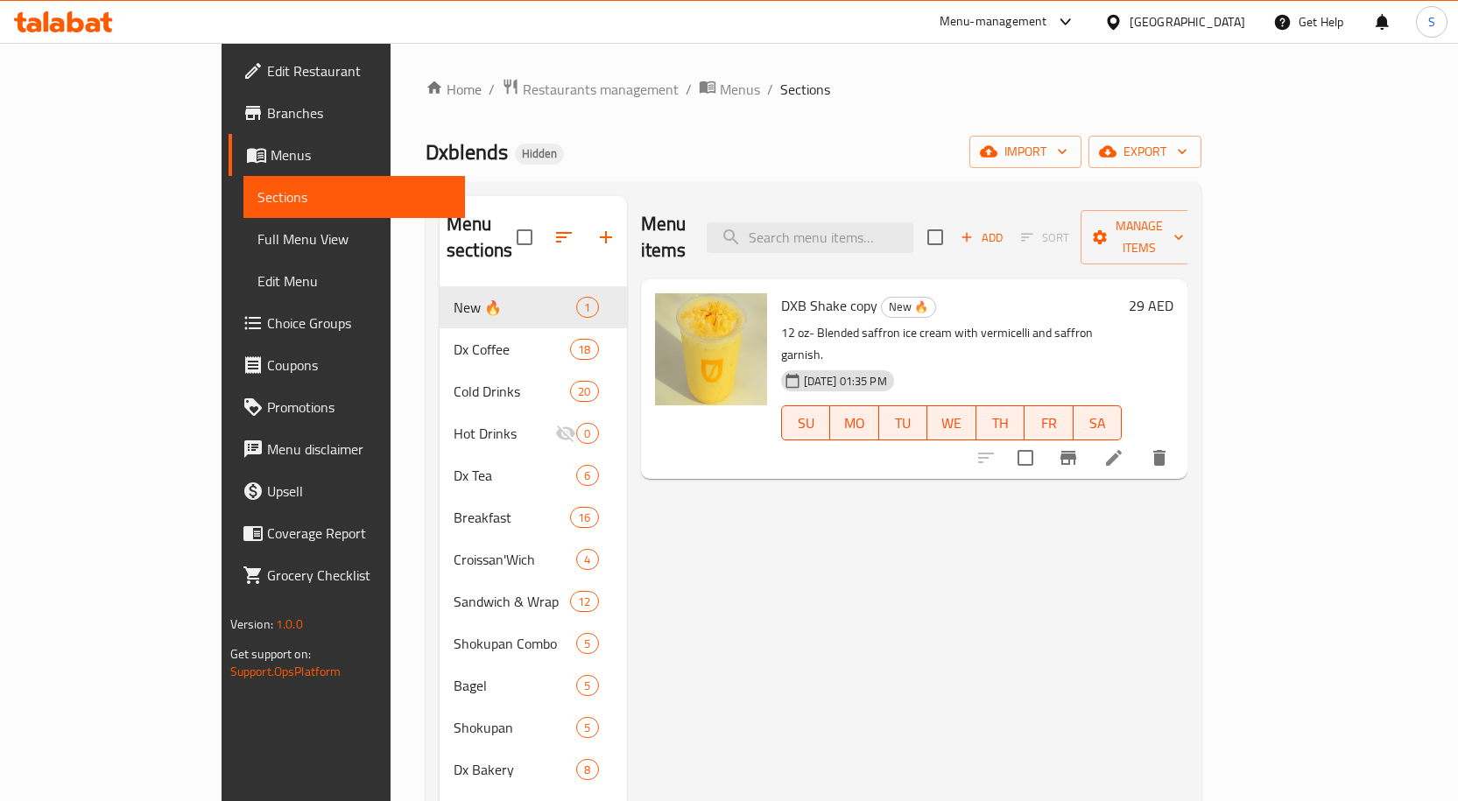
click at [267, 116] on span "Branches" at bounding box center [359, 112] width 184 height 21
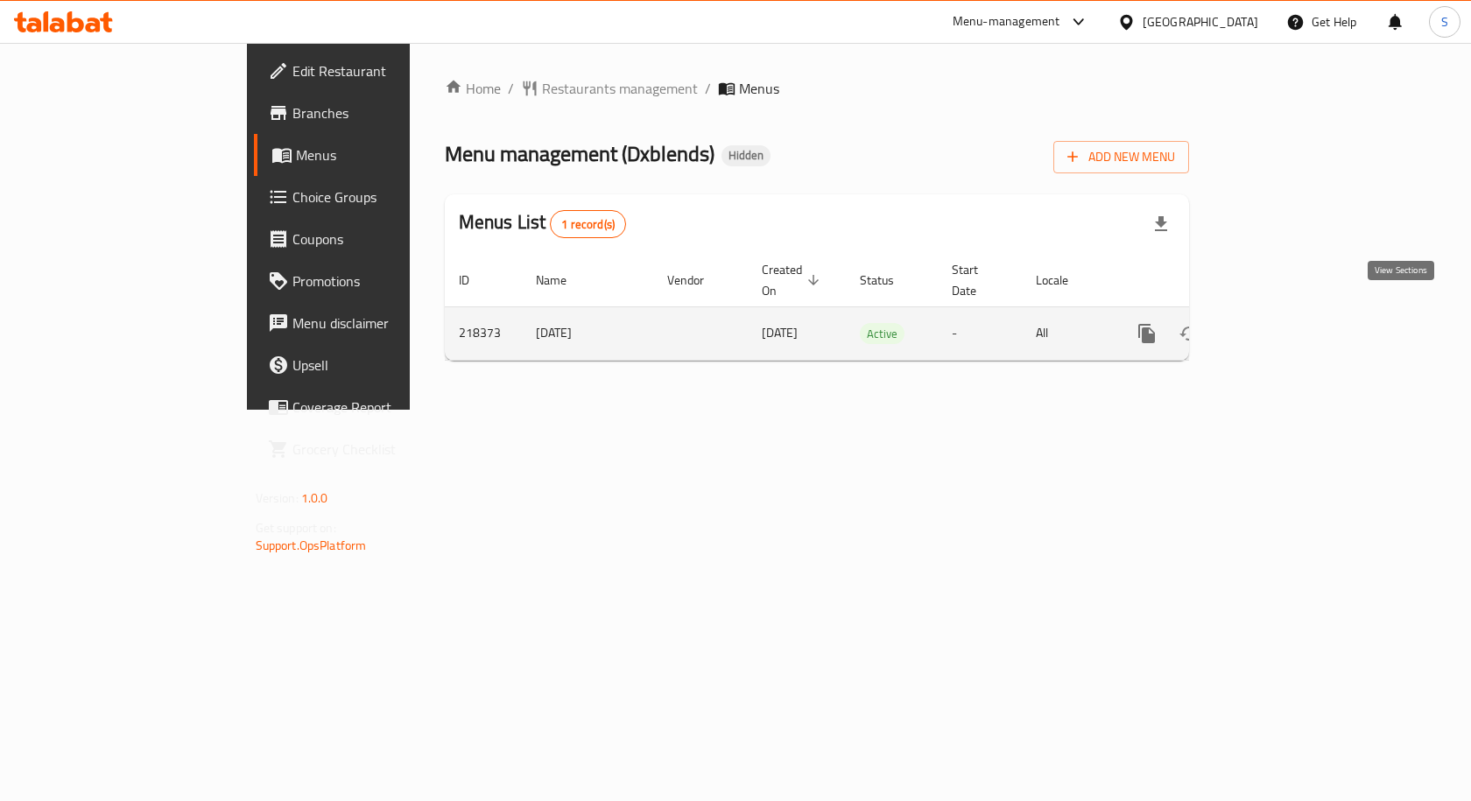
click at [1294, 313] on link "enhanced table" at bounding box center [1273, 334] width 42 height 42
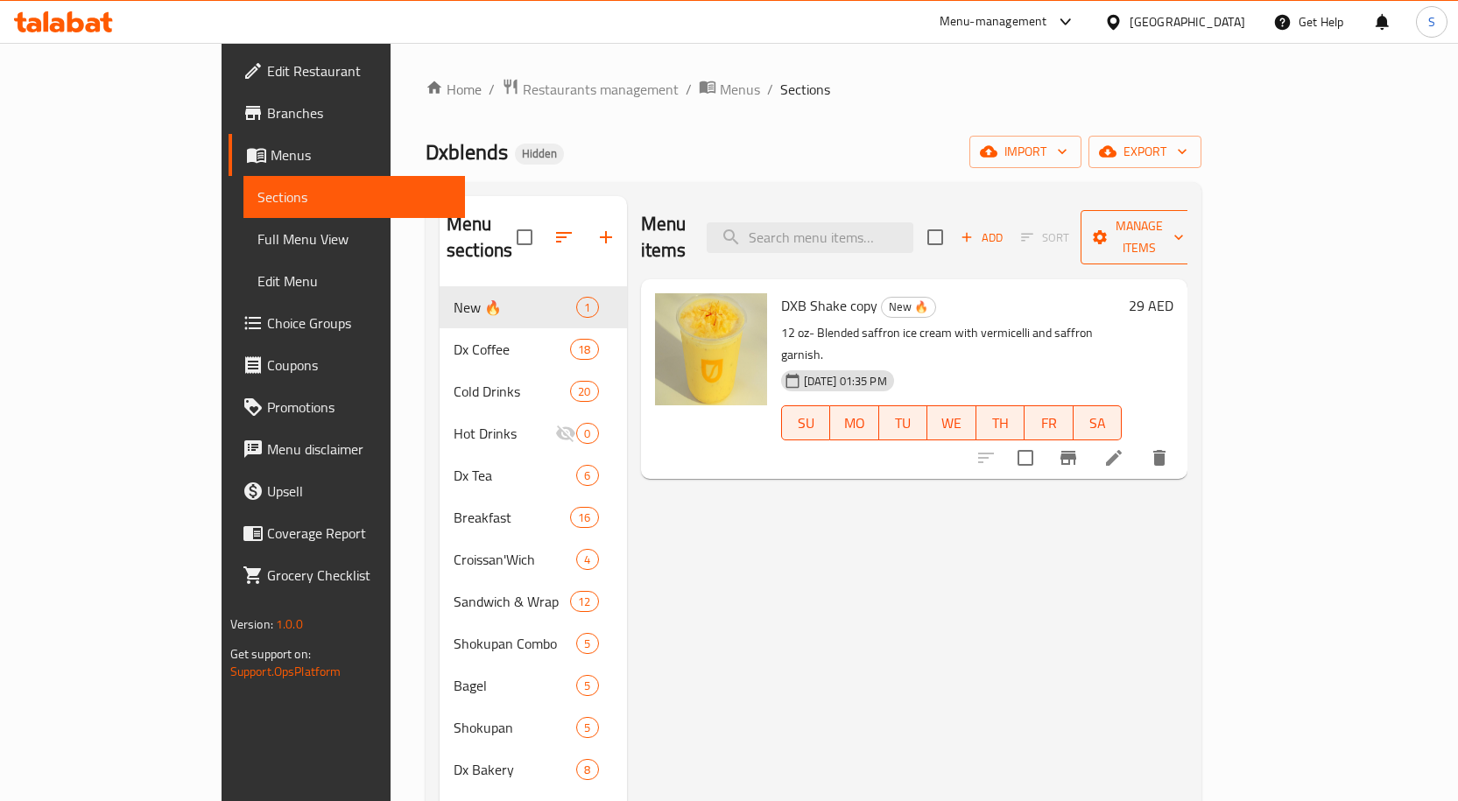
click at [1184, 220] on span "Manage items" at bounding box center [1138, 237] width 89 height 44
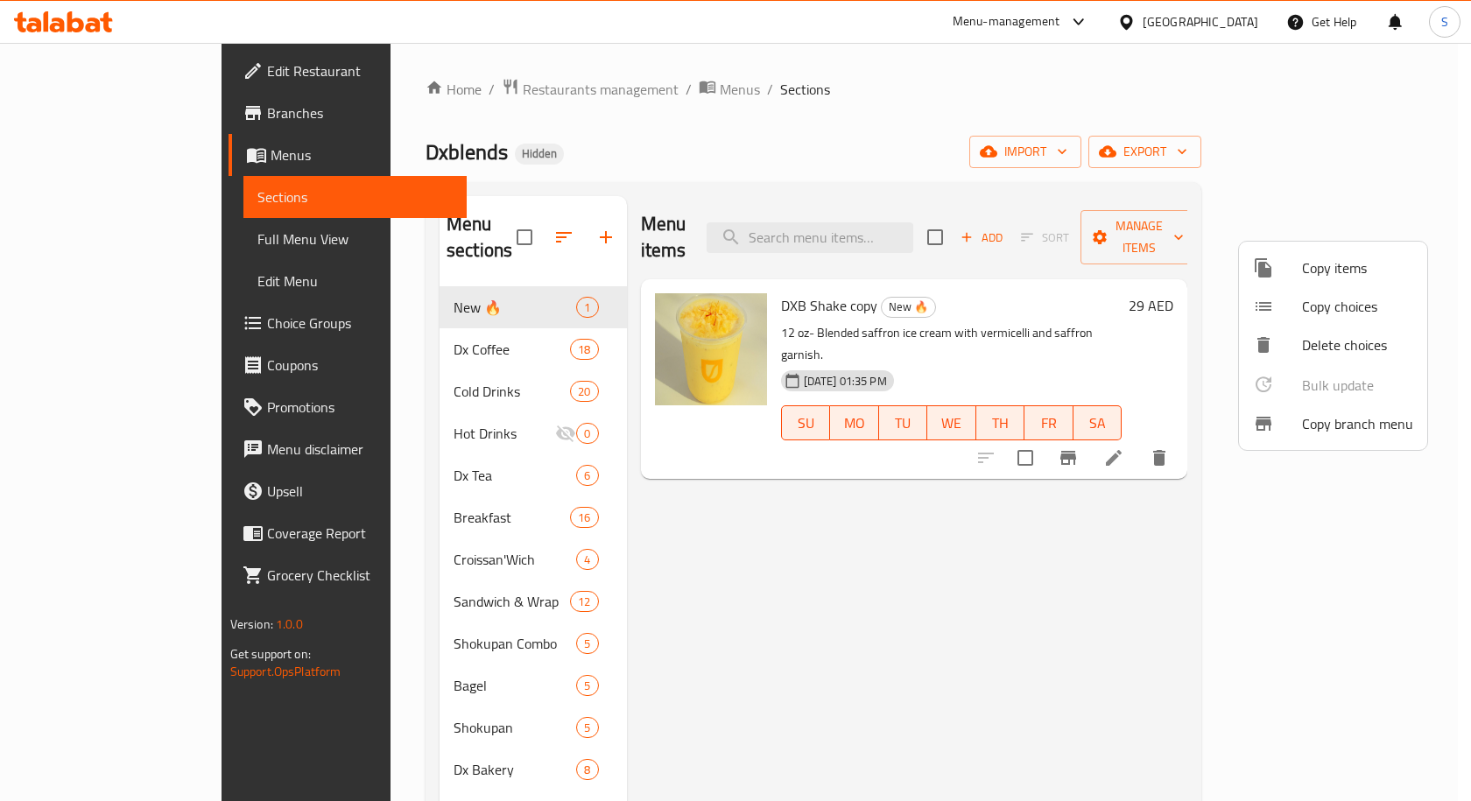
click at [1328, 420] on span "Copy branch menu" at bounding box center [1357, 423] width 111 height 21
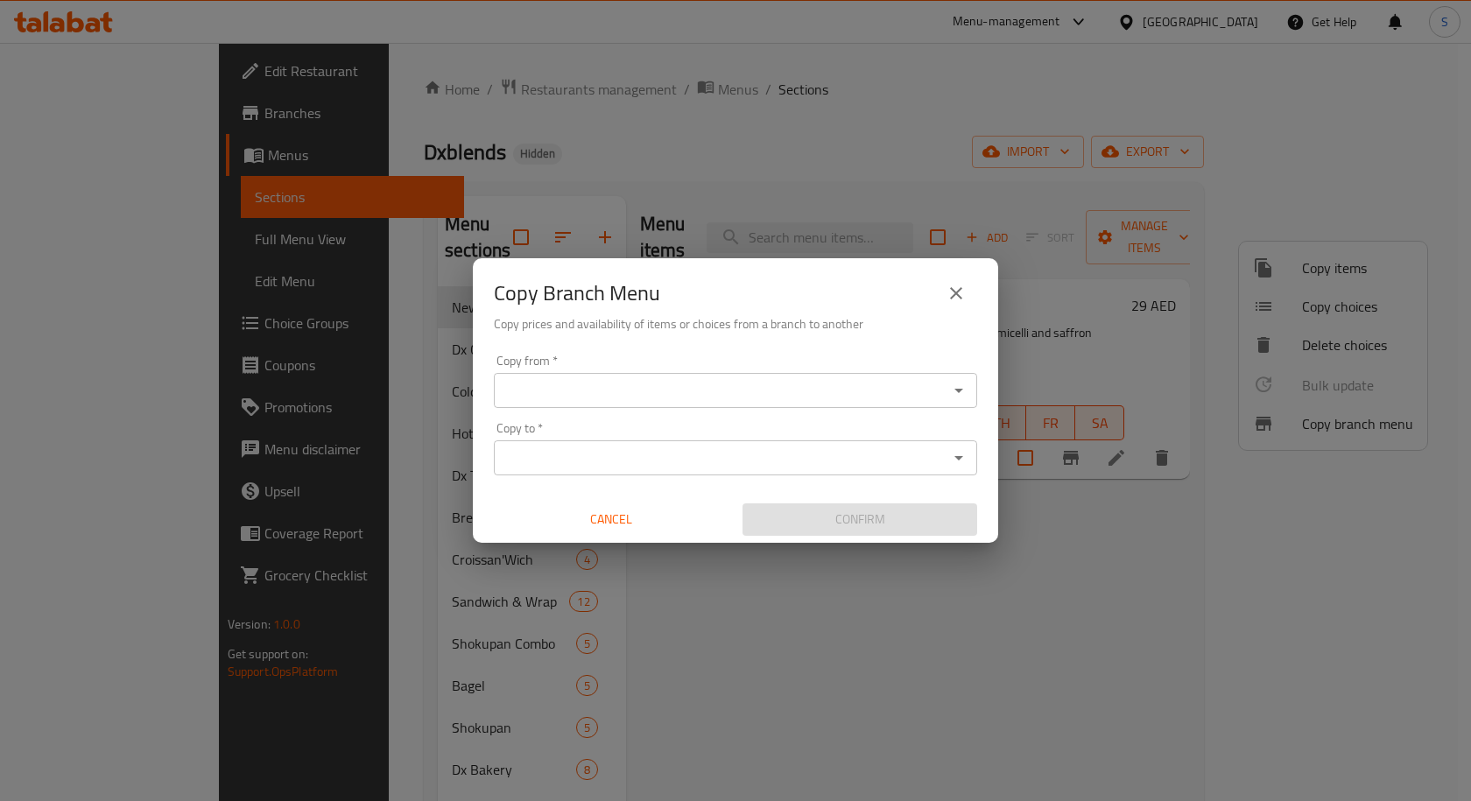
click at [735, 384] on input "Copy from   *" at bounding box center [721, 390] width 444 height 25
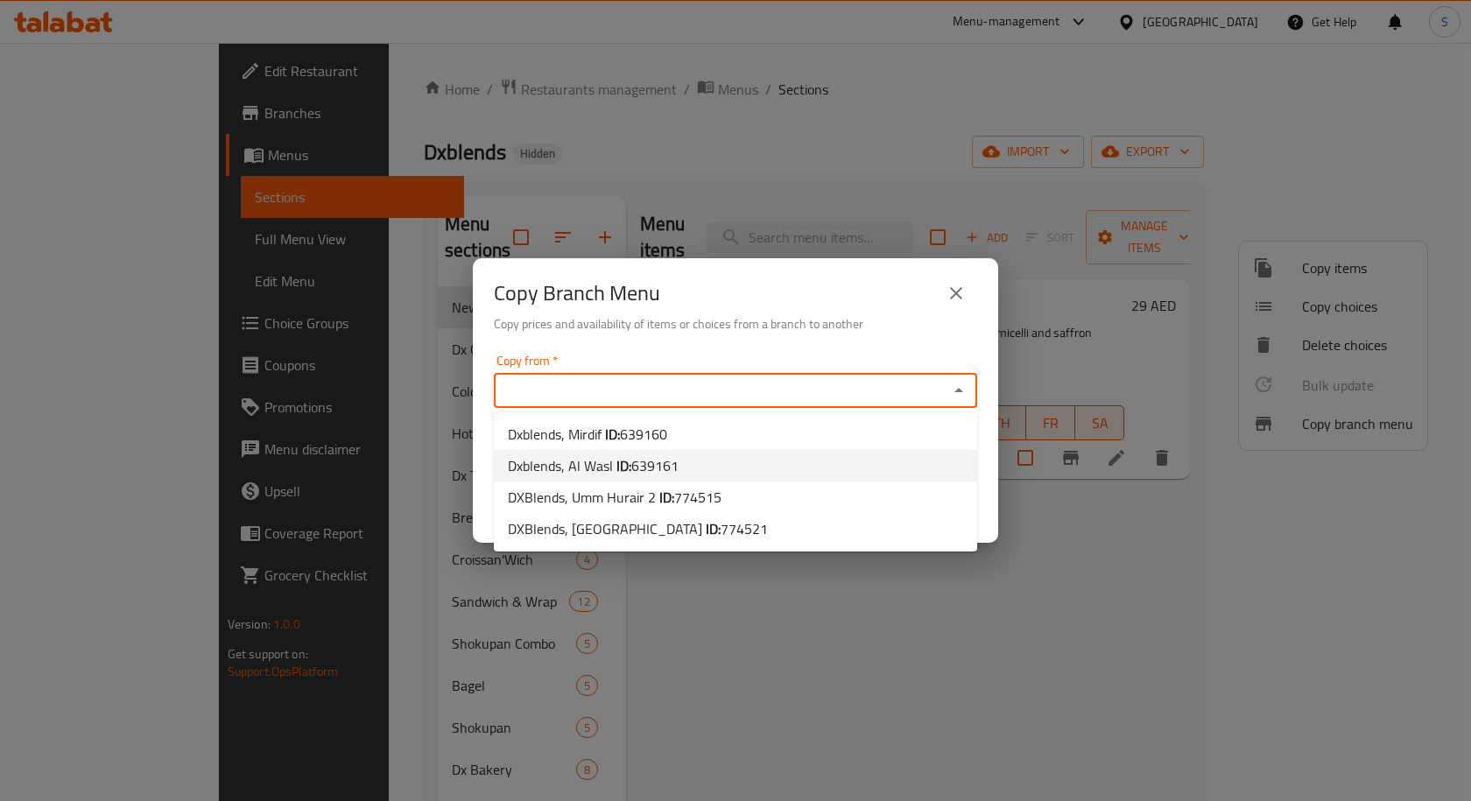
click at [665, 465] on span "639161" at bounding box center [654, 466] width 47 height 26
type input "Dxblends, Al Wasl"
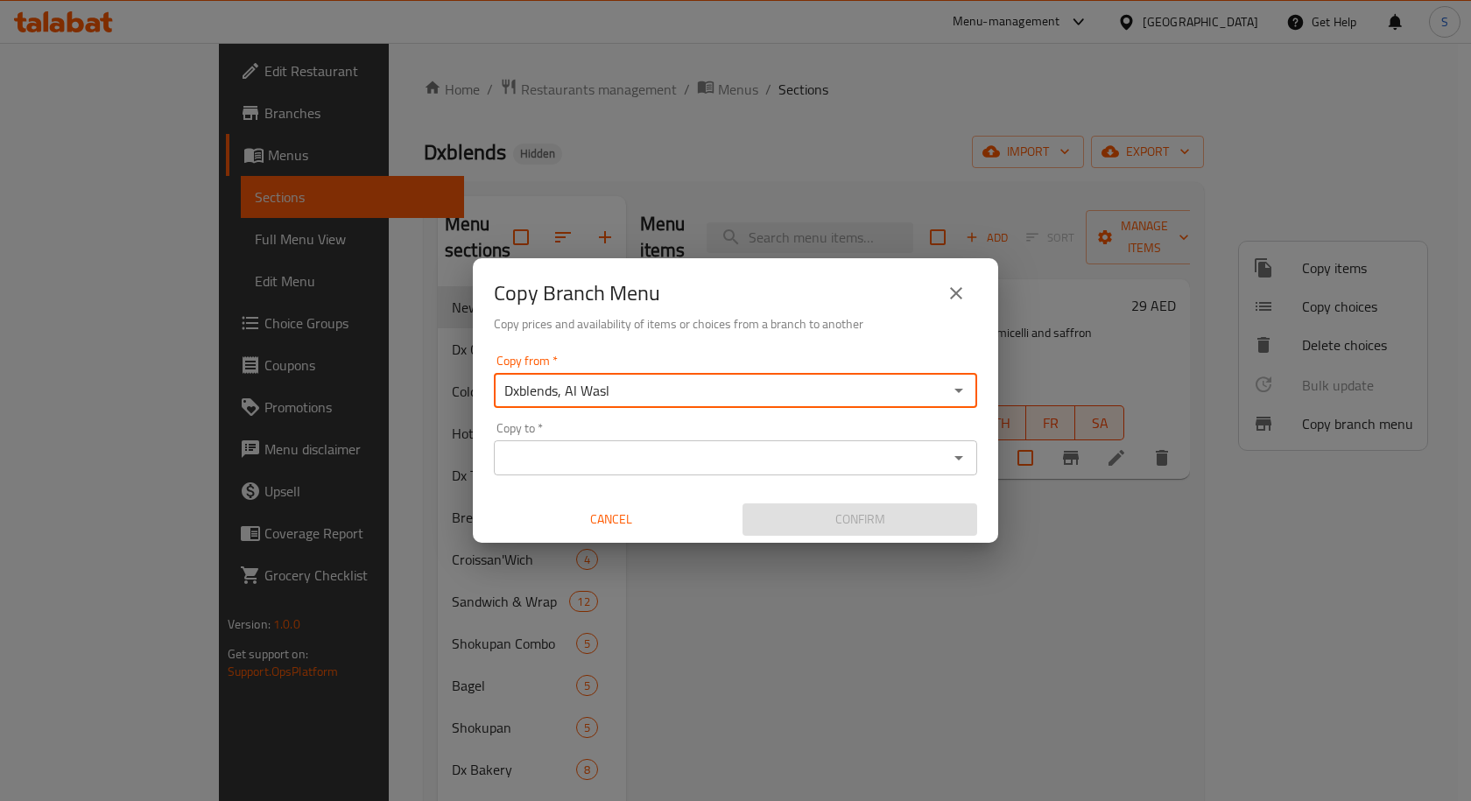
click at [776, 464] on input "Copy to   *" at bounding box center [721, 458] width 444 height 25
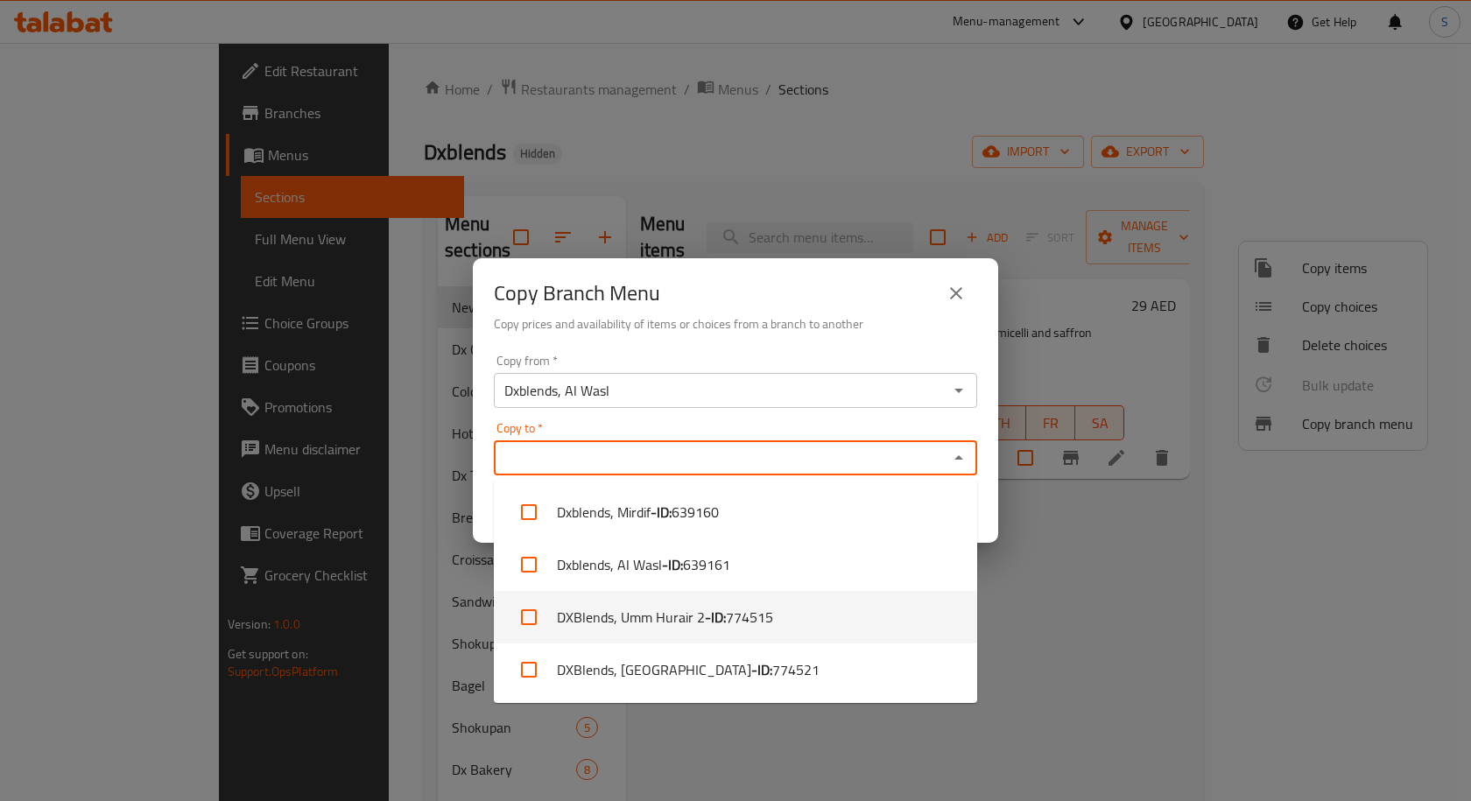
click at [784, 616] on li "DXBlends, Umm Hurair 2 - ID: 774515" at bounding box center [735, 617] width 483 height 53
checkbox input "true"
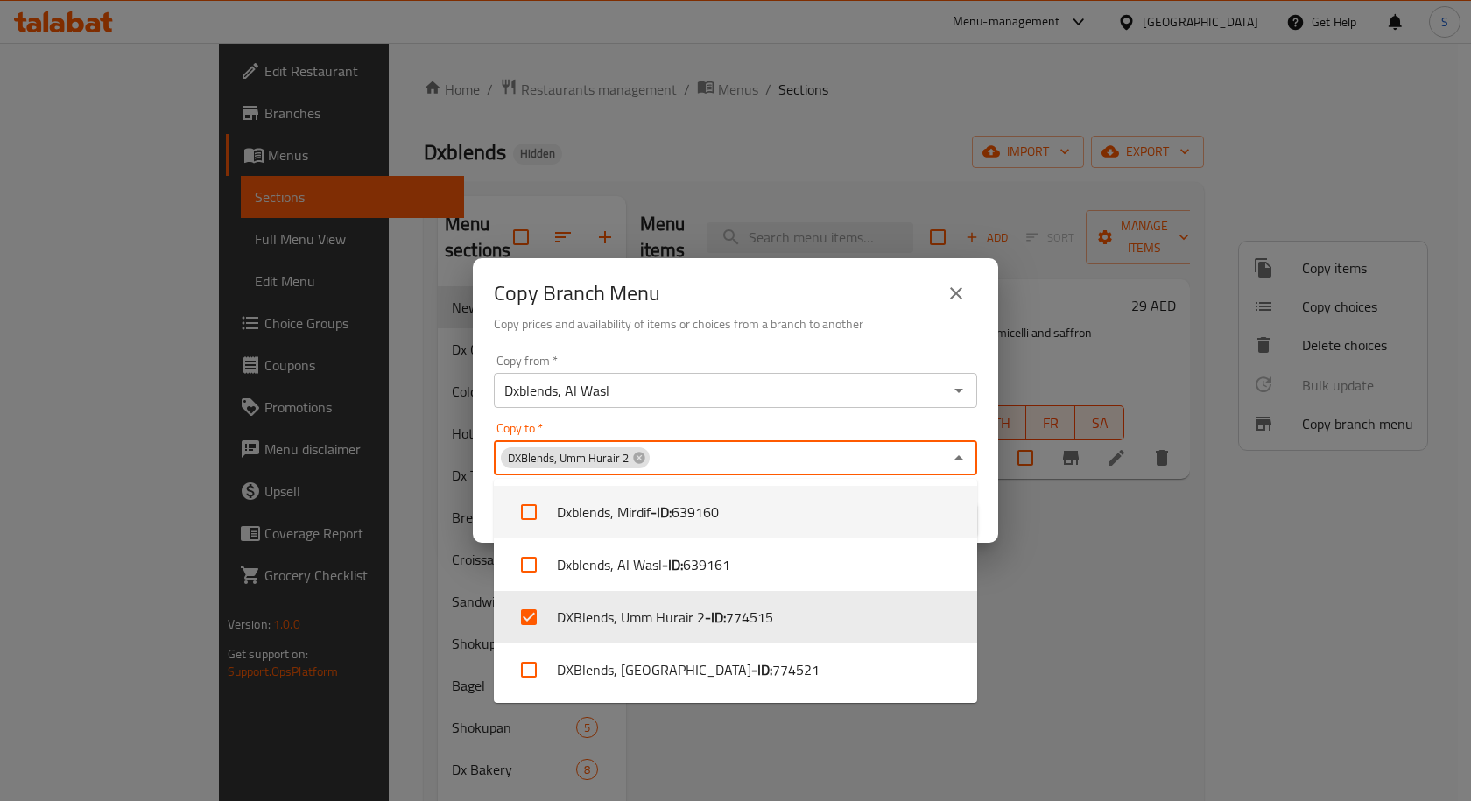
click at [990, 471] on div "Copy from   * Dxblends, Al Wasl Copy from * Copy to   * DXBlends, Umm Hurair 2 …" at bounding box center [735, 445] width 525 height 195
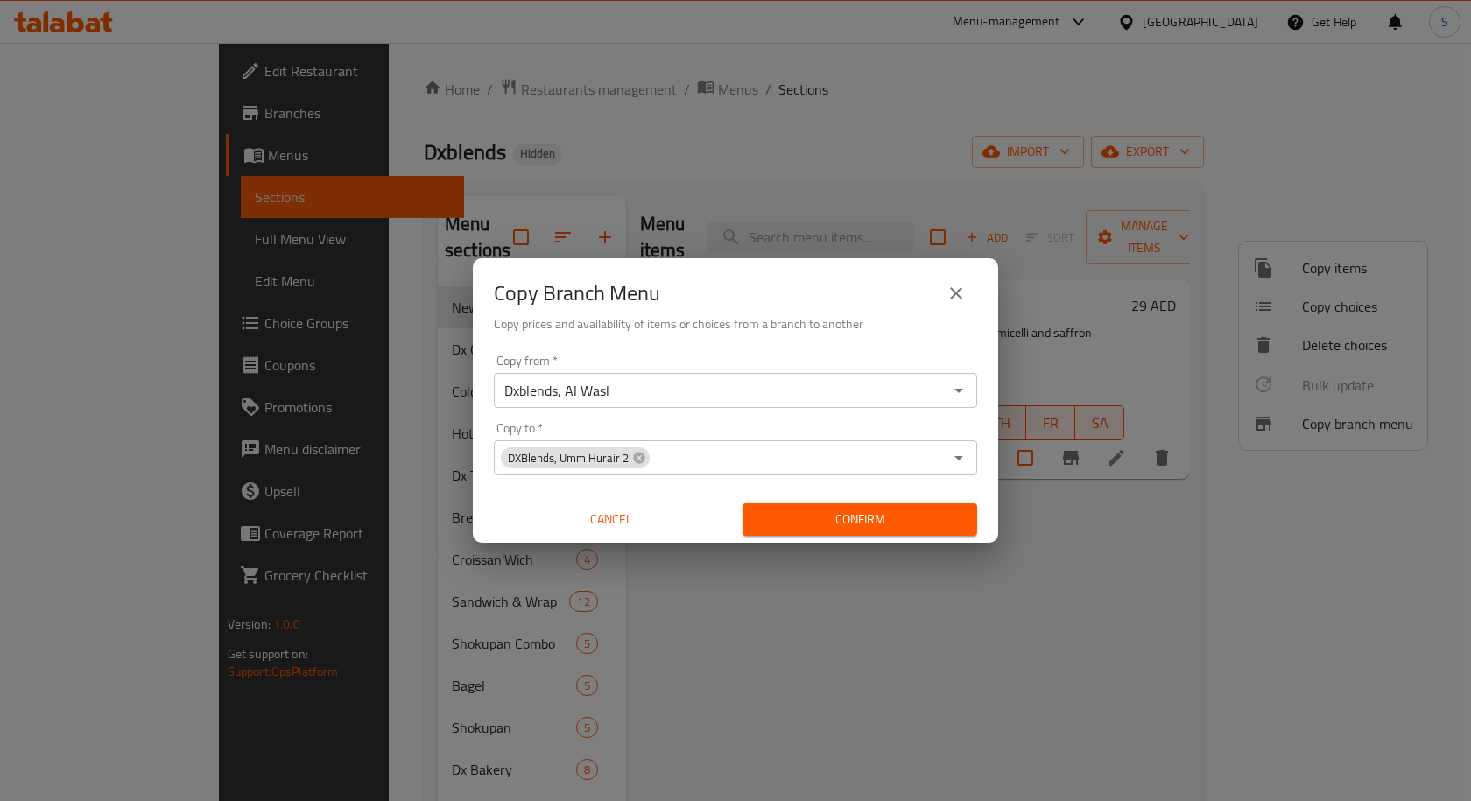
click at [932, 517] on span "Confirm" at bounding box center [859, 520] width 207 height 22
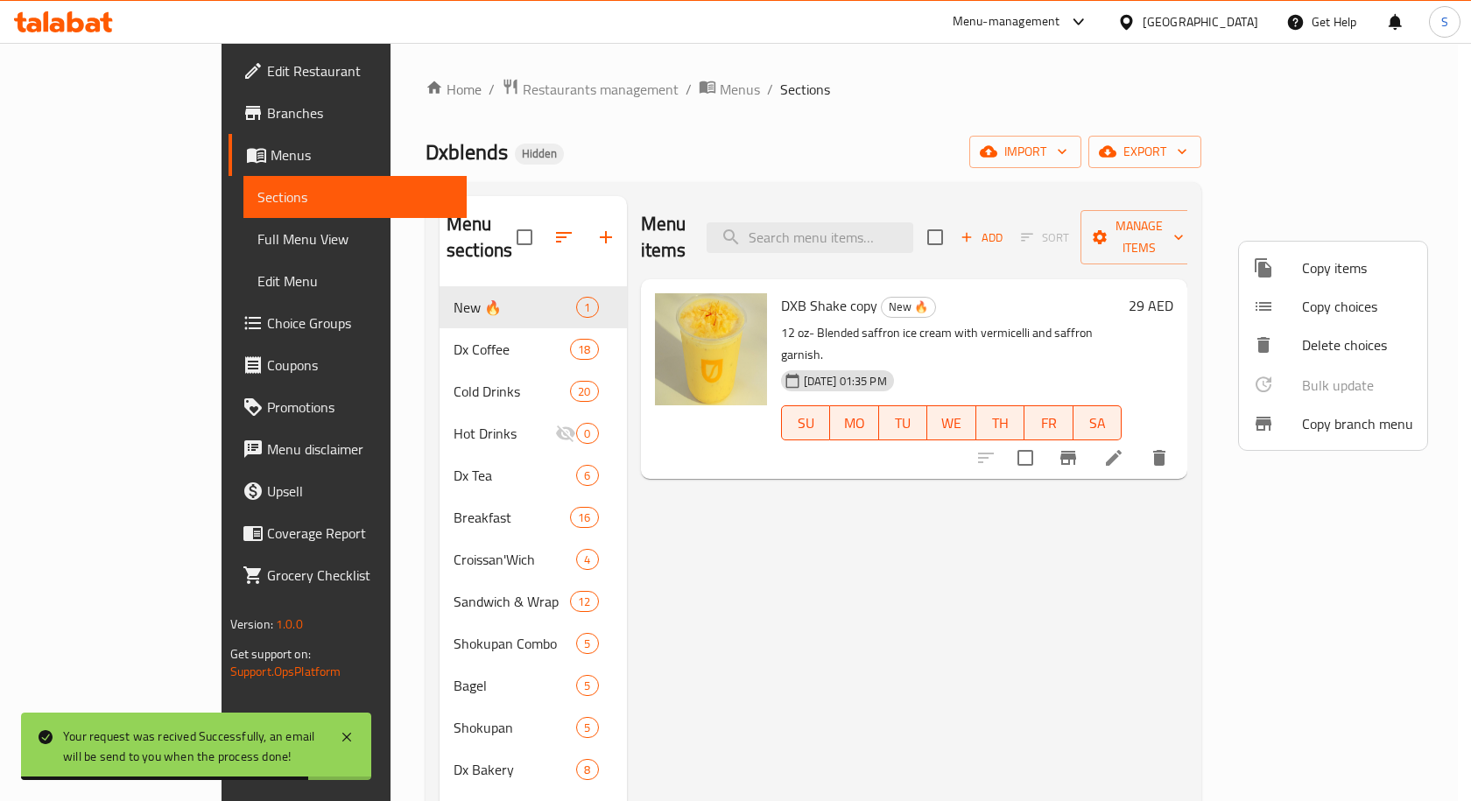
click at [62, 120] on div at bounding box center [735, 400] width 1471 height 801
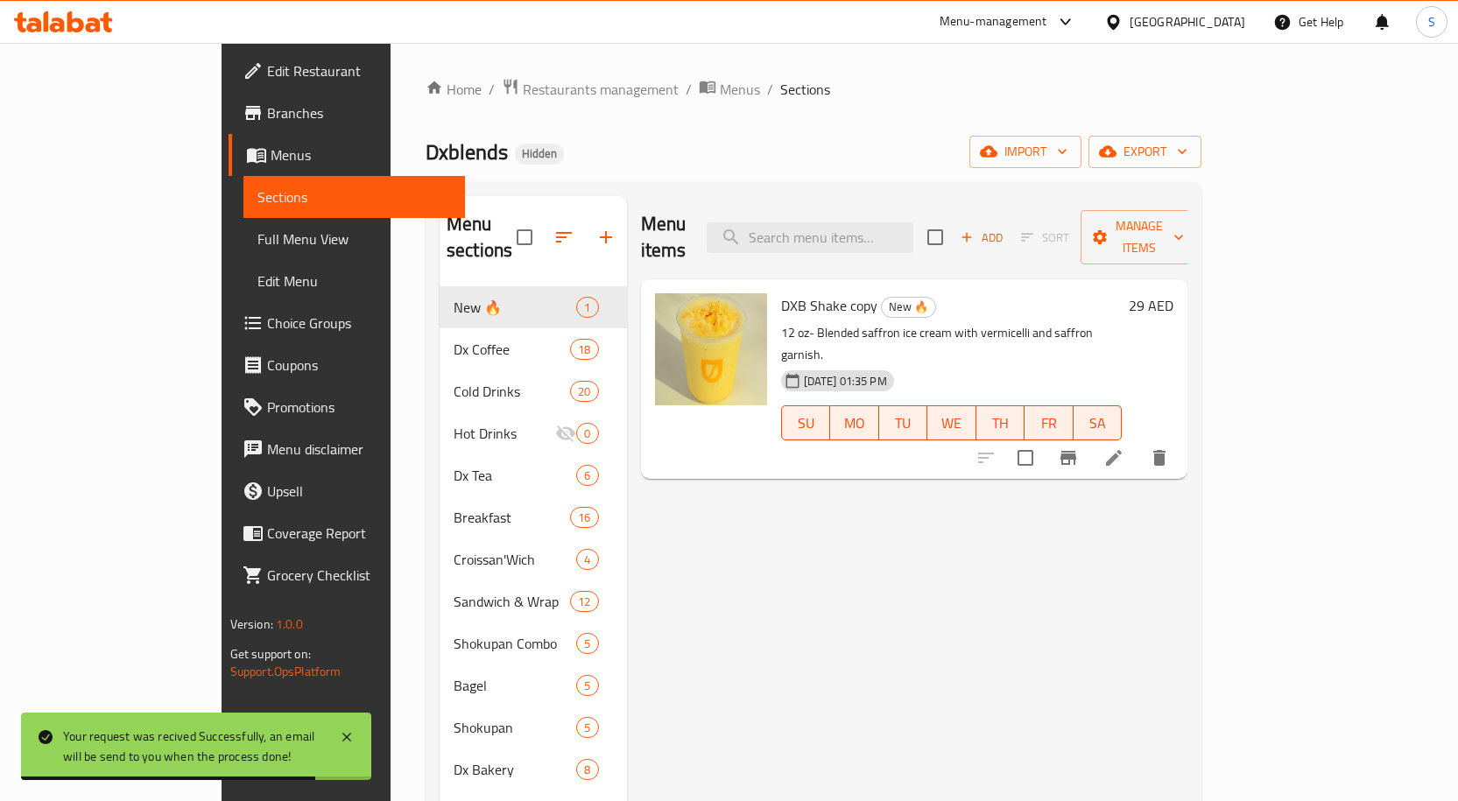
click at [267, 120] on span "Branches" at bounding box center [359, 112] width 184 height 21
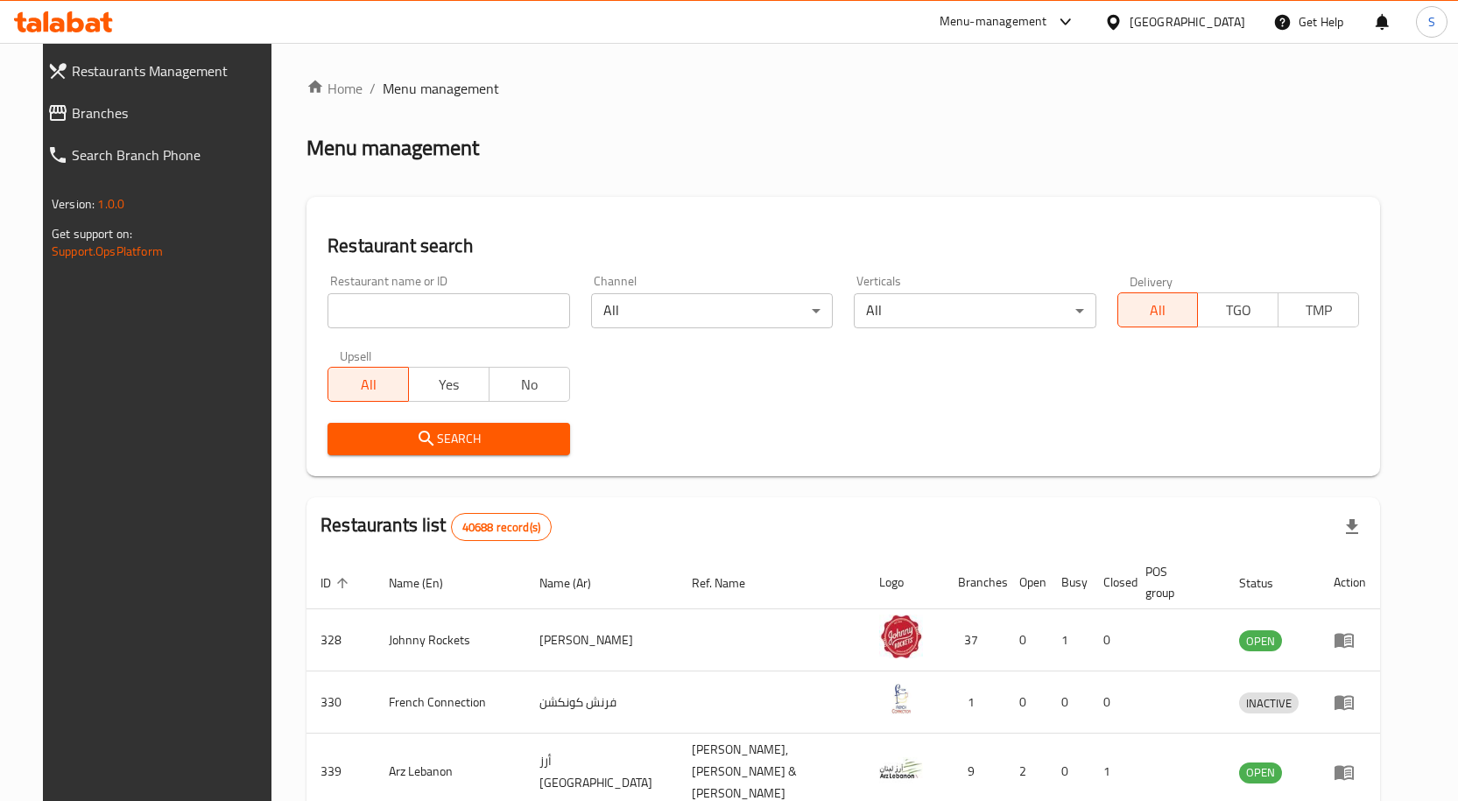
click at [90, 102] on link "Branches" at bounding box center [159, 113] width 253 height 42
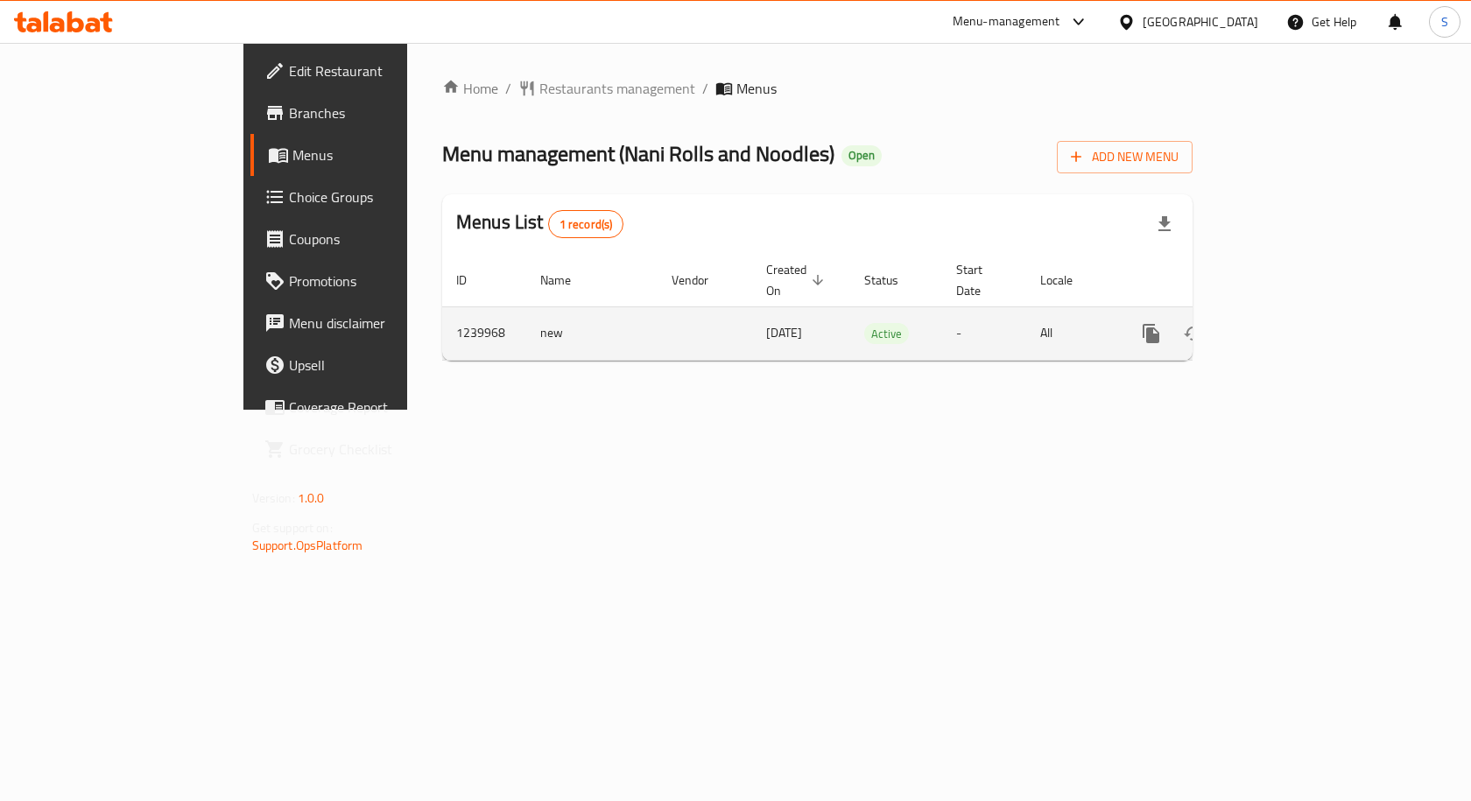
click at [1288, 324] on icon "enhanced table" at bounding box center [1277, 333] width 21 height 21
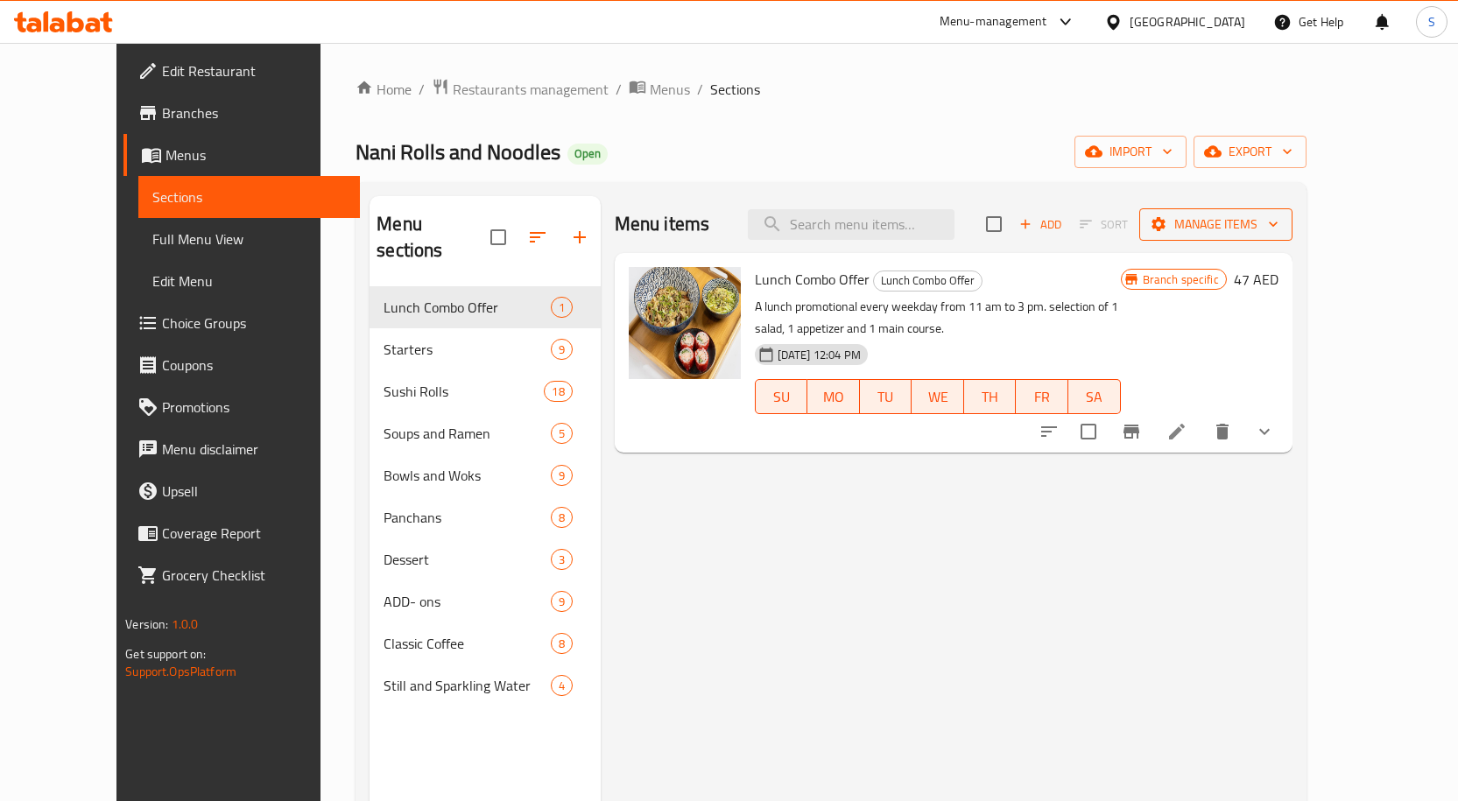
click at [1278, 218] on span "Manage items" at bounding box center [1215, 225] width 125 height 22
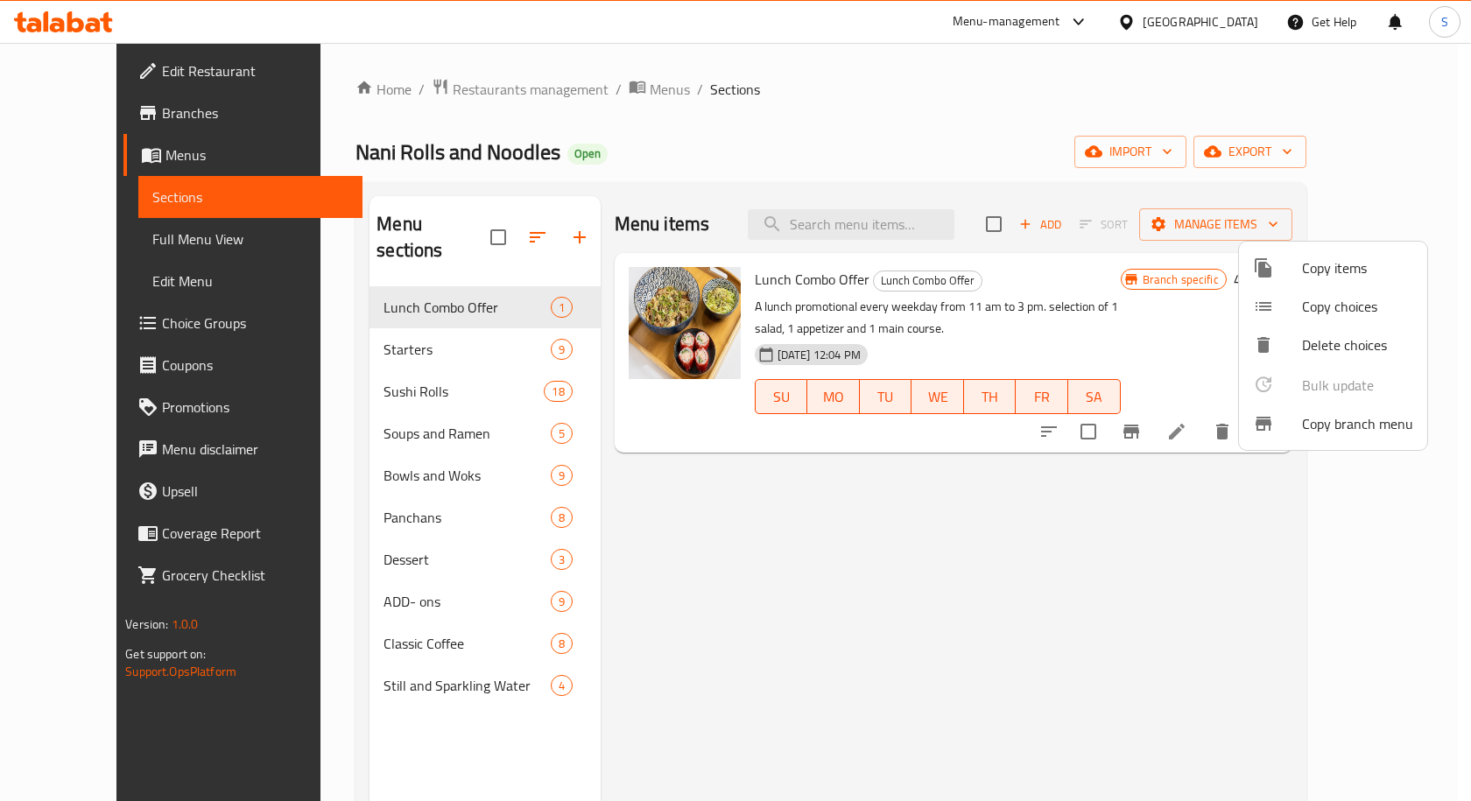
click at [1318, 426] on span "Copy branch menu" at bounding box center [1357, 423] width 111 height 21
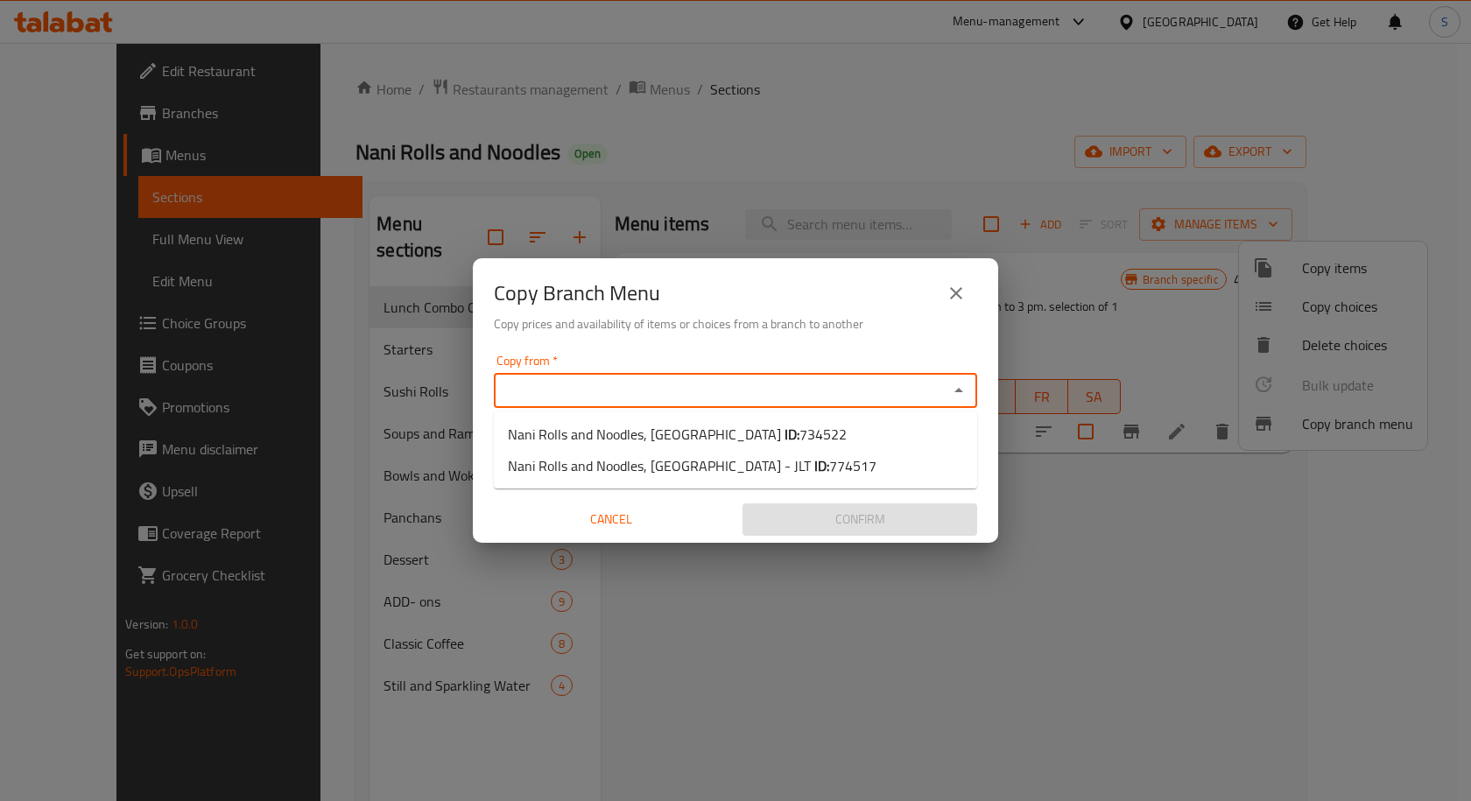
click at [742, 390] on input "Copy from   *" at bounding box center [721, 390] width 444 height 25
click at [712, 418] on li "Nani Rolls and Noodles, Business Bay ID: 734522" at bounding box center [735, 434] width 483 height 32
type input "Nani Rolls and Noodles, Business Bay"
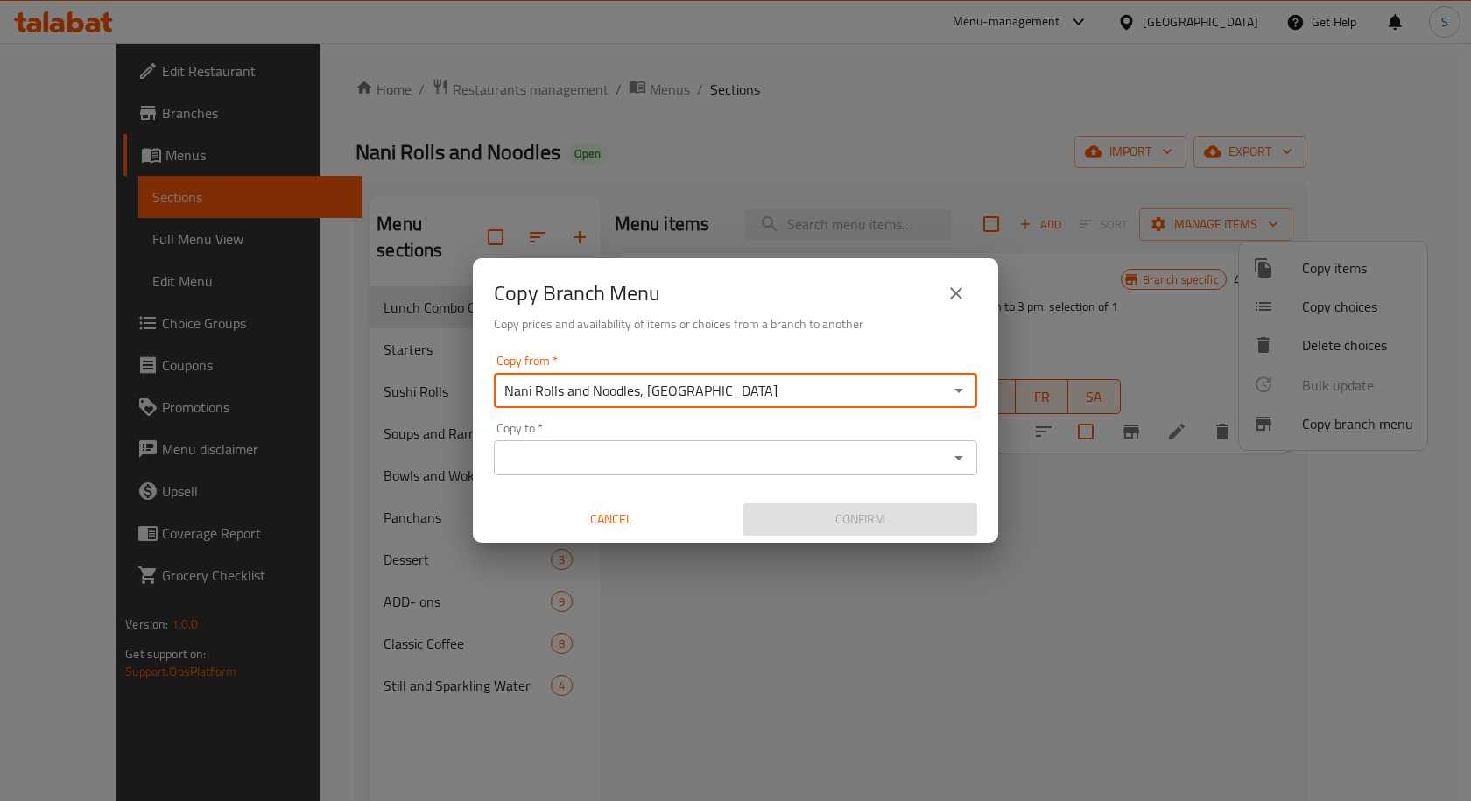
click at [681, 463] on input "Copy to   *" at bounding box center [721, 458] width 444 height 25
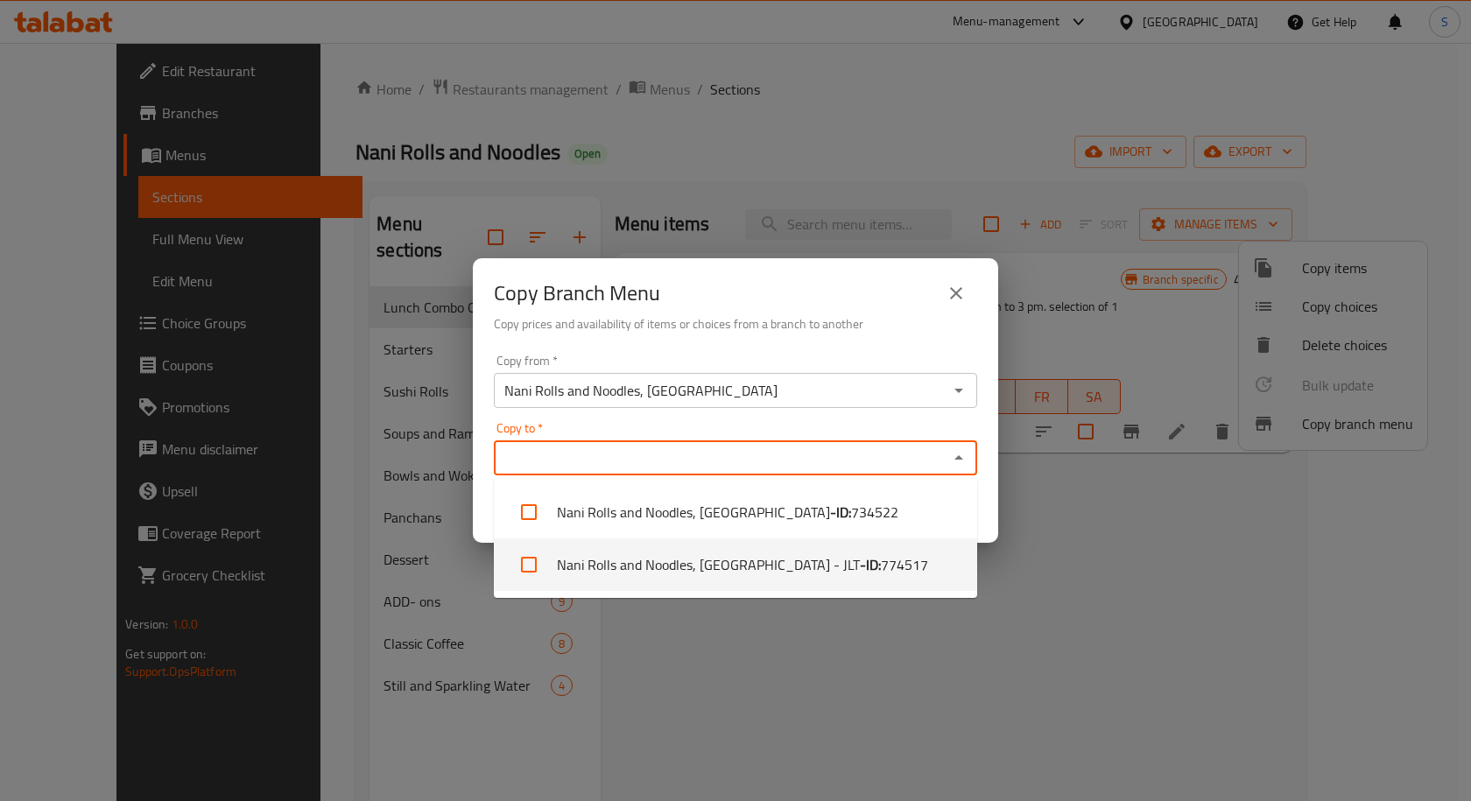
click at [707, 564] on li "Nani Rolls and Noodles, Jumeirah Lakes Towers - JLT - ID: 774517" at bounding box center [735, 564] width 483 height 53
checkbox input "true"
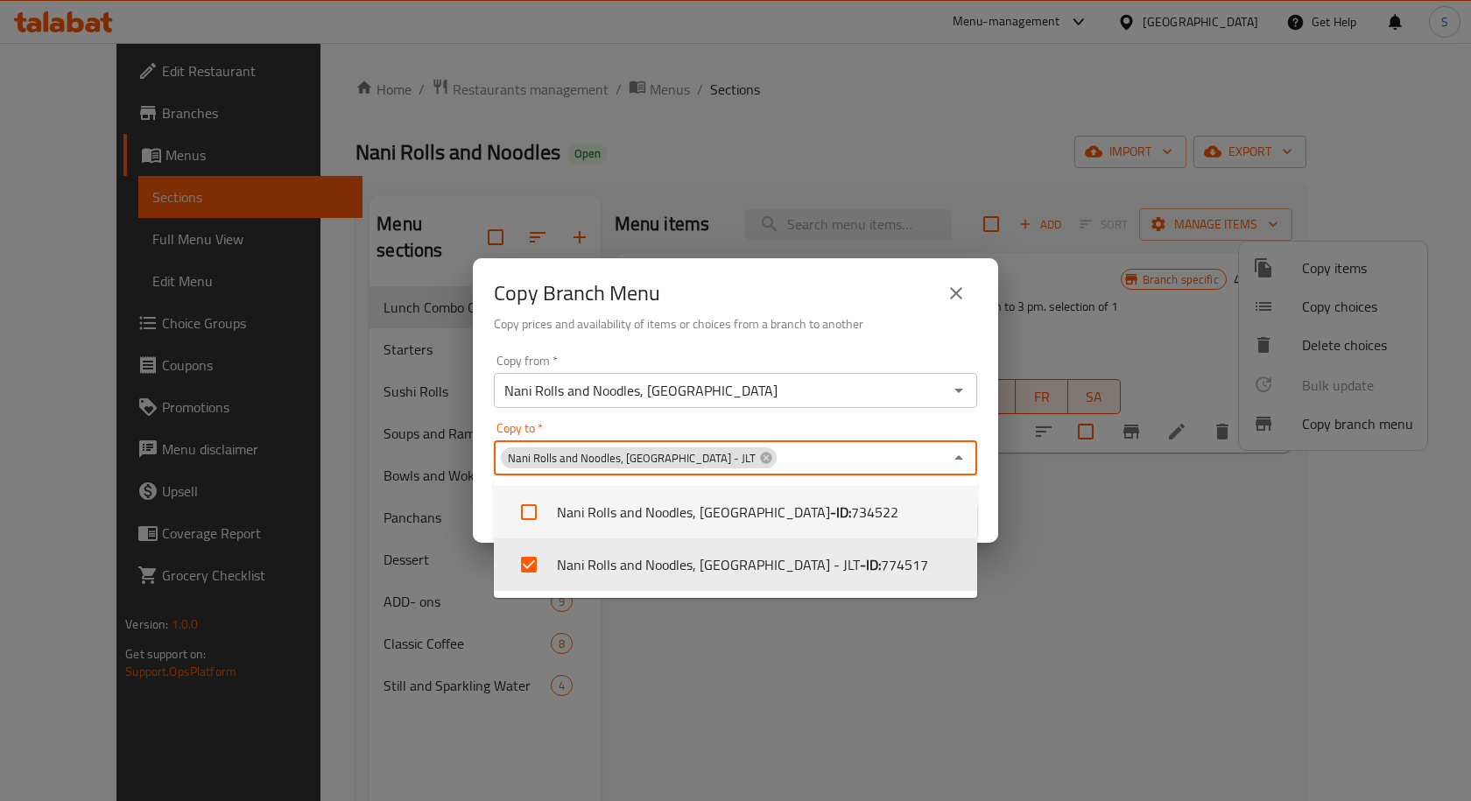
click at [993, 392] on div "Copy from   * Nani Rolls and Noodles, Business Bay Copy from * Copy to   * Nani…" at bounding box center [735, 445] width 525 height 195
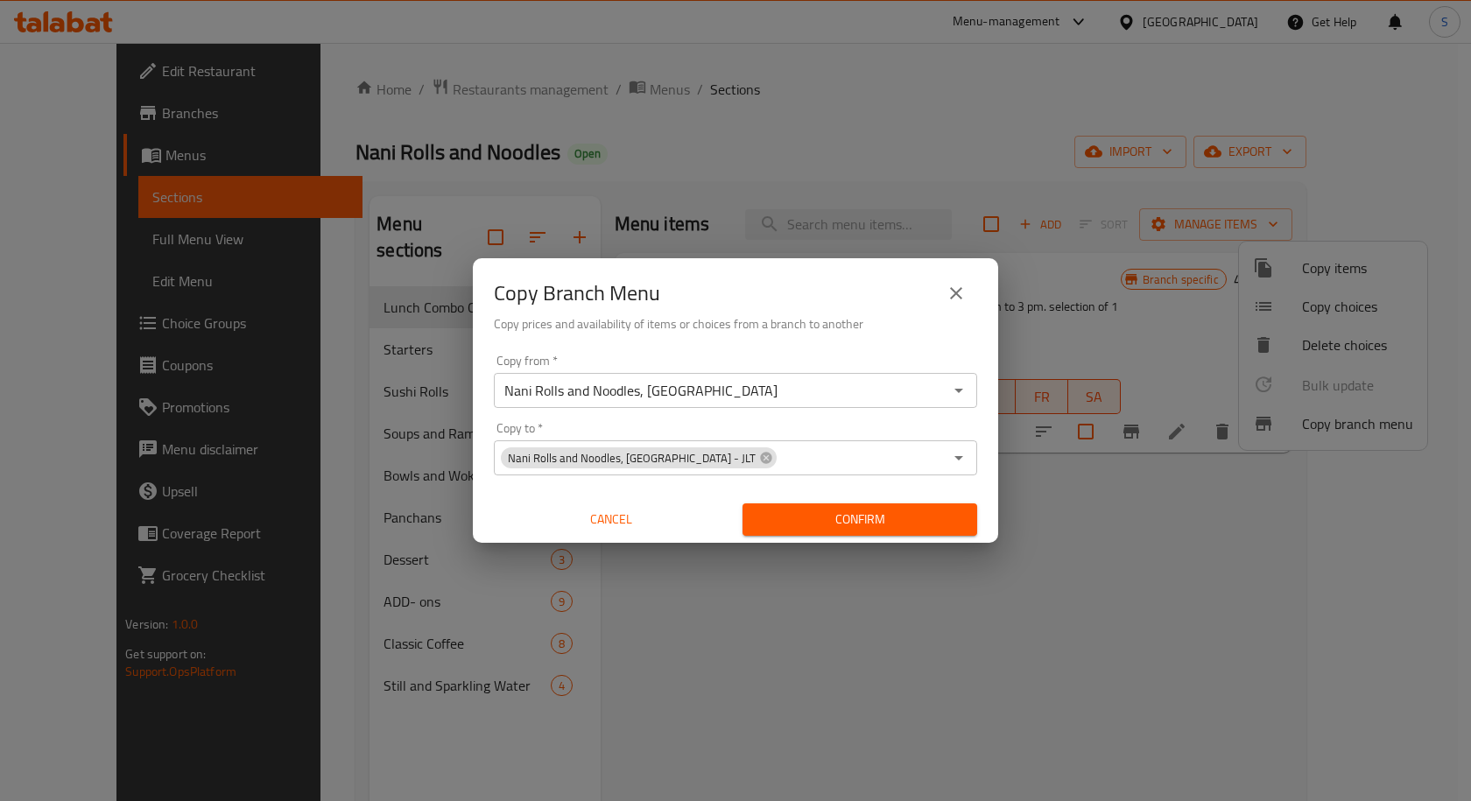
click at [950, 524] on span "Confirm" at bounding box center [859, 520] width 207 height 22
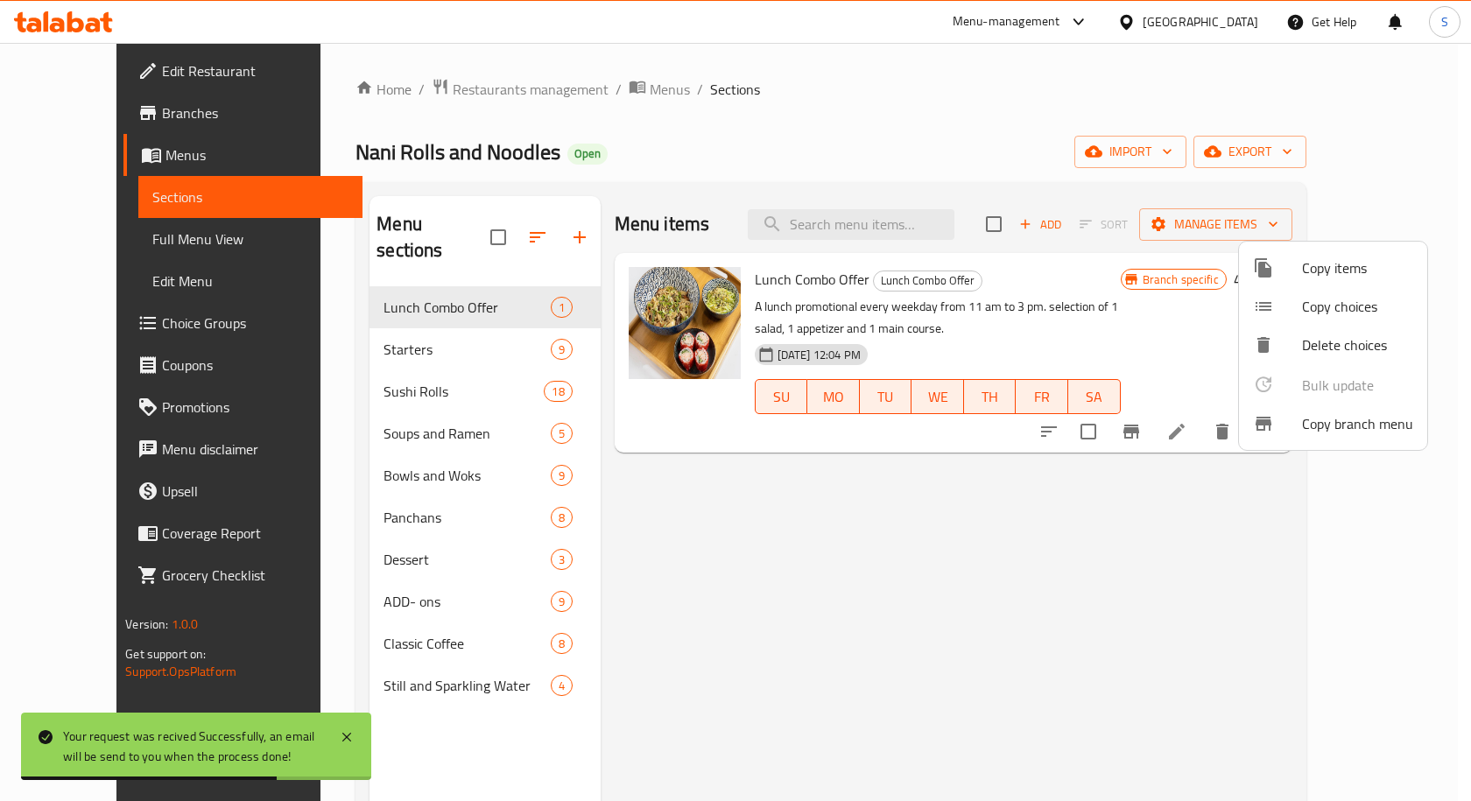
click at [900, 81] on div at bounding box center [735, 400] width 1471 height 801
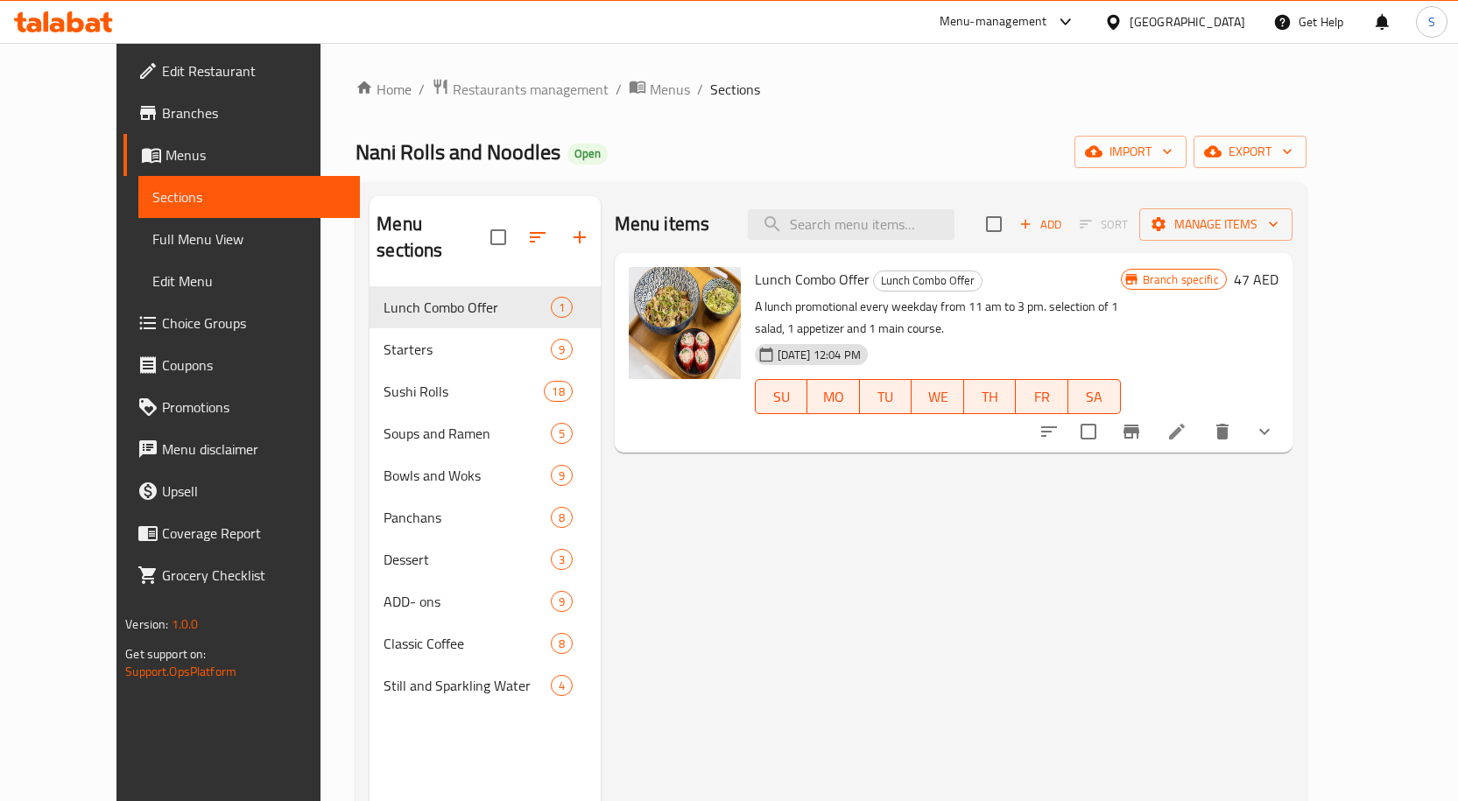
click at [162, 122] on span "Branches" at bounding box center [254, 112] width 184 height 21
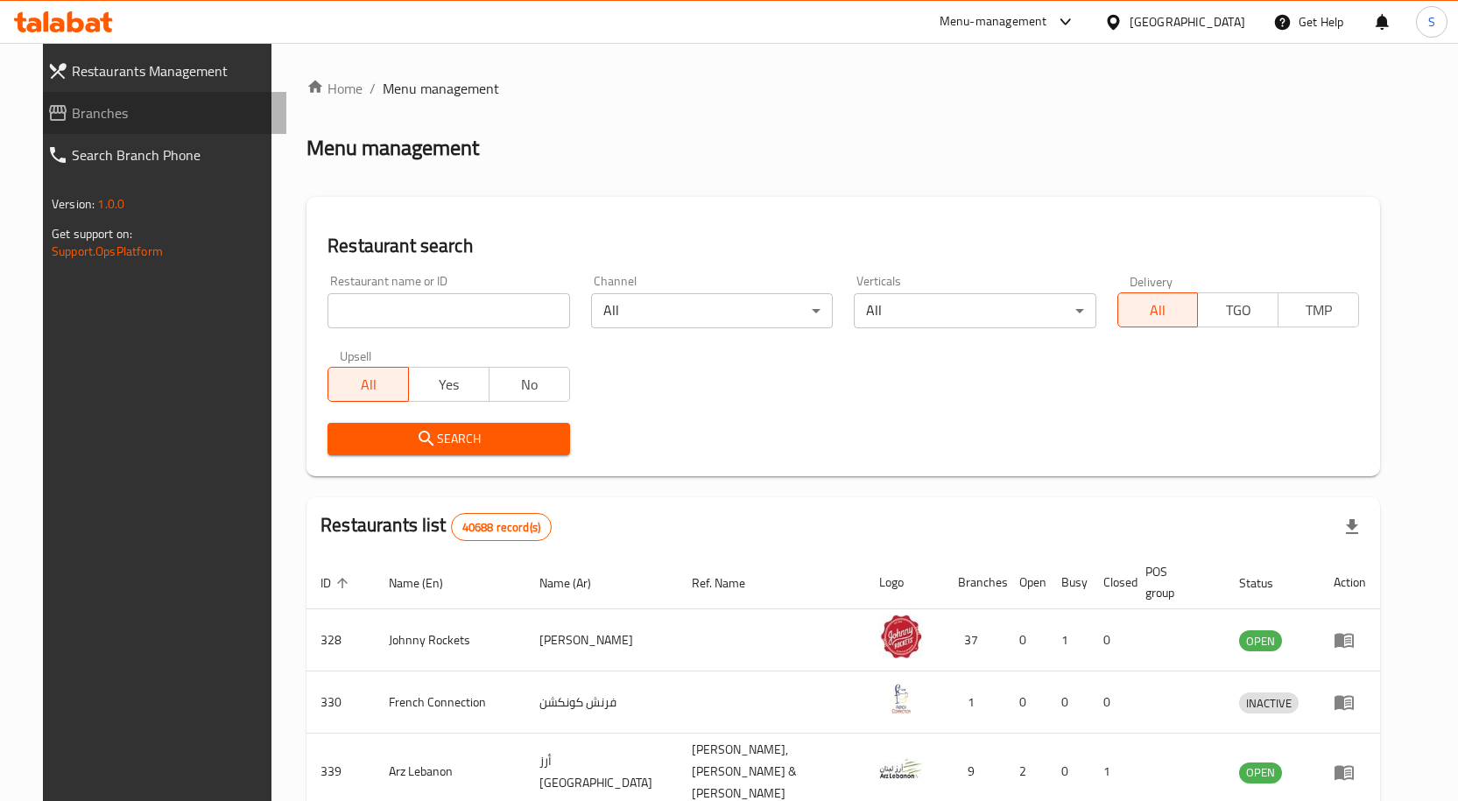
click at [133, 121] on span "Branches" at bounding box center [172, 112] width 200 height 21
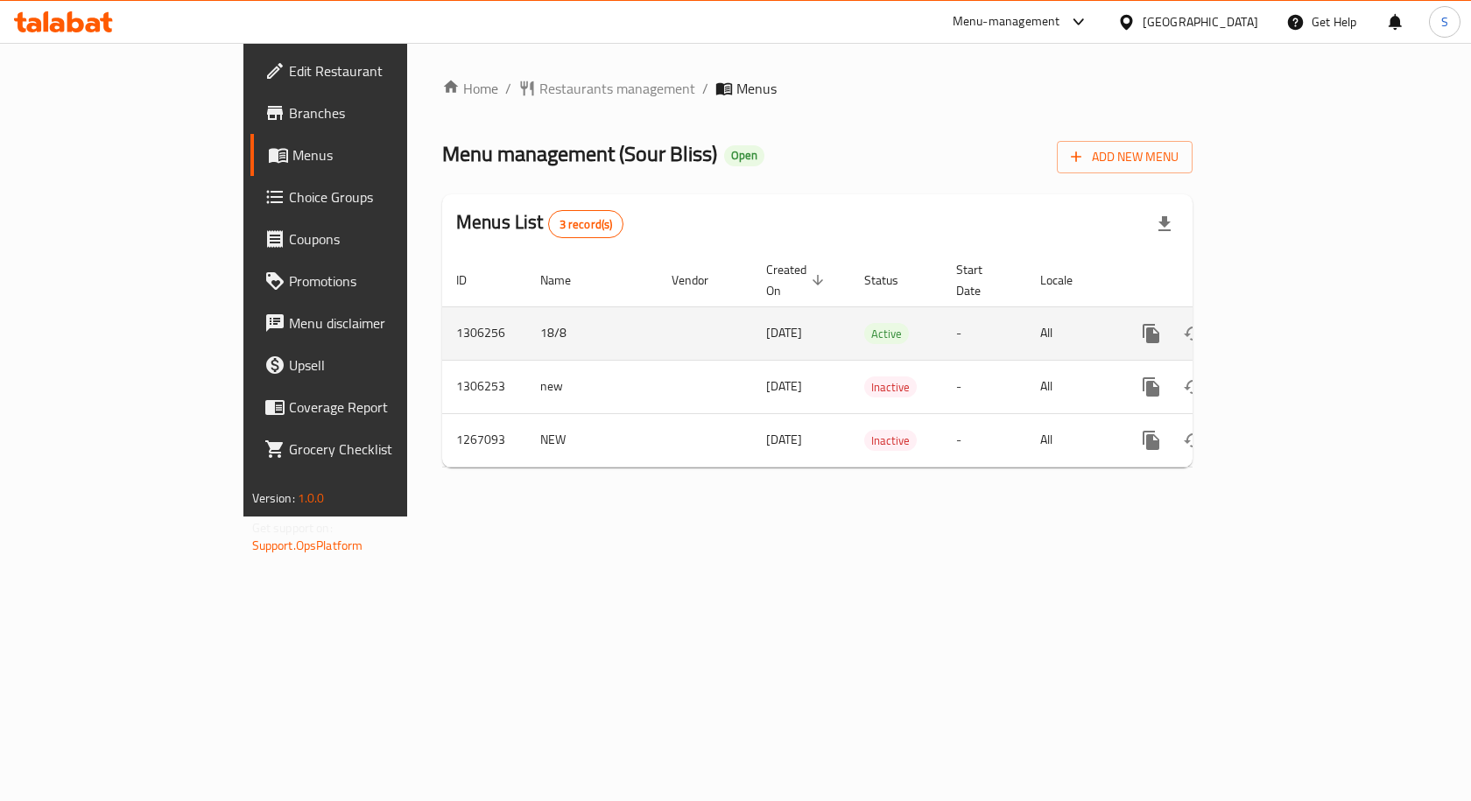
click at [1285, 326] on icon "enhanced table" at bounding box center [1277, 334] width 16 height 16
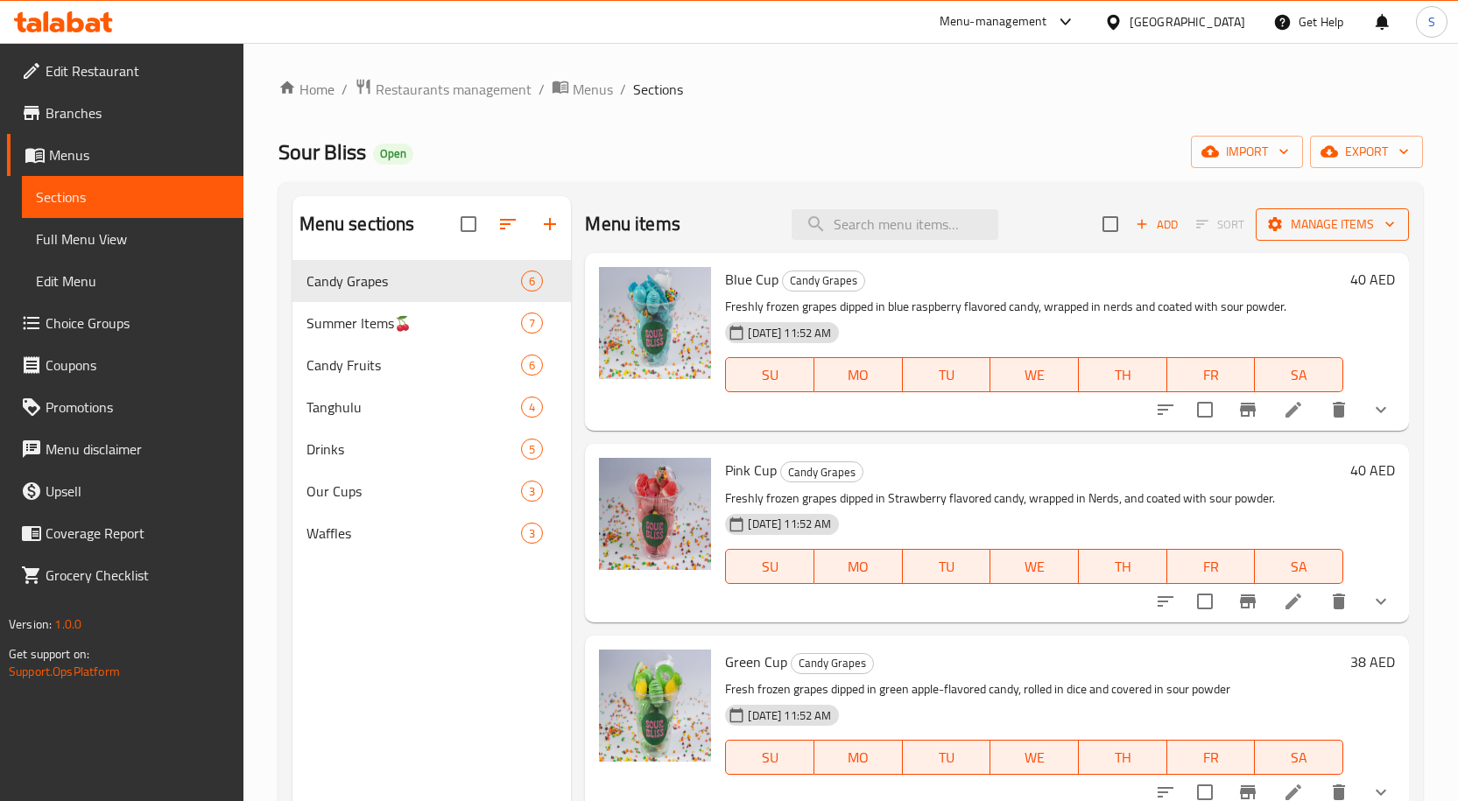
click at [1320, 222] on span "Manage items" at bounding box center [1331, 225] width 125 height 22
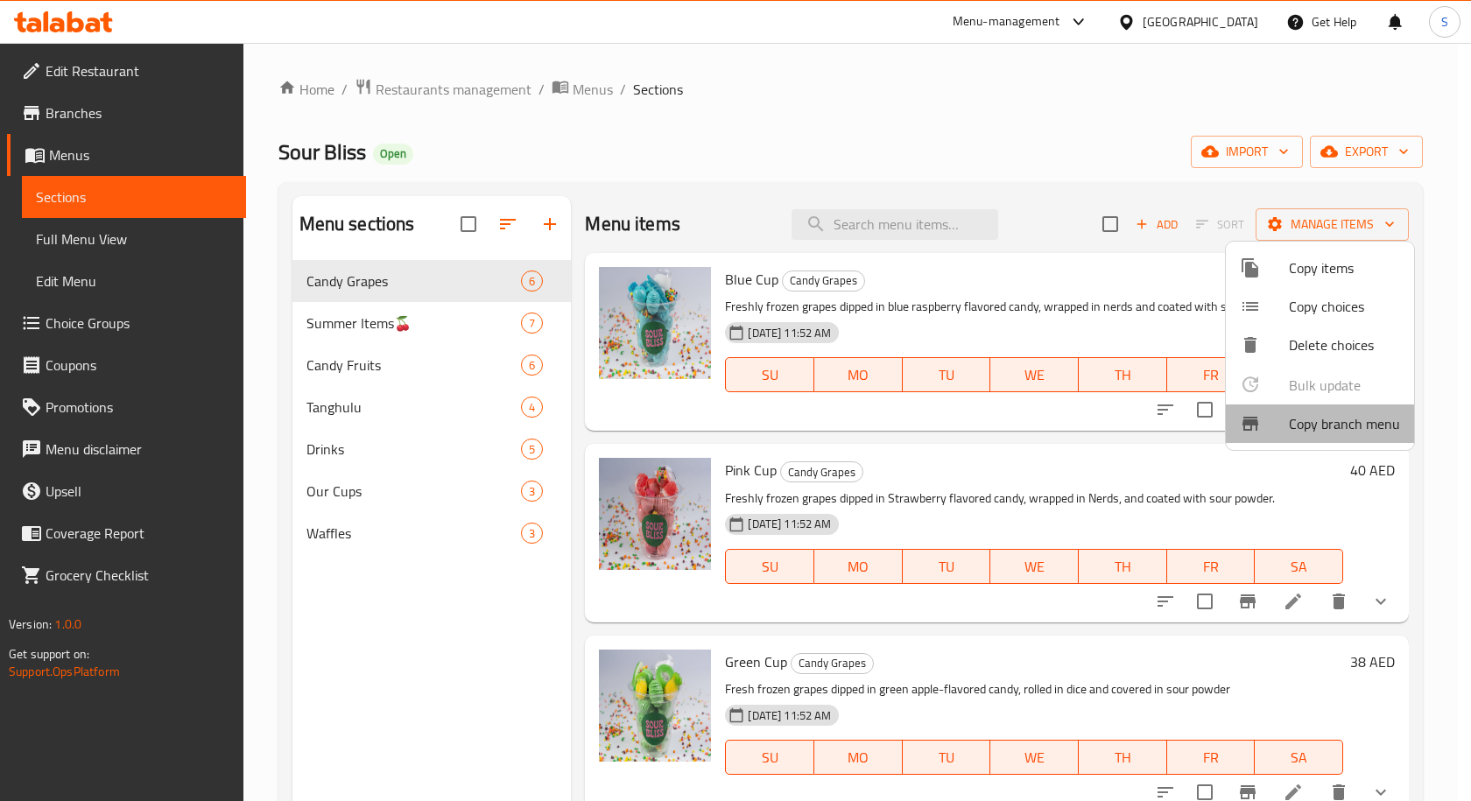
click at [1346, 415] on span "Copy branch menu" at bounding box center [1344, 423] width 111 height 21
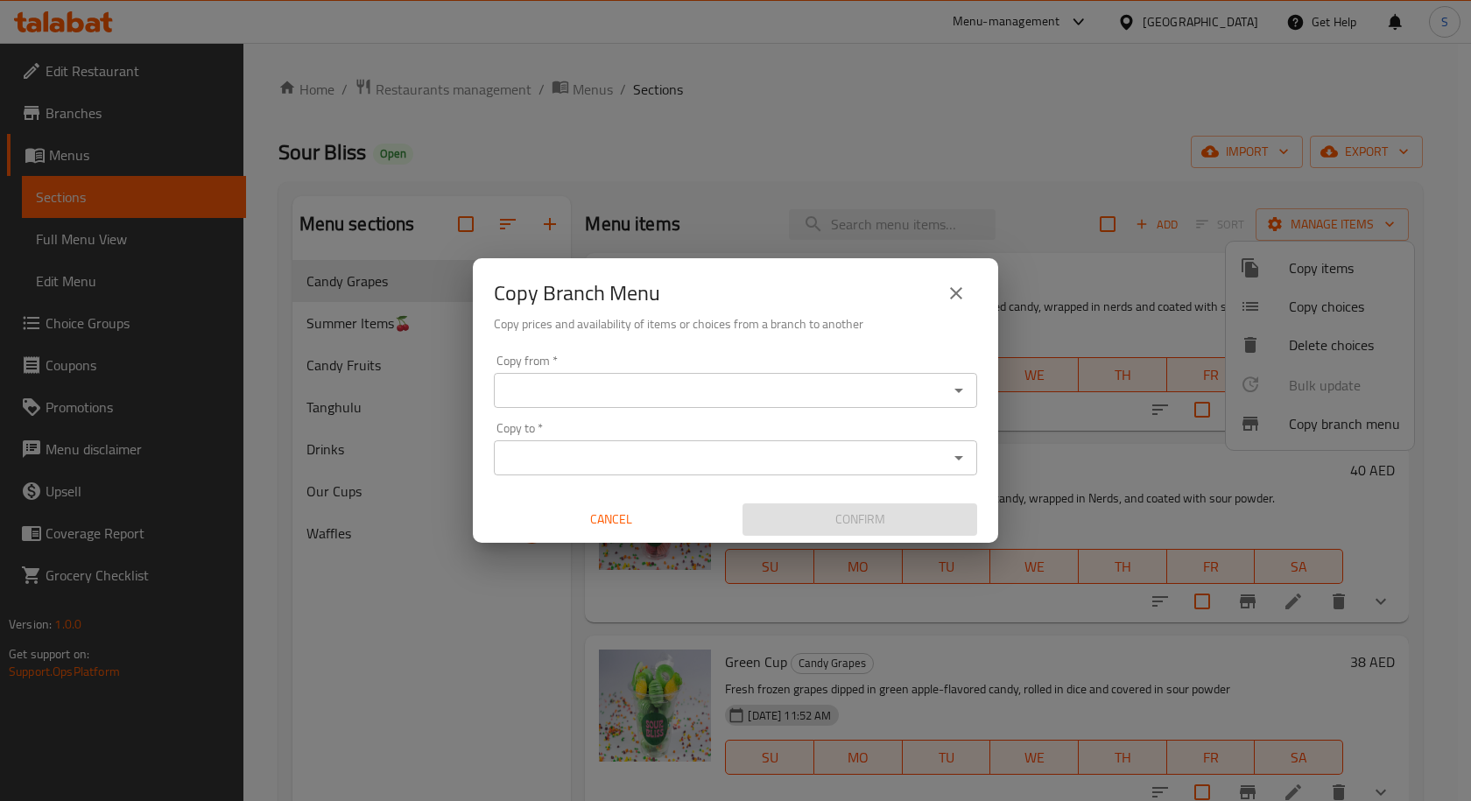
click at [757, 385] on input "Copy from   *" at bounding box center [721, 390] width 444 height 25
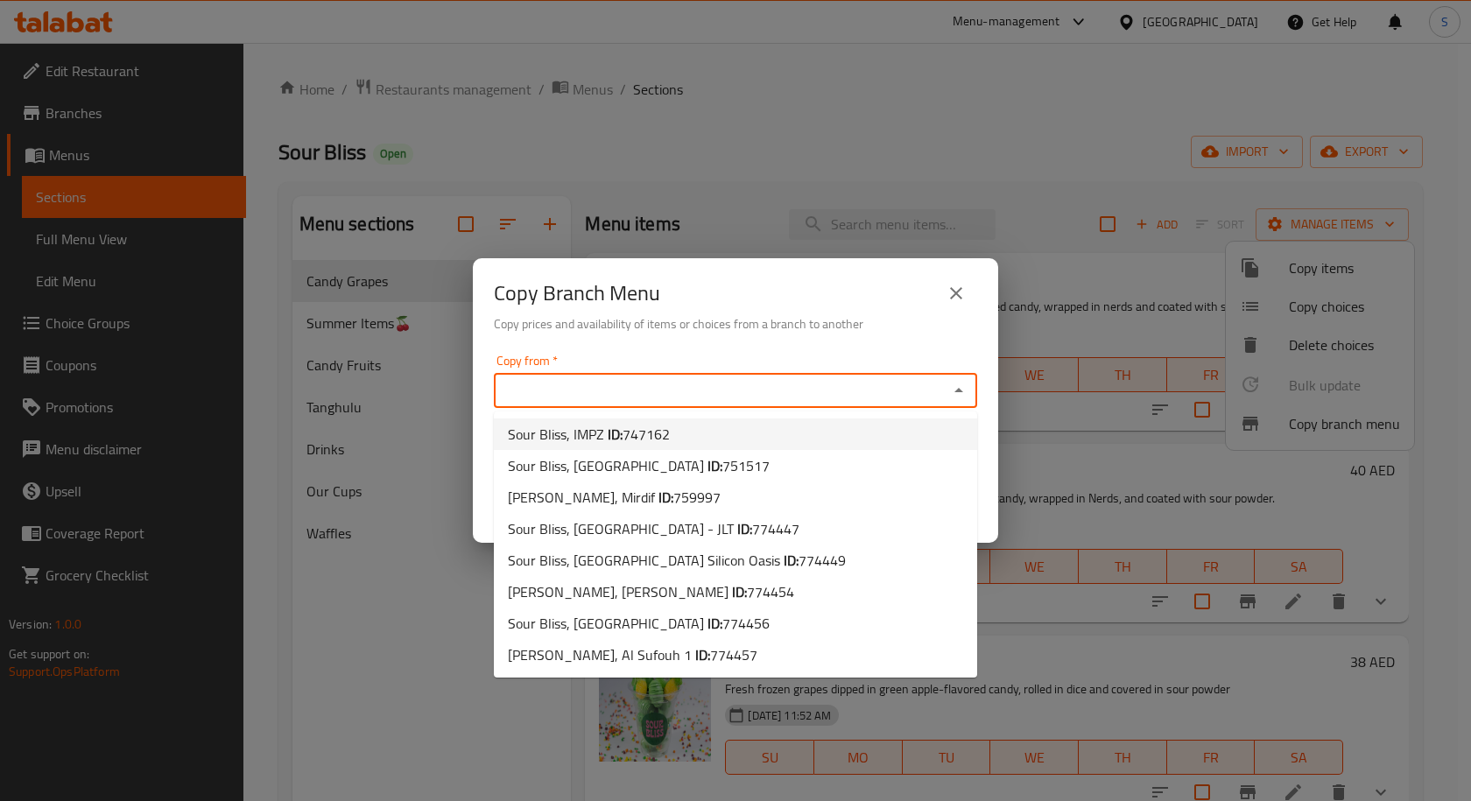
click at [703, 426] on li "Sour Bliss, IMPZ ID: 747162" at bounding box center [735, 434] width 483 height 32
type input "Sour Bliss, IMPZ"
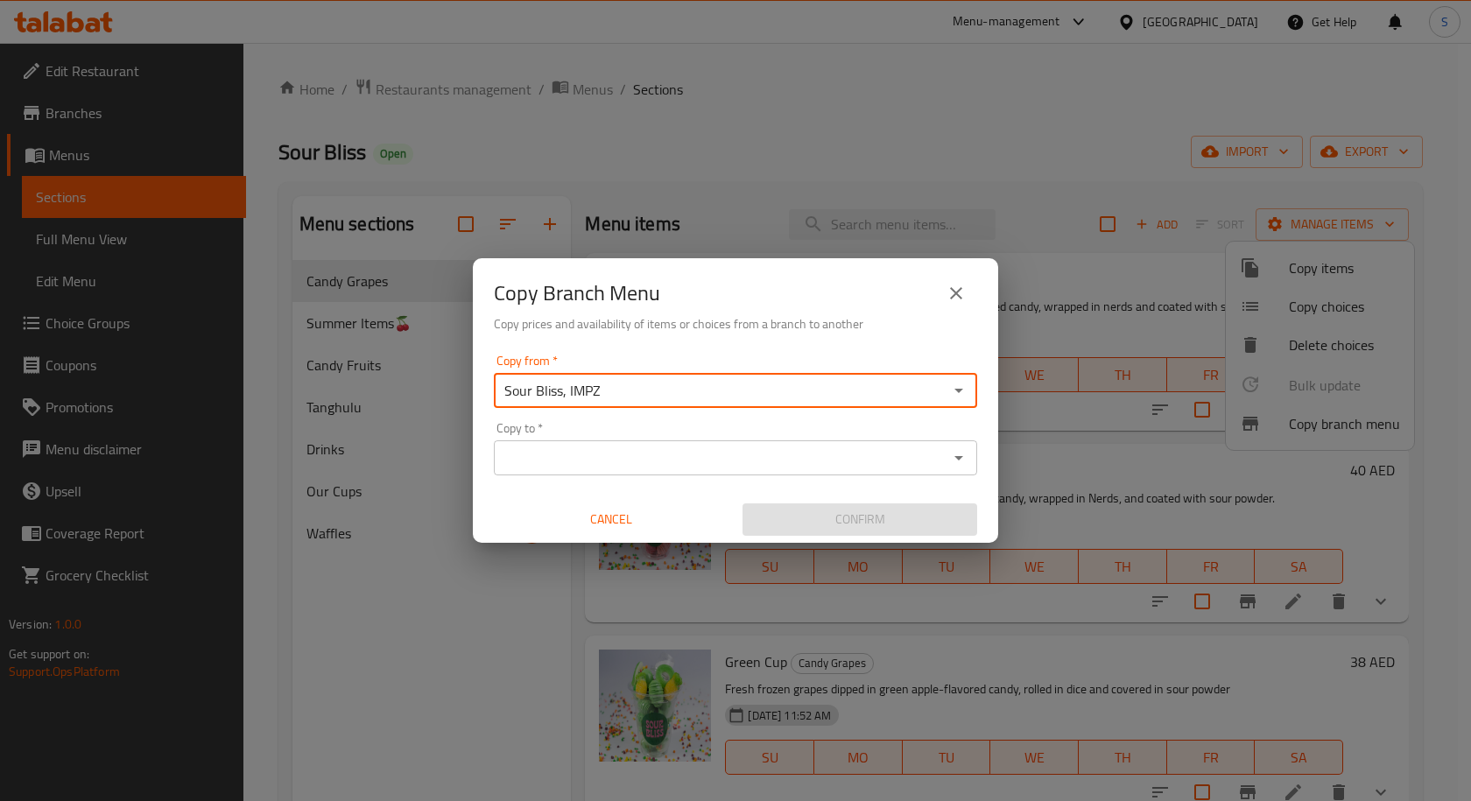
click at [874, 461] on input "Copy to   *" at bounding box center [721, 458] width 444 height 25
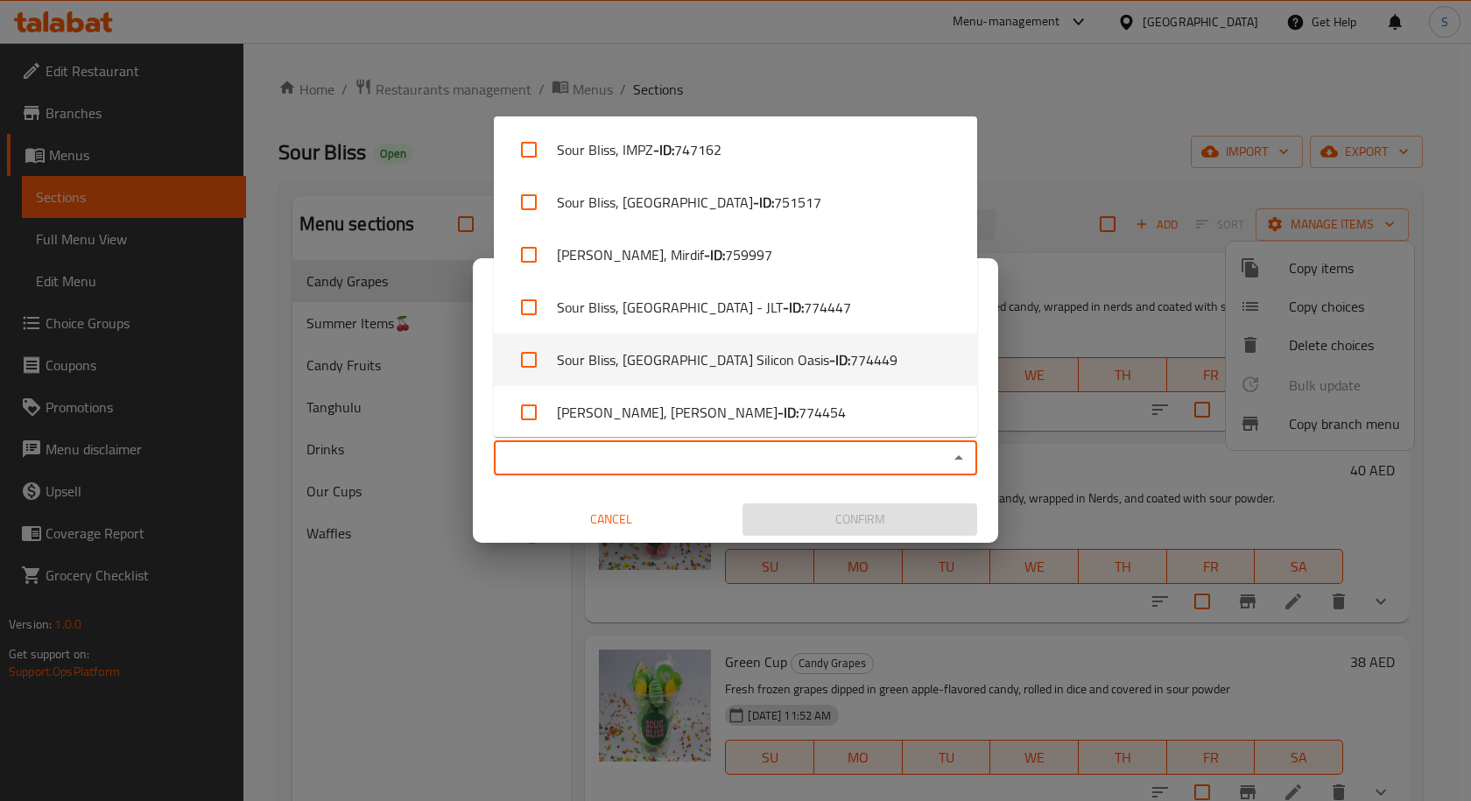
click at [819, 342] on li "Sour Bliss, [GEOGRAPHIC_DATA] Silicon Oasis - ID: 774449" at bounding box center [735, 360] width 483 height 53
checkbox input "true"
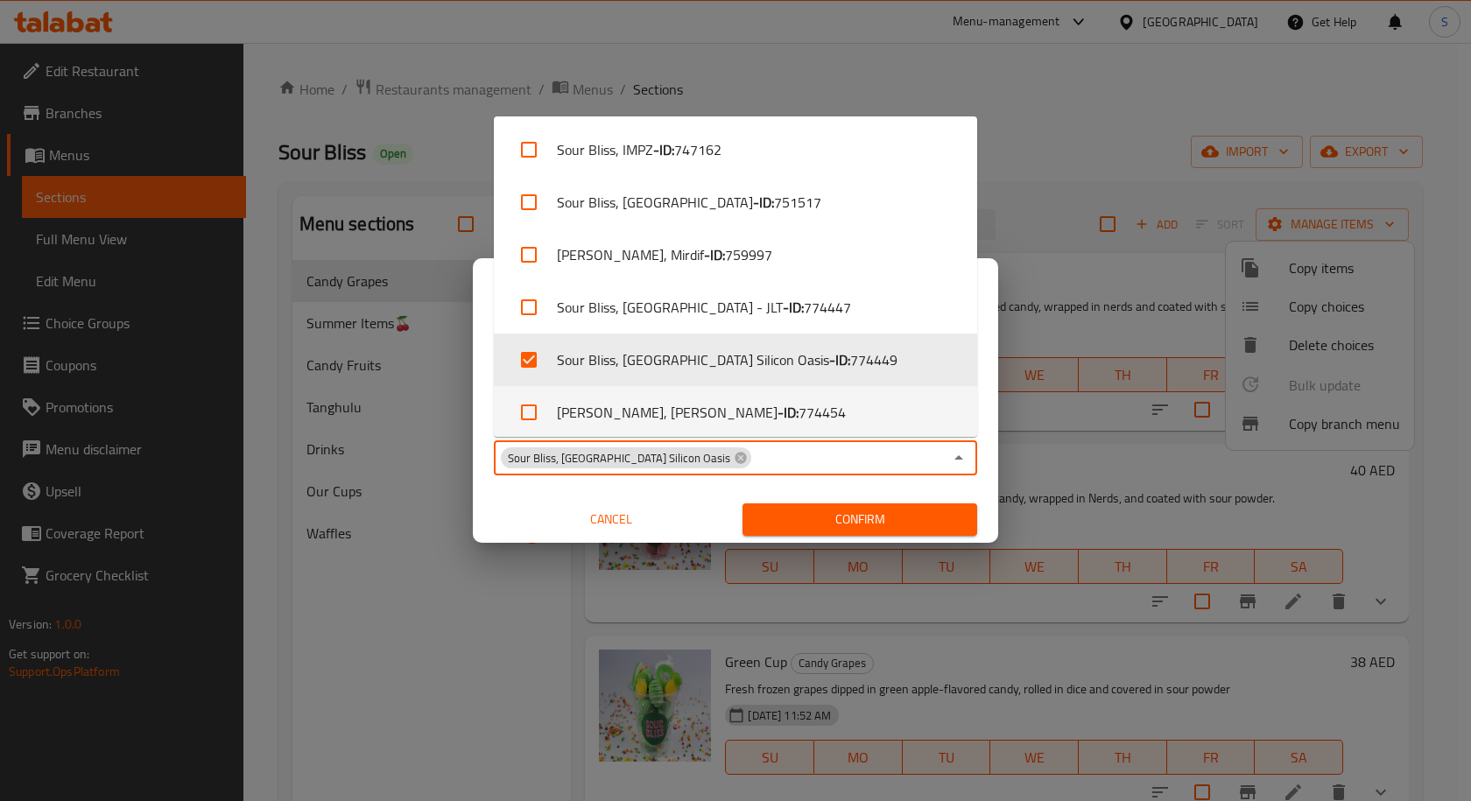
click at [883, 517] on span "Confirm" at bounding box center [859, 520] width 207 height 22
